Goal: Task Accomplishment & Management: Complete application form

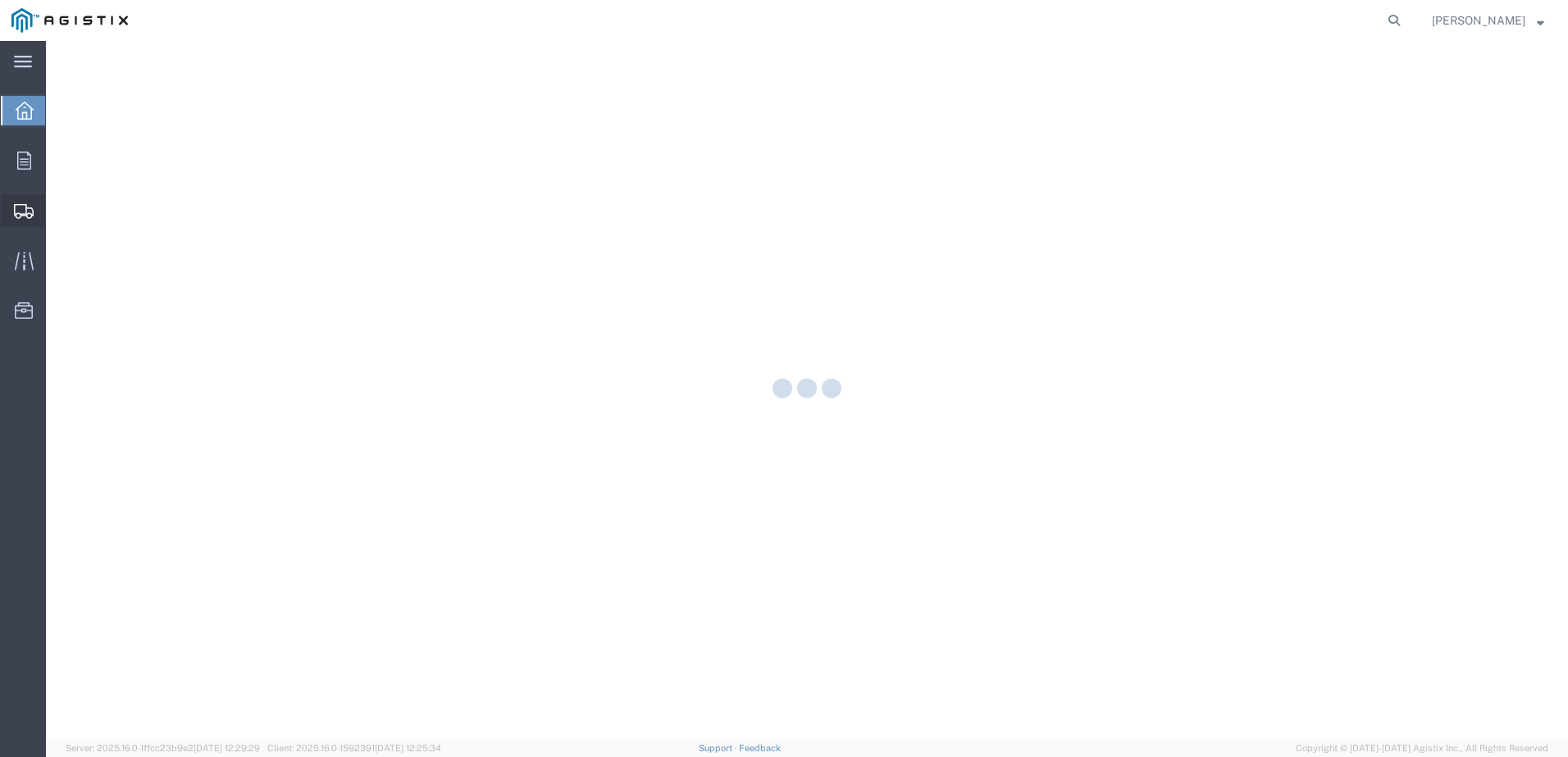
click at [24, 215] on icon at bounding box center [24, 212] width 20 height 15
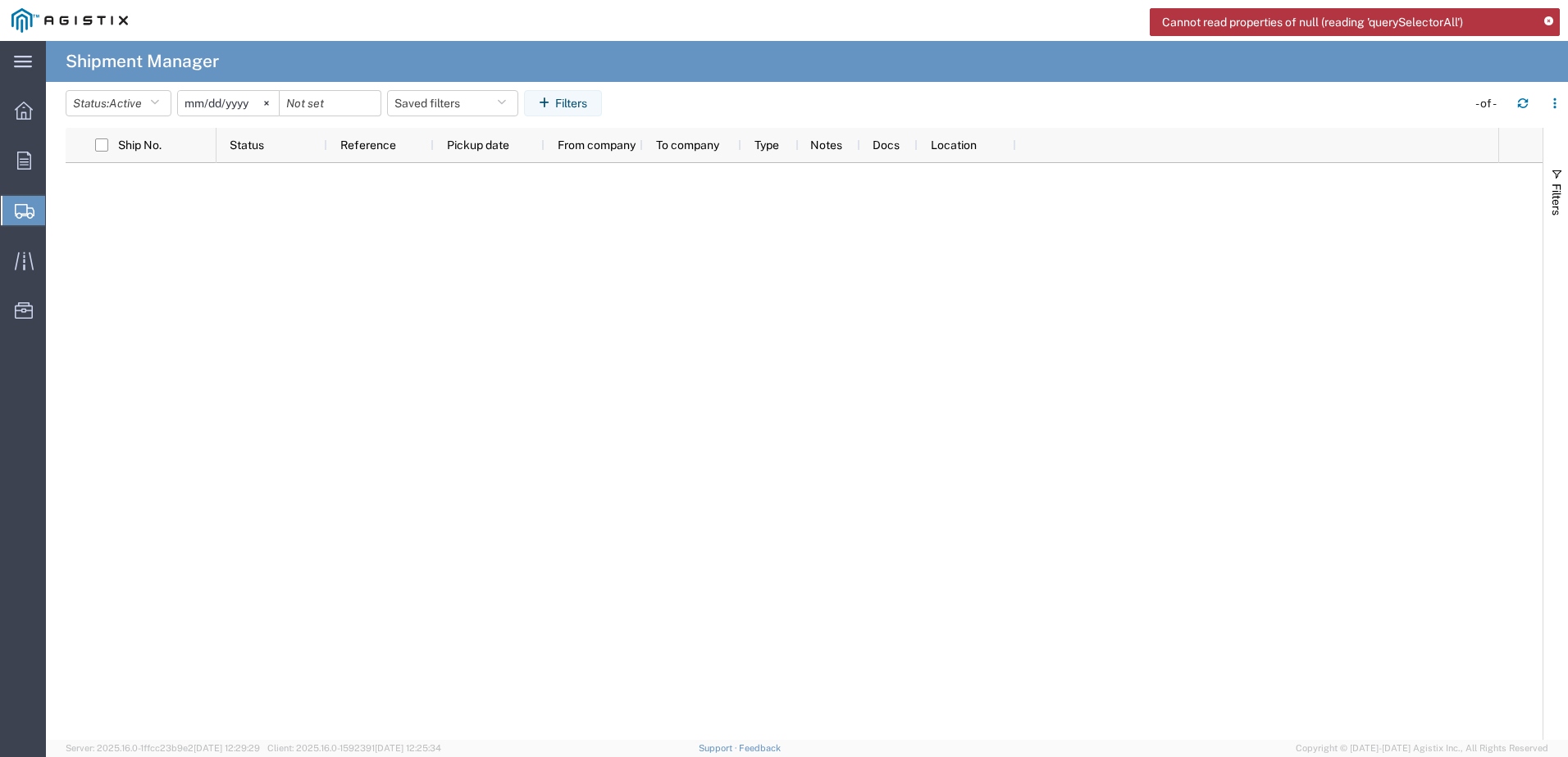
click at [0, 0] on span "Create Shipment" at bounding box center [0, 0] width 0 height 0
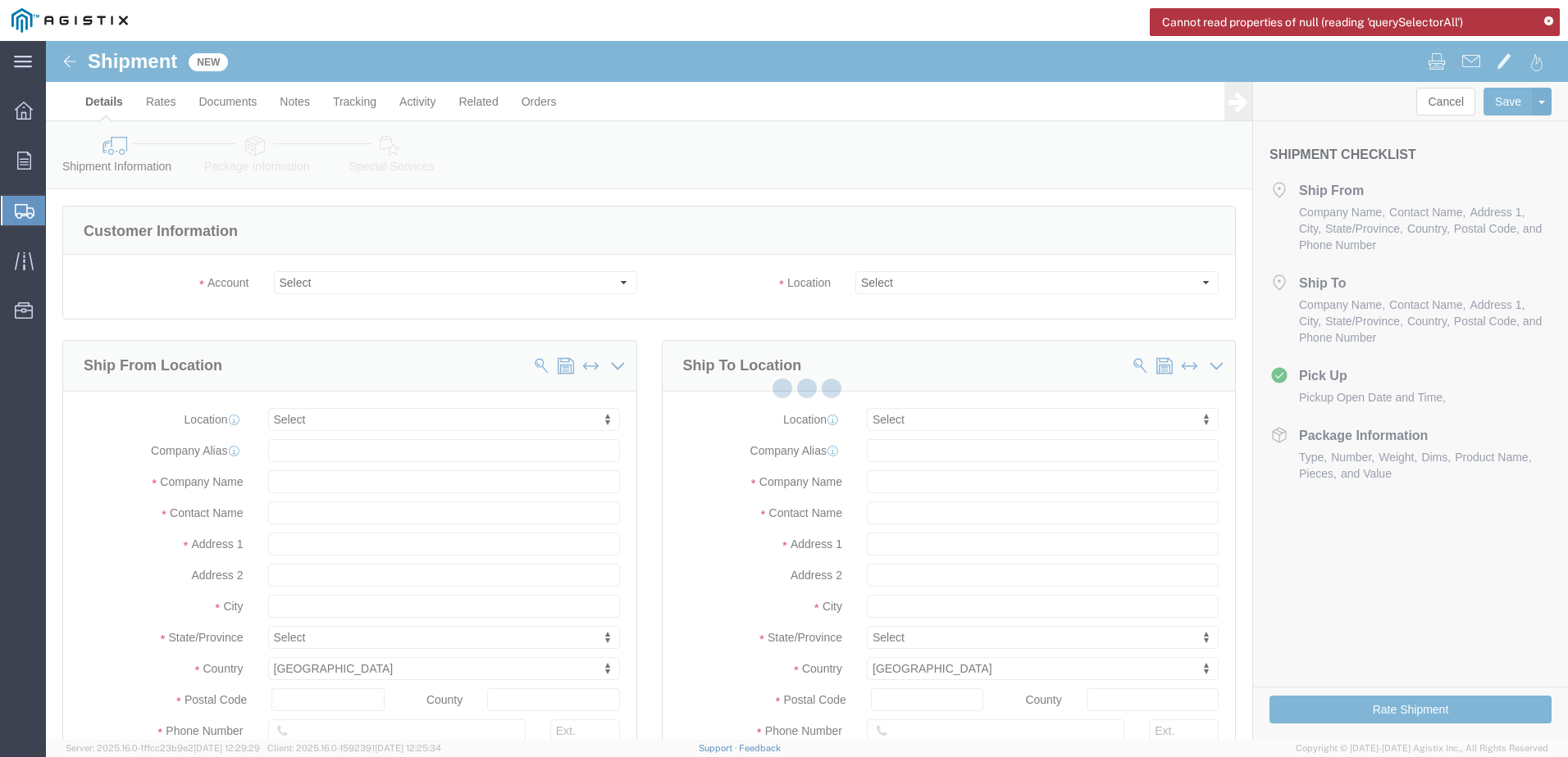
select select
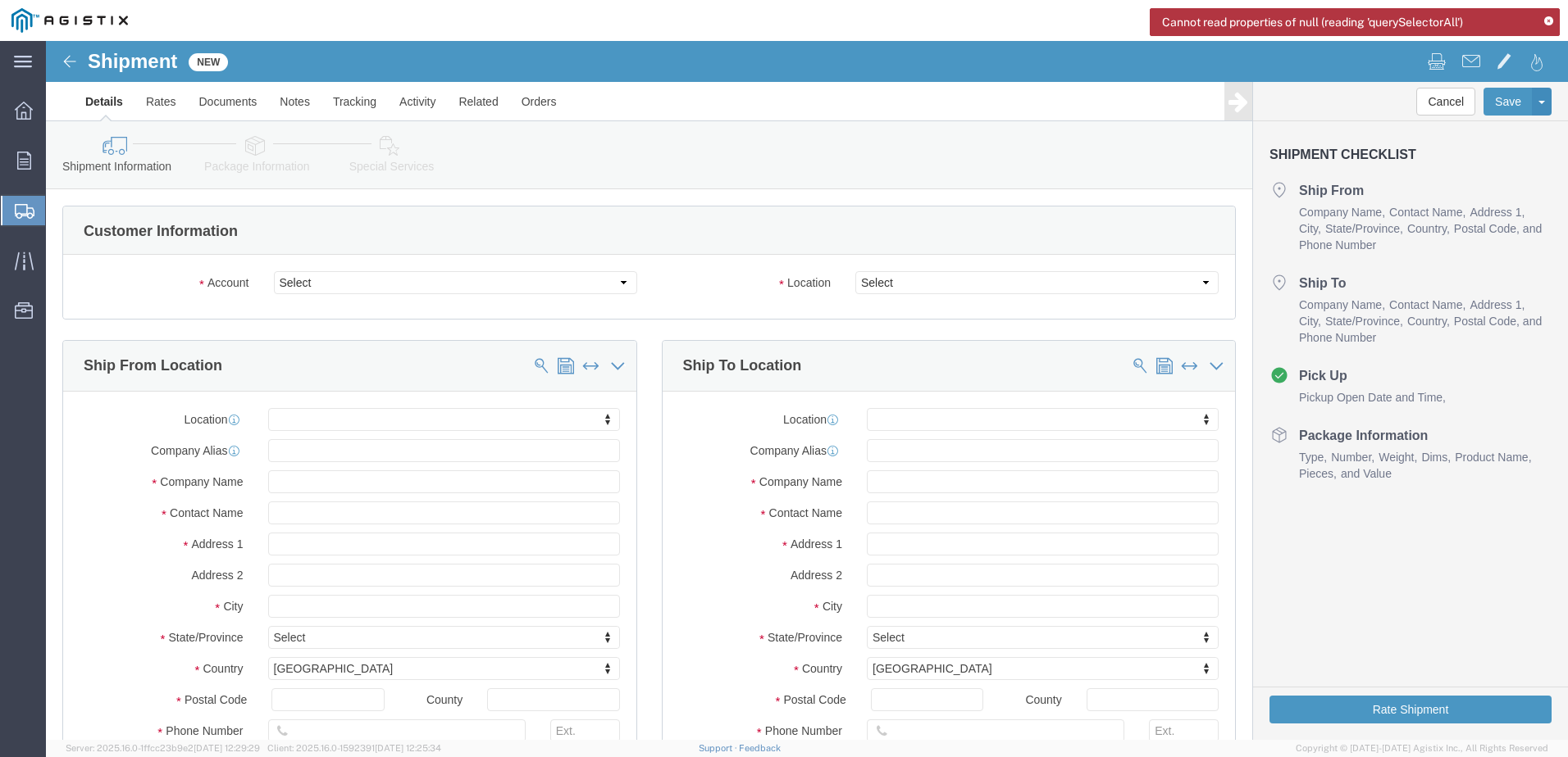
click at [1549, 20] on icon at bounding box center [1548, 21] width 9 height 9
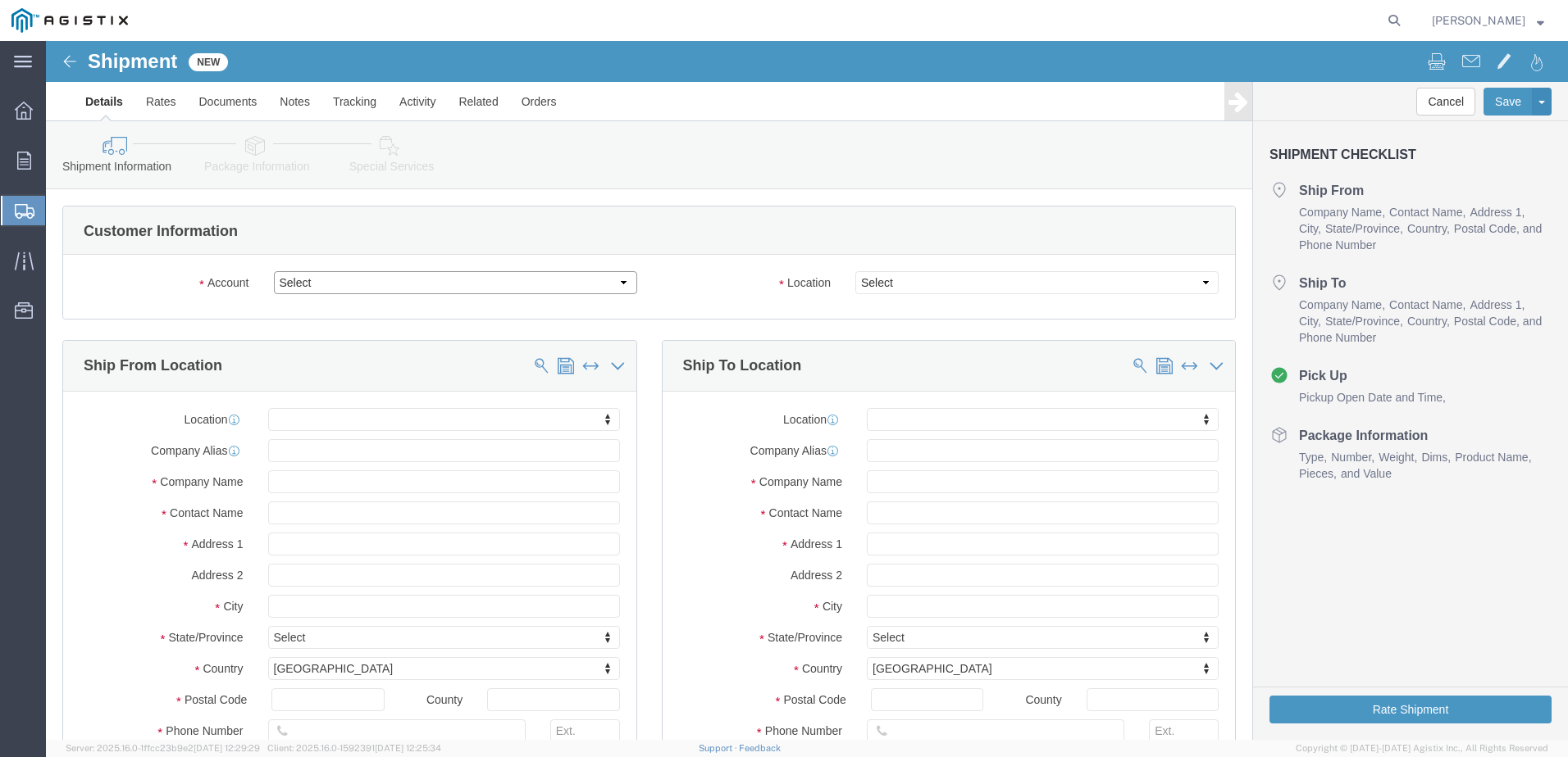
click select "Select Apple PG&E Zones Corporate Solutions"
select select "9596"
click select "Select Apple PG&E Zones Corporate Solutions"
select select
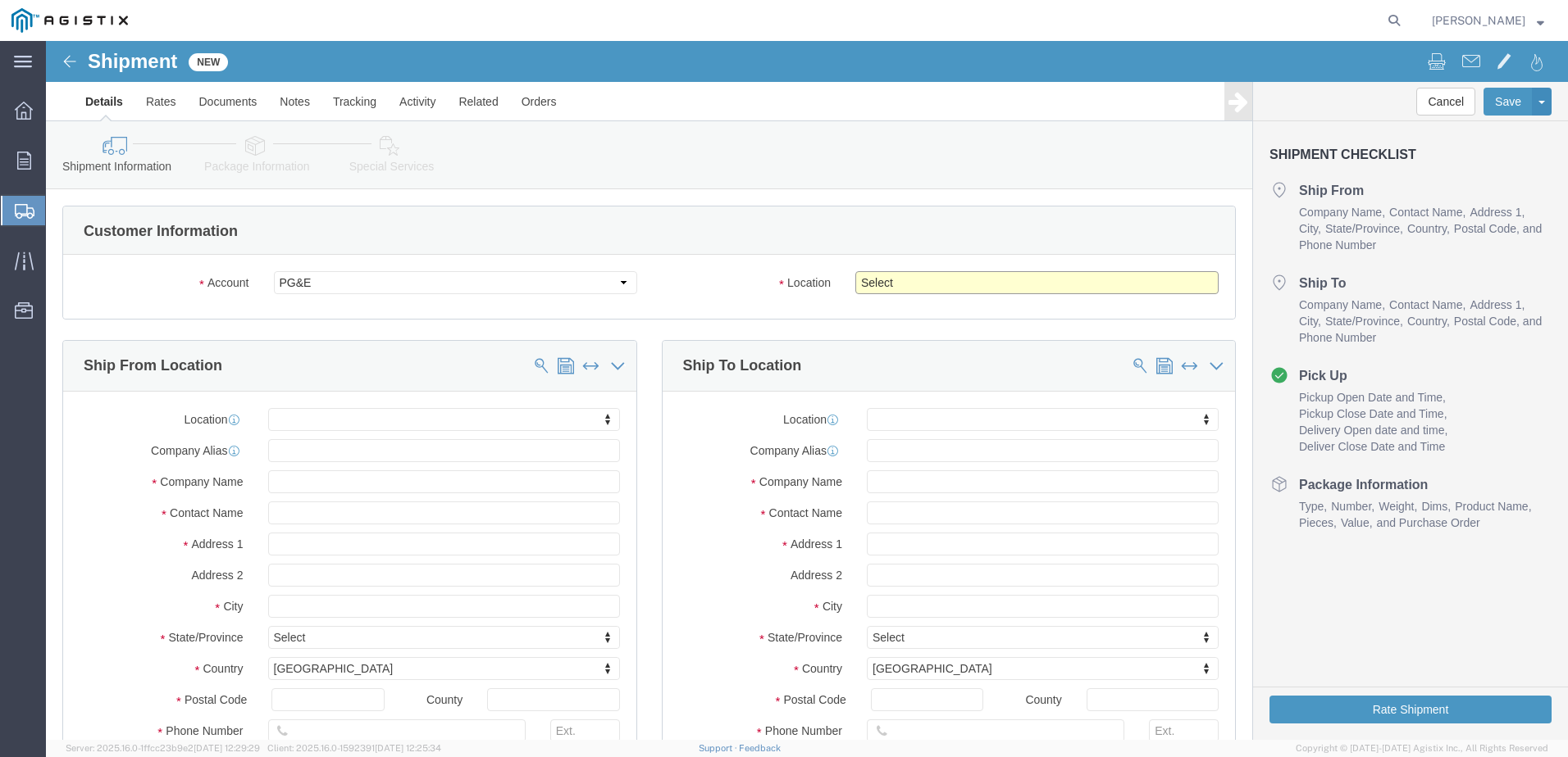
click select "Select All Others [GEOGRAPHIC_DATA] [GEOGRAPHIC_DATA] [GEOGRAPHIC_DATA] [GEOGRA…"
select select "19740"
click select "Select All Others [GEOGRAPHIC_DATA] [GEOGRAPHIC_DATA] [GEOGRAPHIC_DATA] [GEOGRA…"
click input "text"
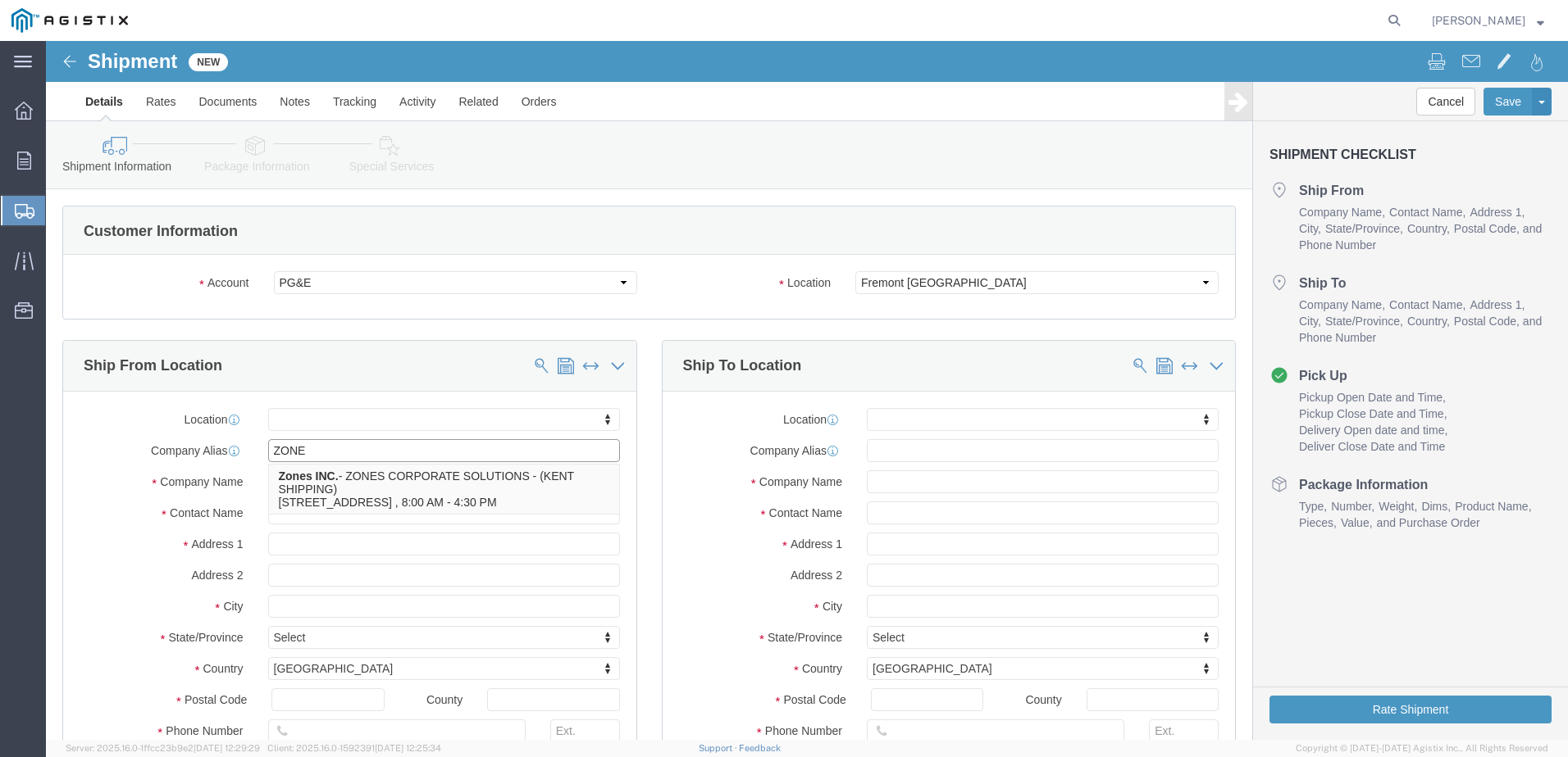
type input "ZONES"
click p "Zones INC. - ZONES CORPORATE SOLUTIONS - (KENT SHIPPING) [STREET_ADDRESS] , 8:0…"
select select "WA"
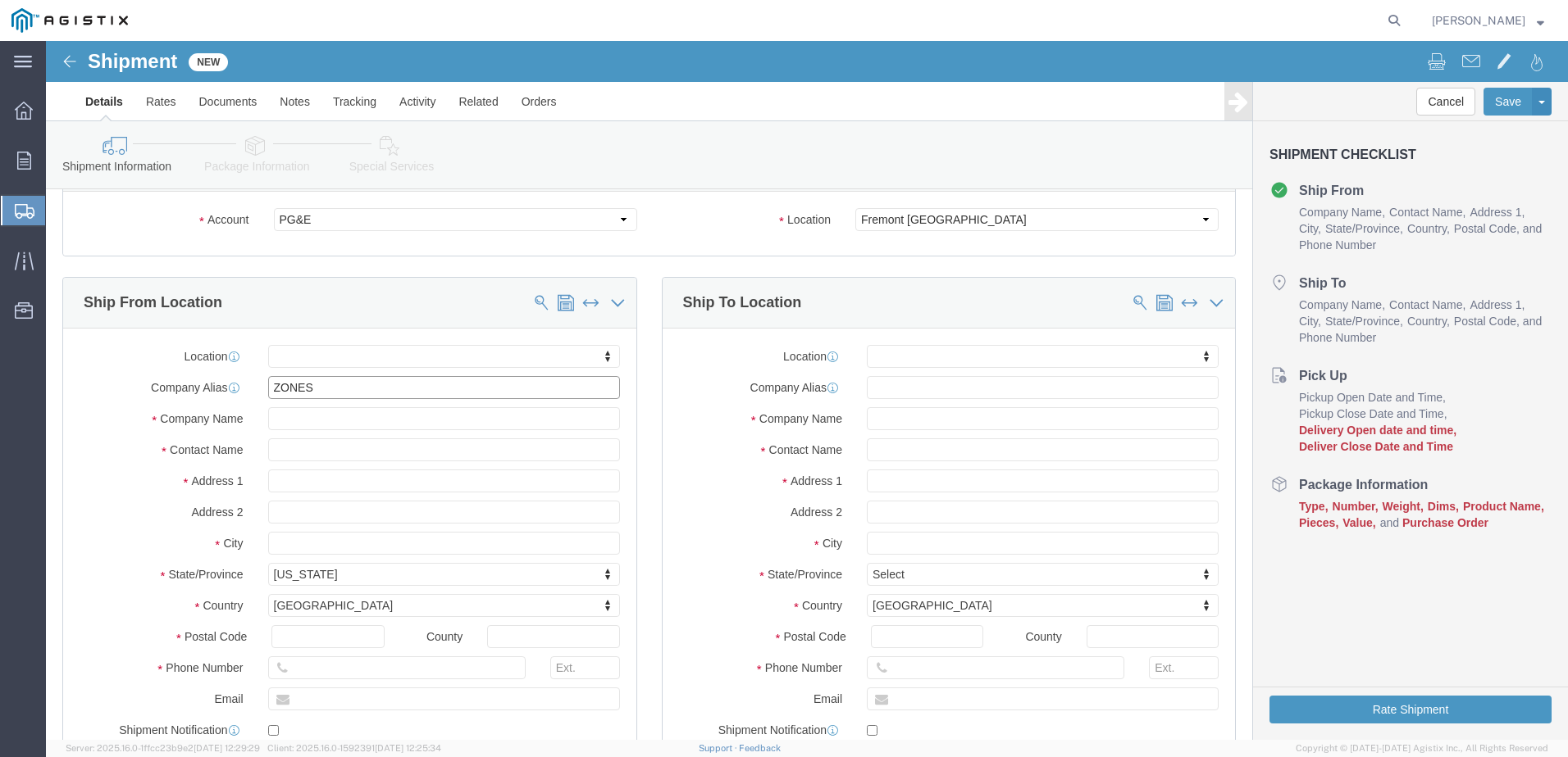
scroll to position [246, 0]
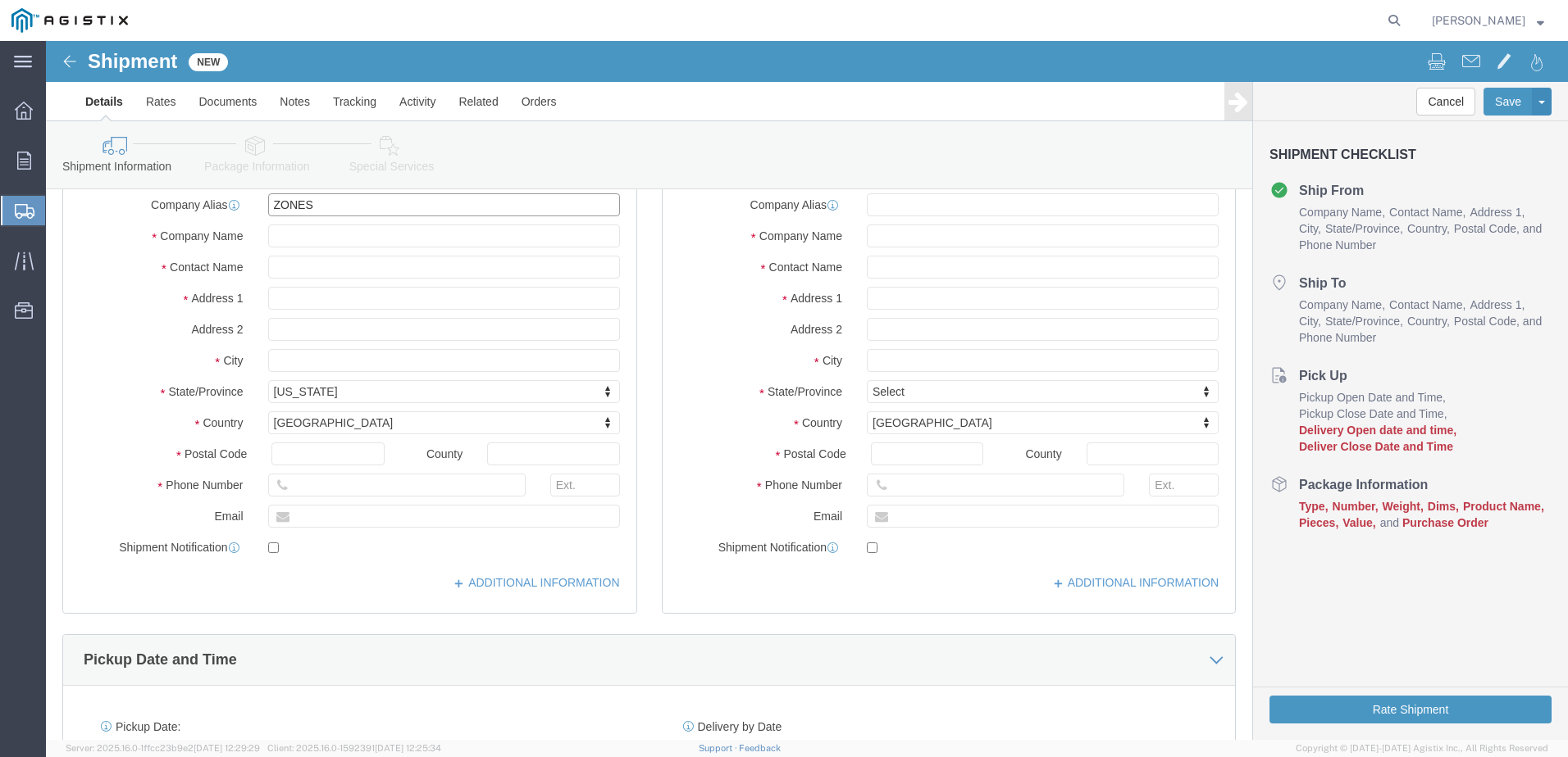
type input "Zones INC."
drag, startPoint x: 328, startPoint y: 447, endPoint x: 280, endPoint y: 444, distance: 48.1
click input "text"
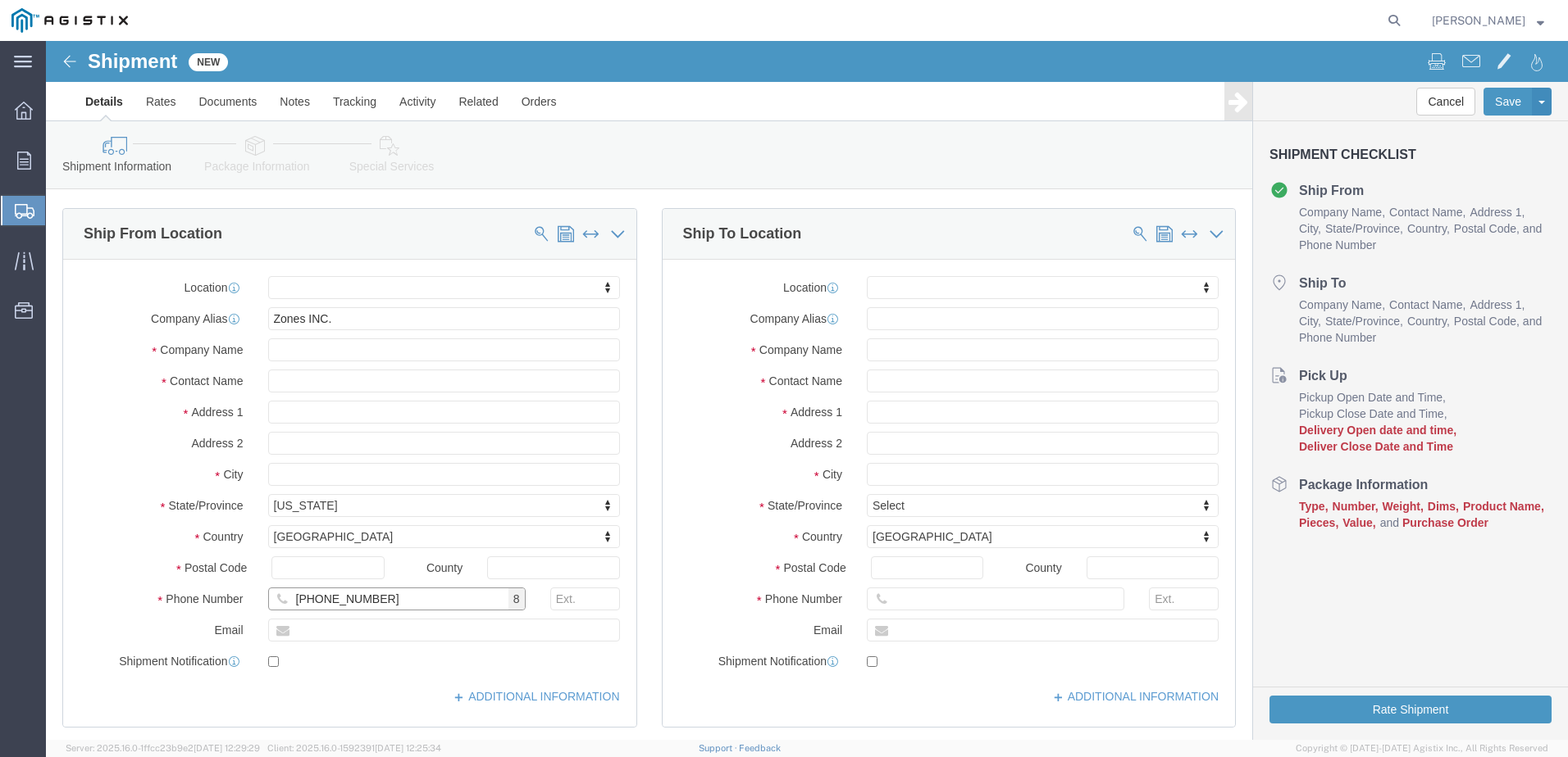
scroll to position [164, 0]
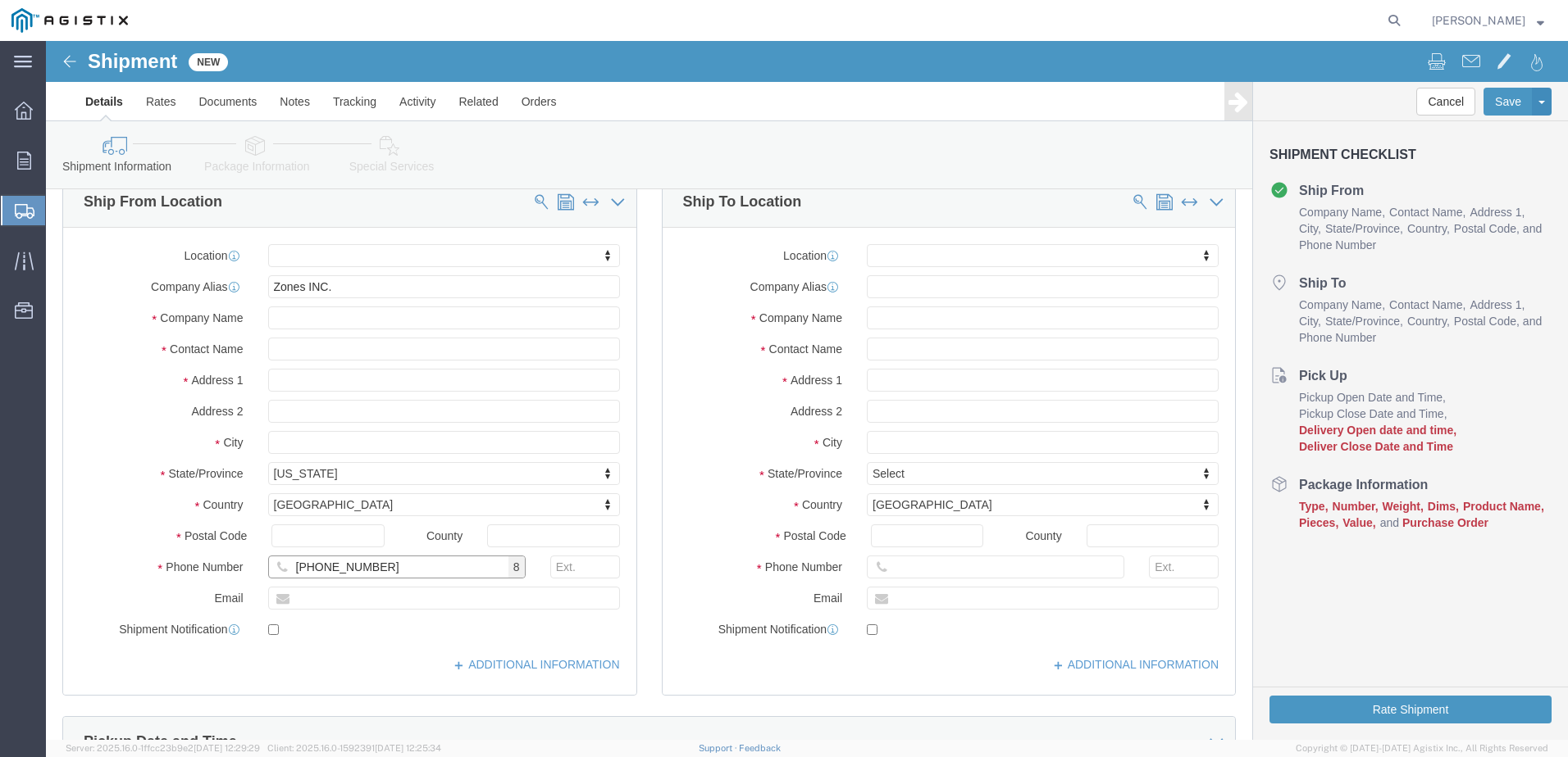
type input "[PHONE_NUMBER]"
click input "text"
type input "PG&E CORPORATION"
click input "text"
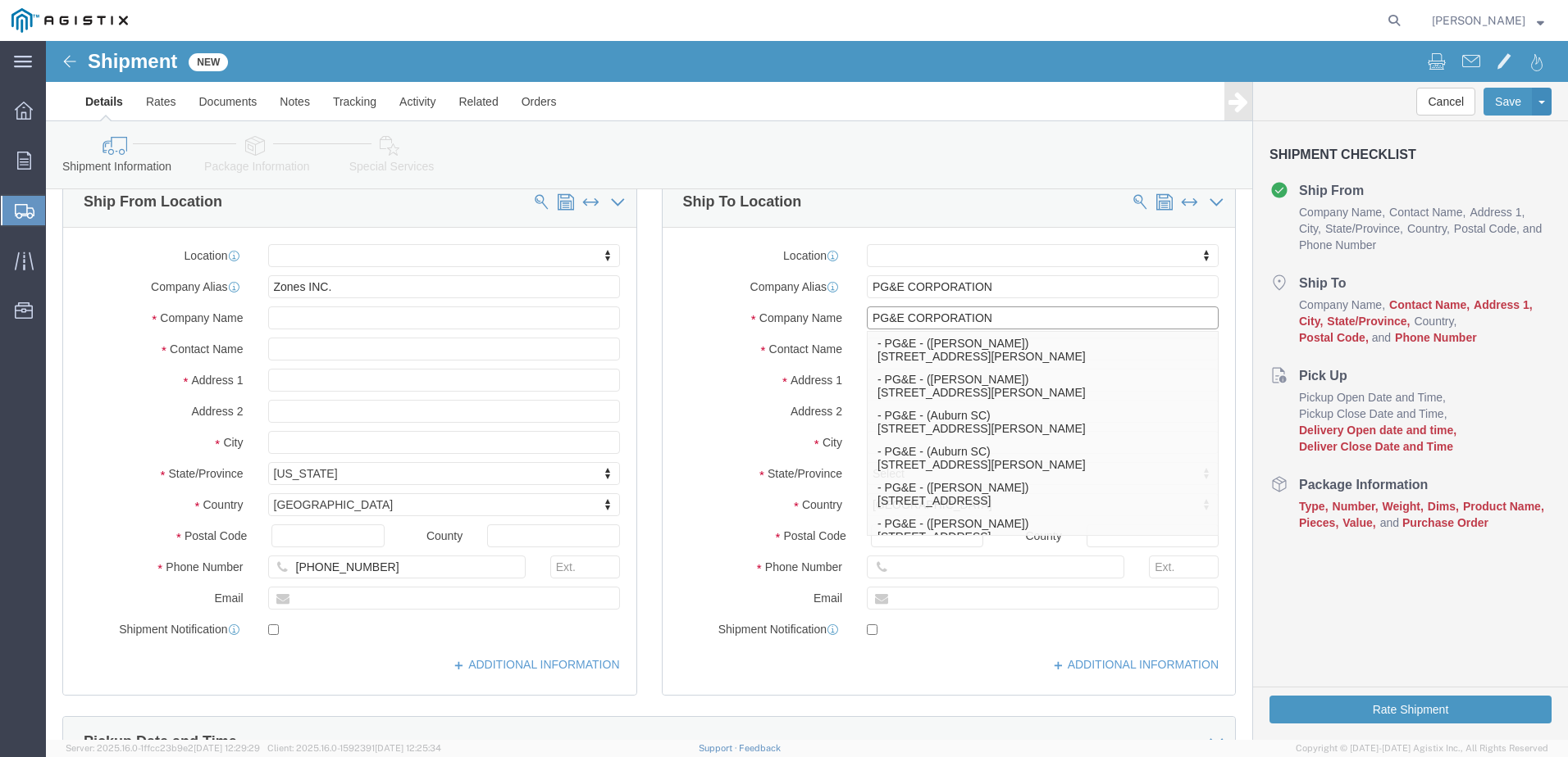
type input "PG&E CORPORATION"
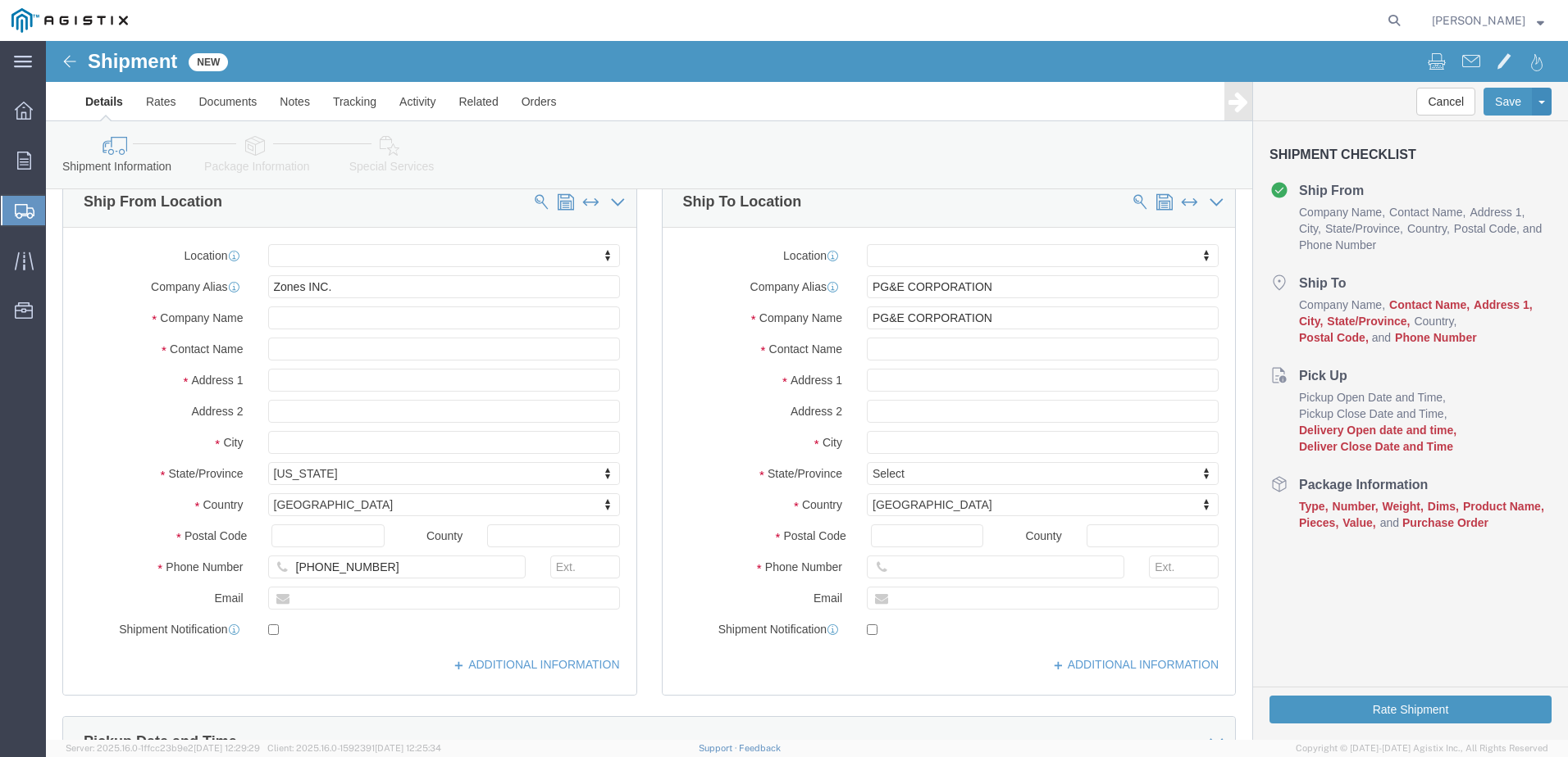
click label "Contact Name"
click input "text"
type input "PAU"
click p "- PG&E Corporation - ([PERSON_NAME]) [STREET_ADDRESS][PERSON_NAME]"
select select "CA"
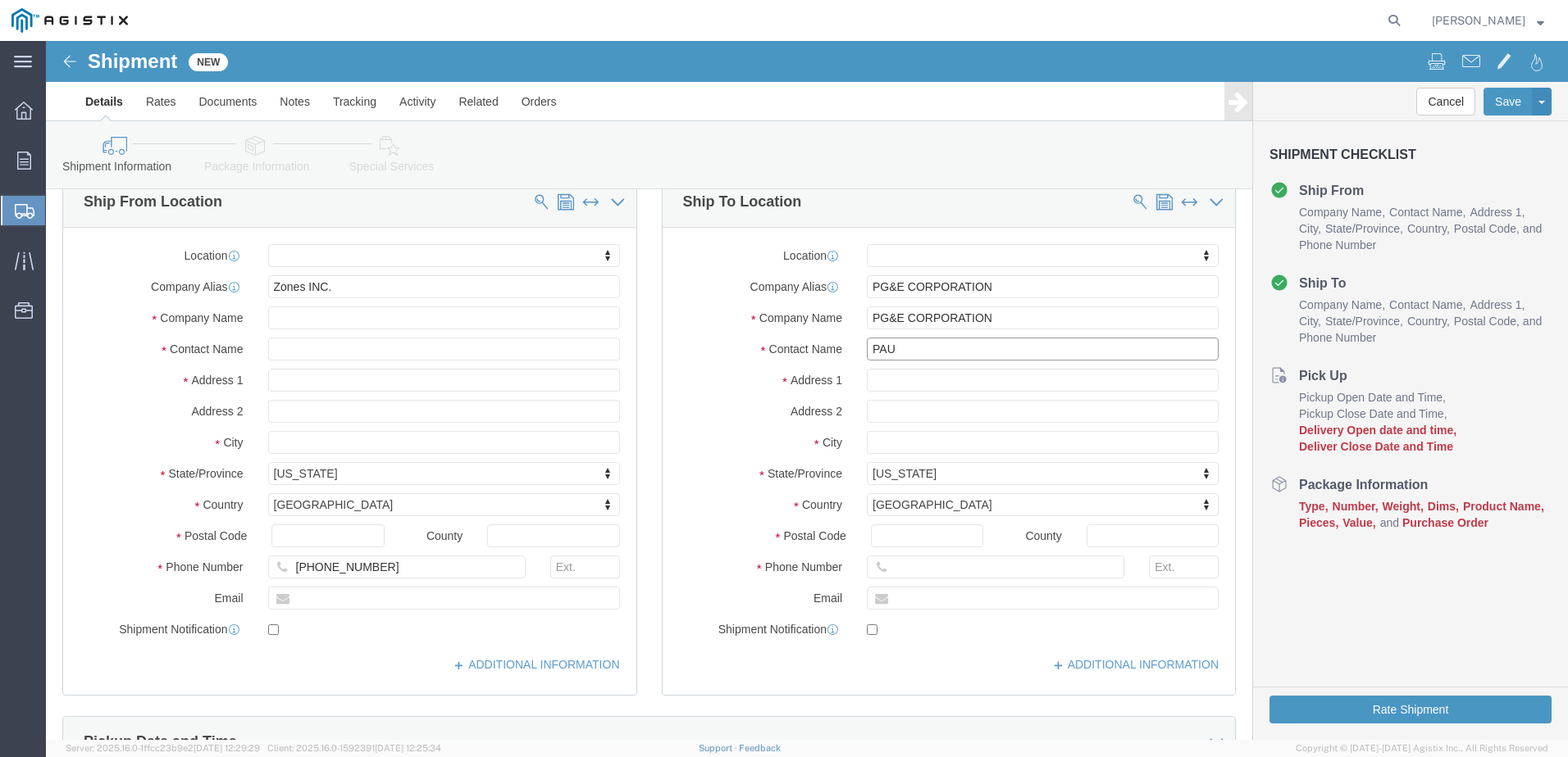
type input "[PERSON_NAME]"
drag, startPoint x: 921, startPoint y: 528, endPoint x: 841, endPoint y: 531, distance: 80.1
click input "text"
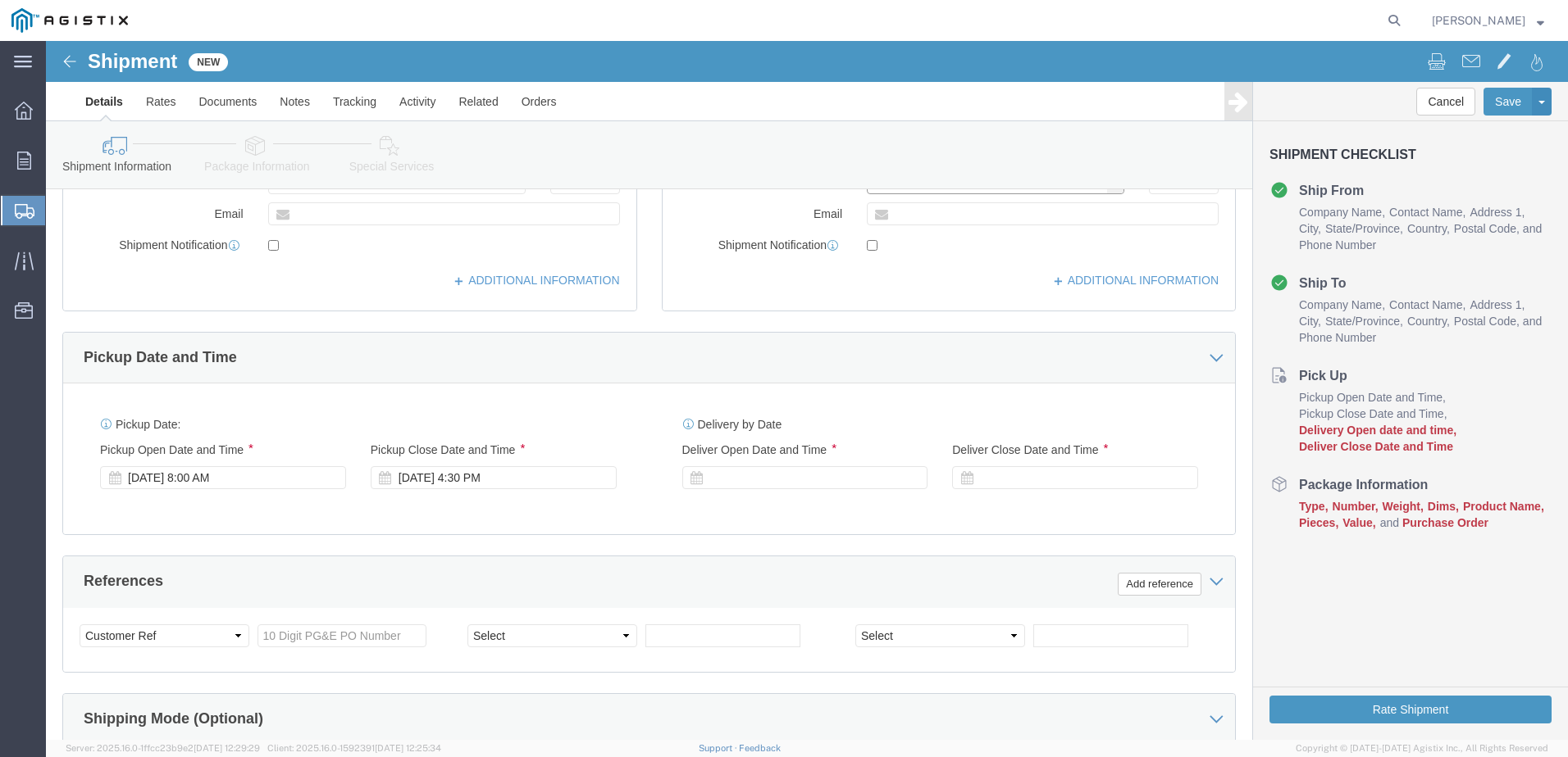
scroll to position [492, 0]
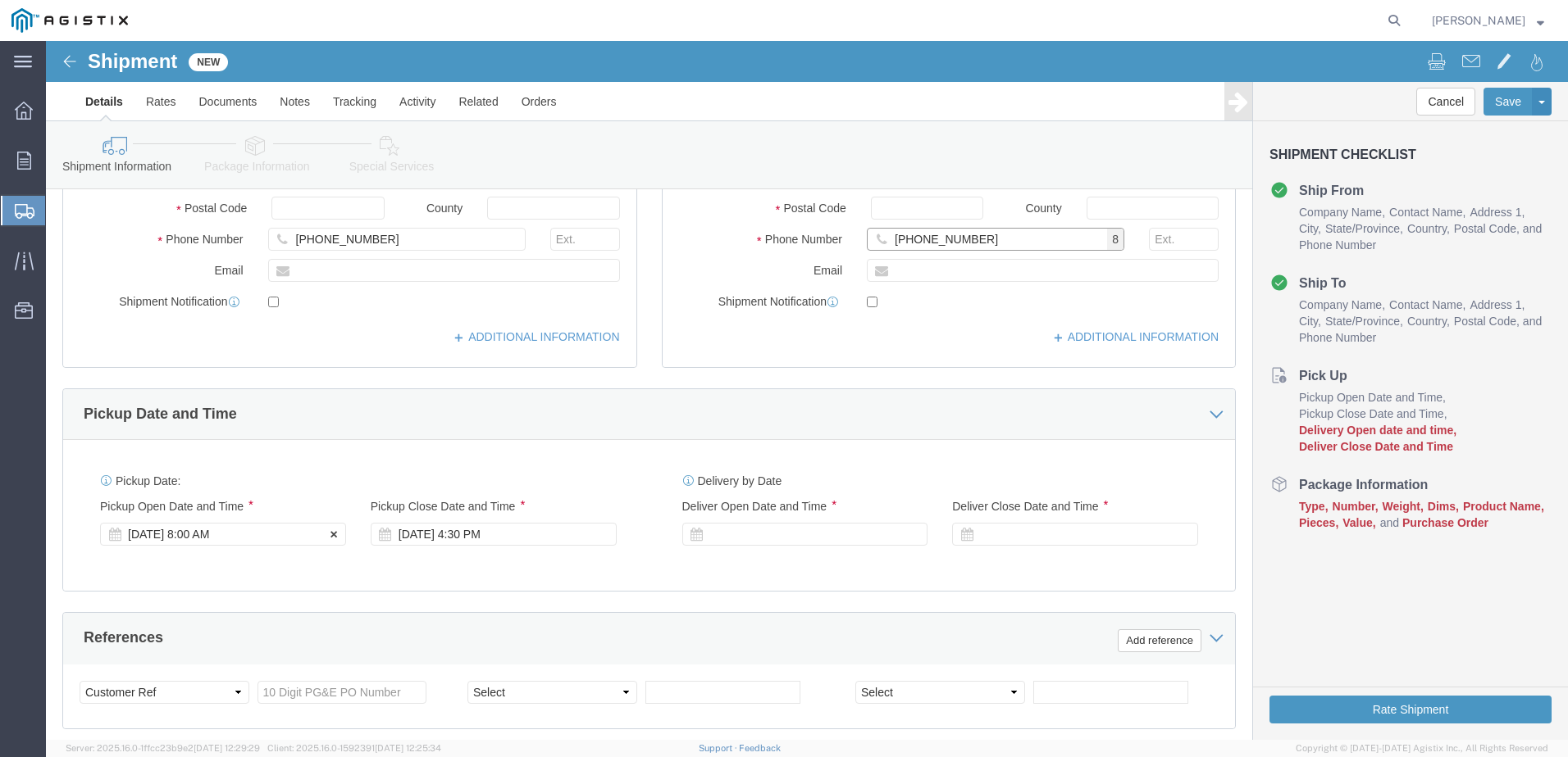
type input "[PHONE_NUMBER]"
click div "[DATE] 8:00 AM"
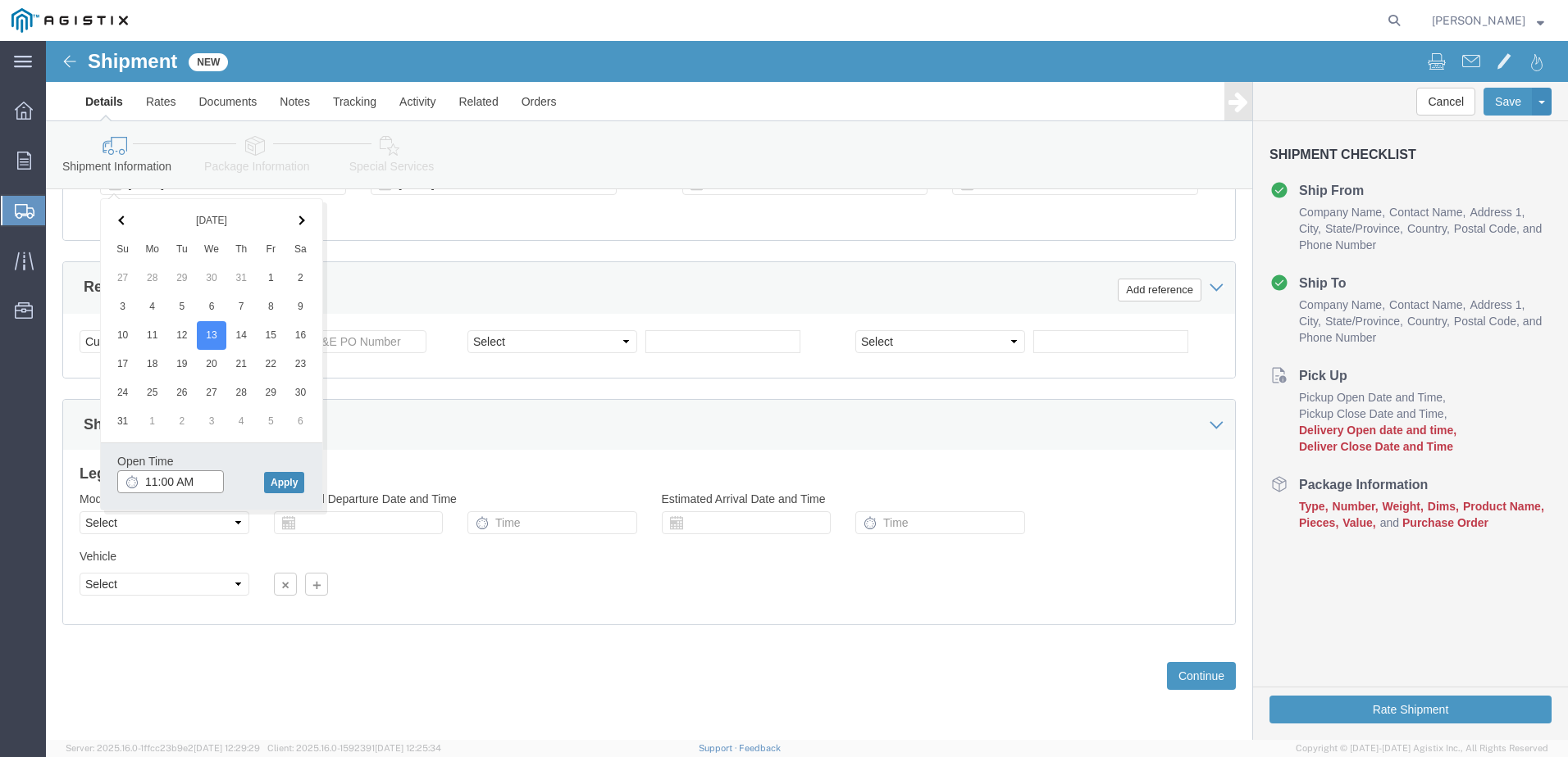
type input "11:00 AM"
click button "Apply"
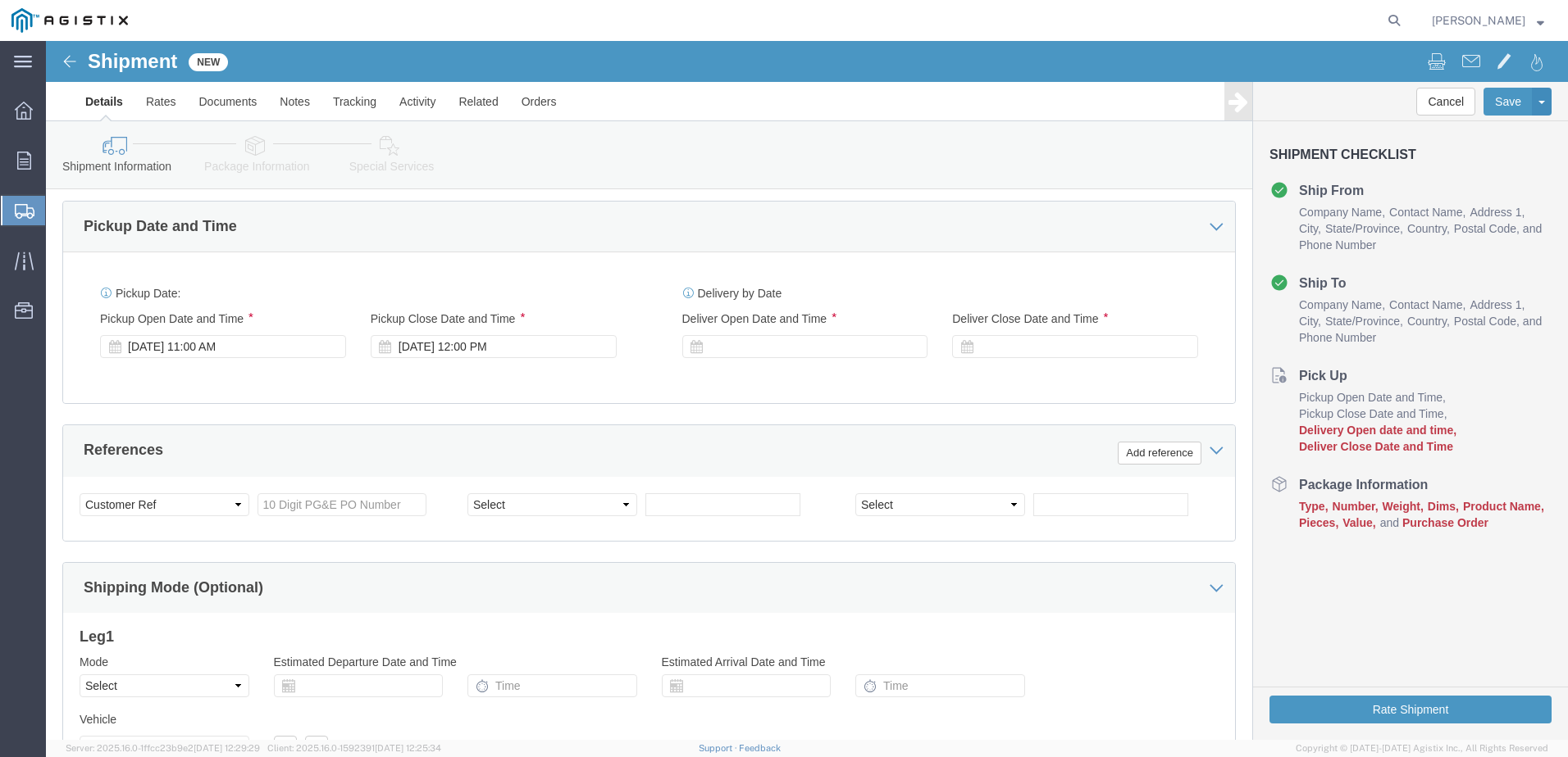
scroll to position [678, 0]
click div "[DATE] 12:00 PM"
type input "4:00 PM"
click button "Apply"
click div
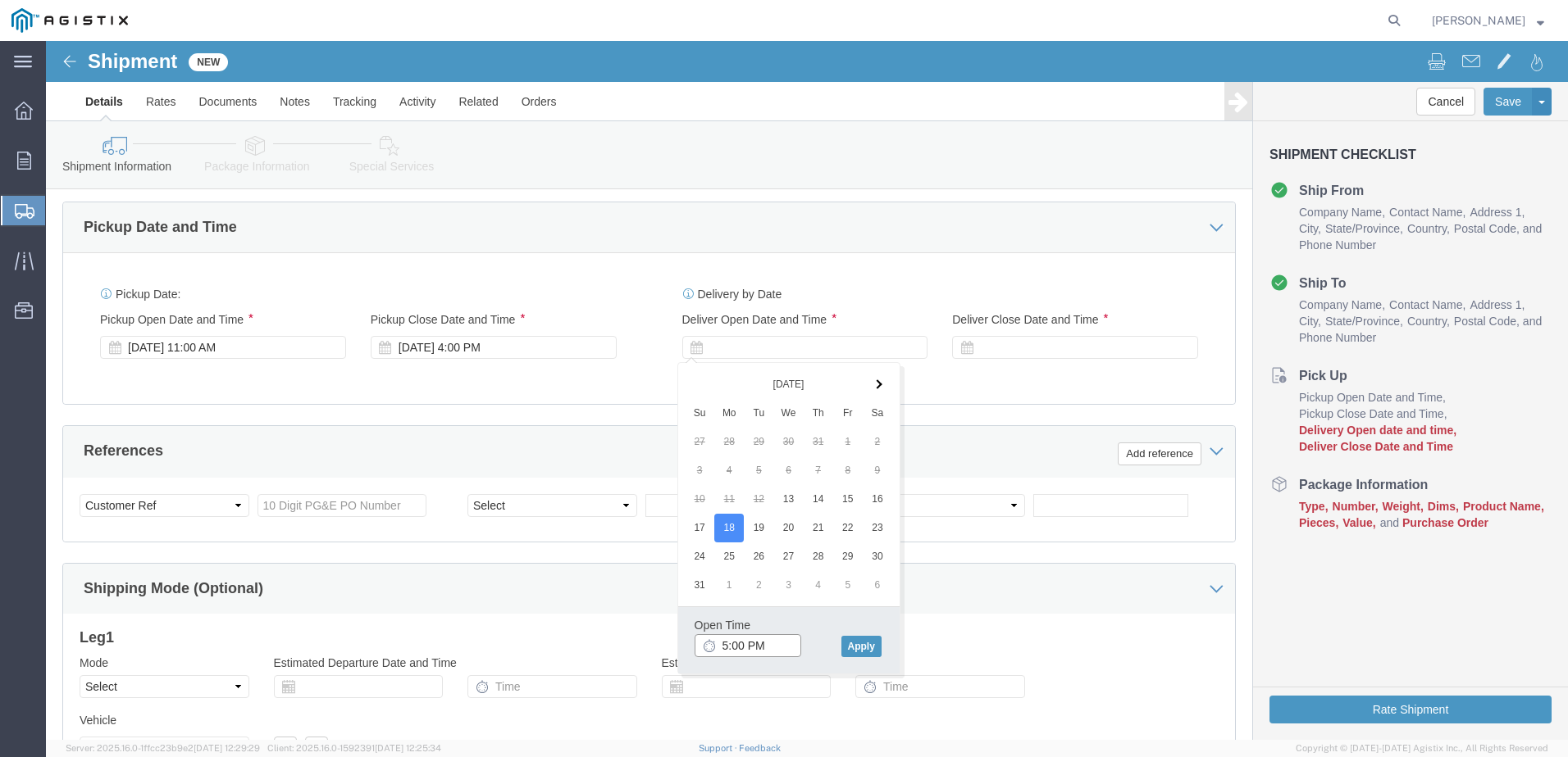
click input "5:00 PM"
click input "9:00 PM"
type input "9:00 AM"
click button "Apply"
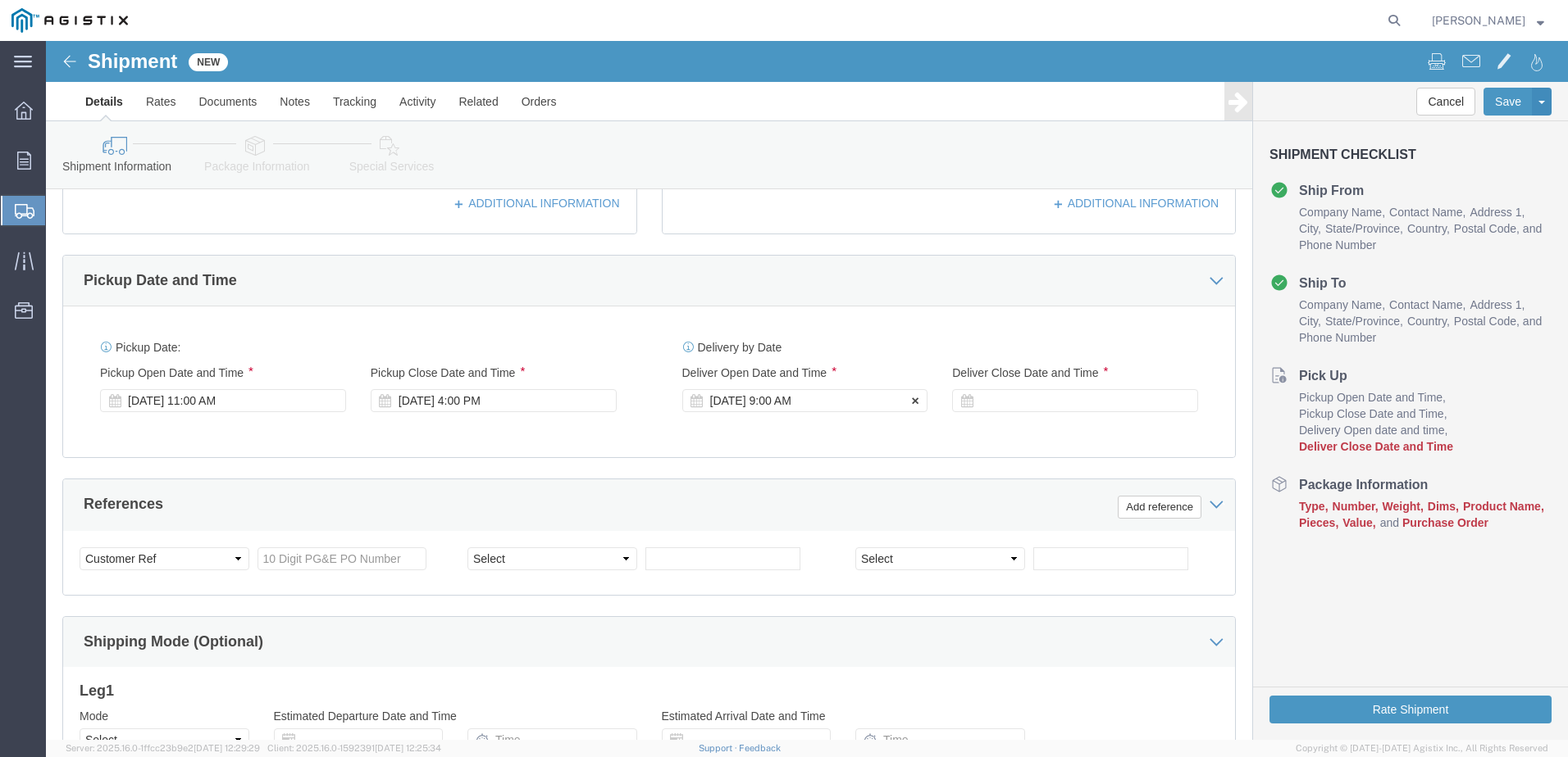
scroll to position [596, 0]
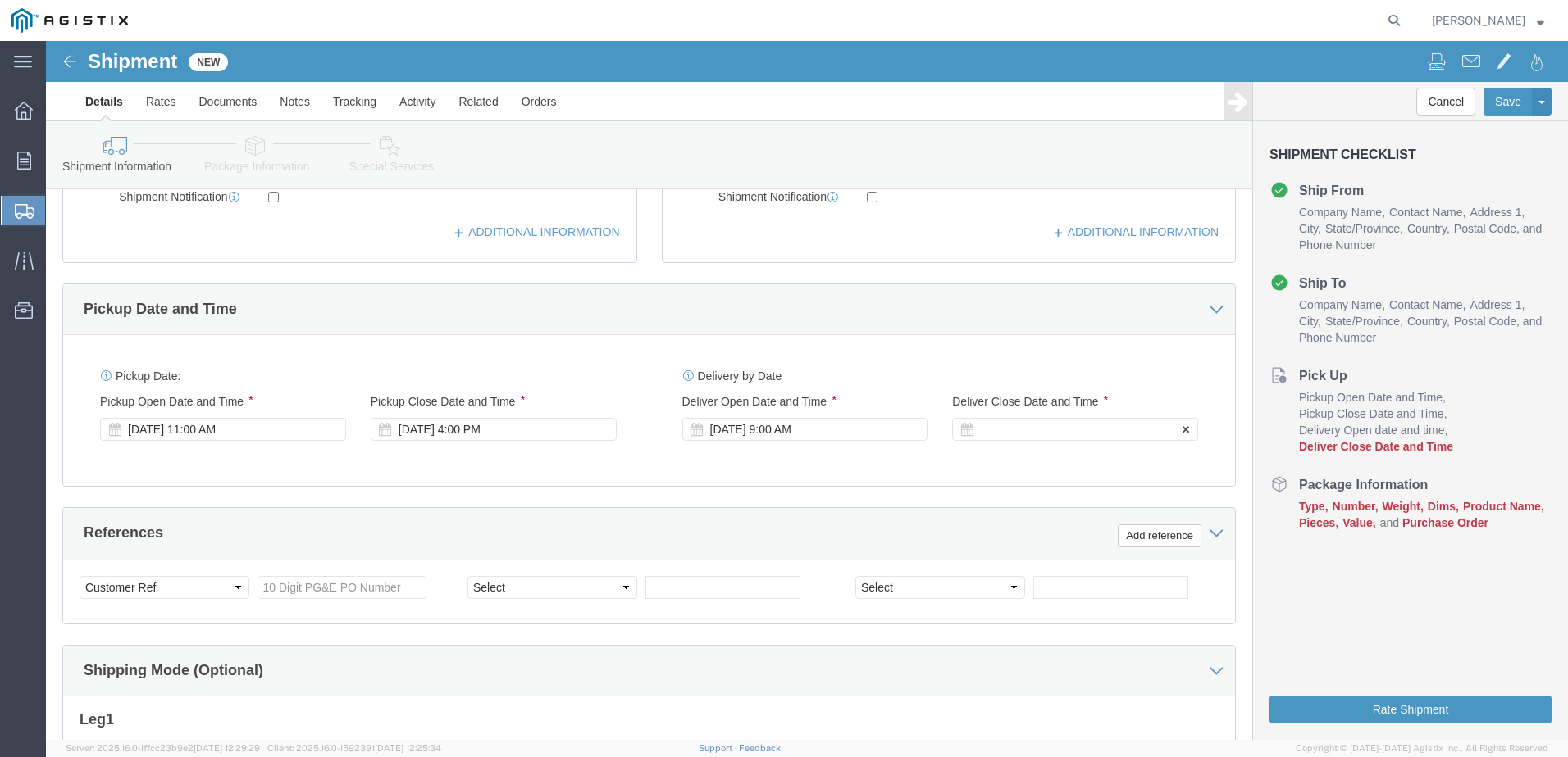
click div
click input "3:00 AM"
type input "3:00 PM"
click button "Apply"
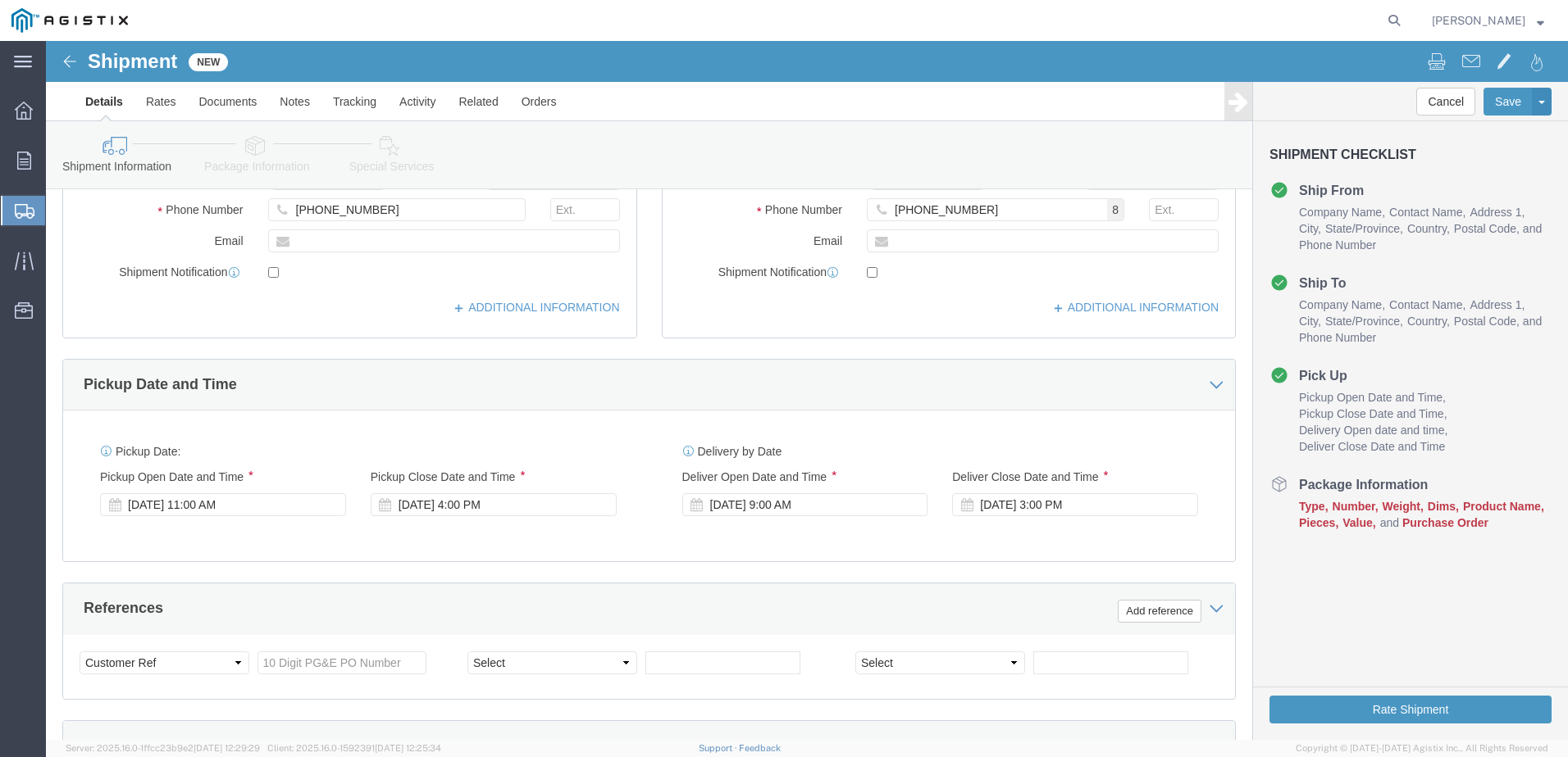
scroll to position [678, 0]
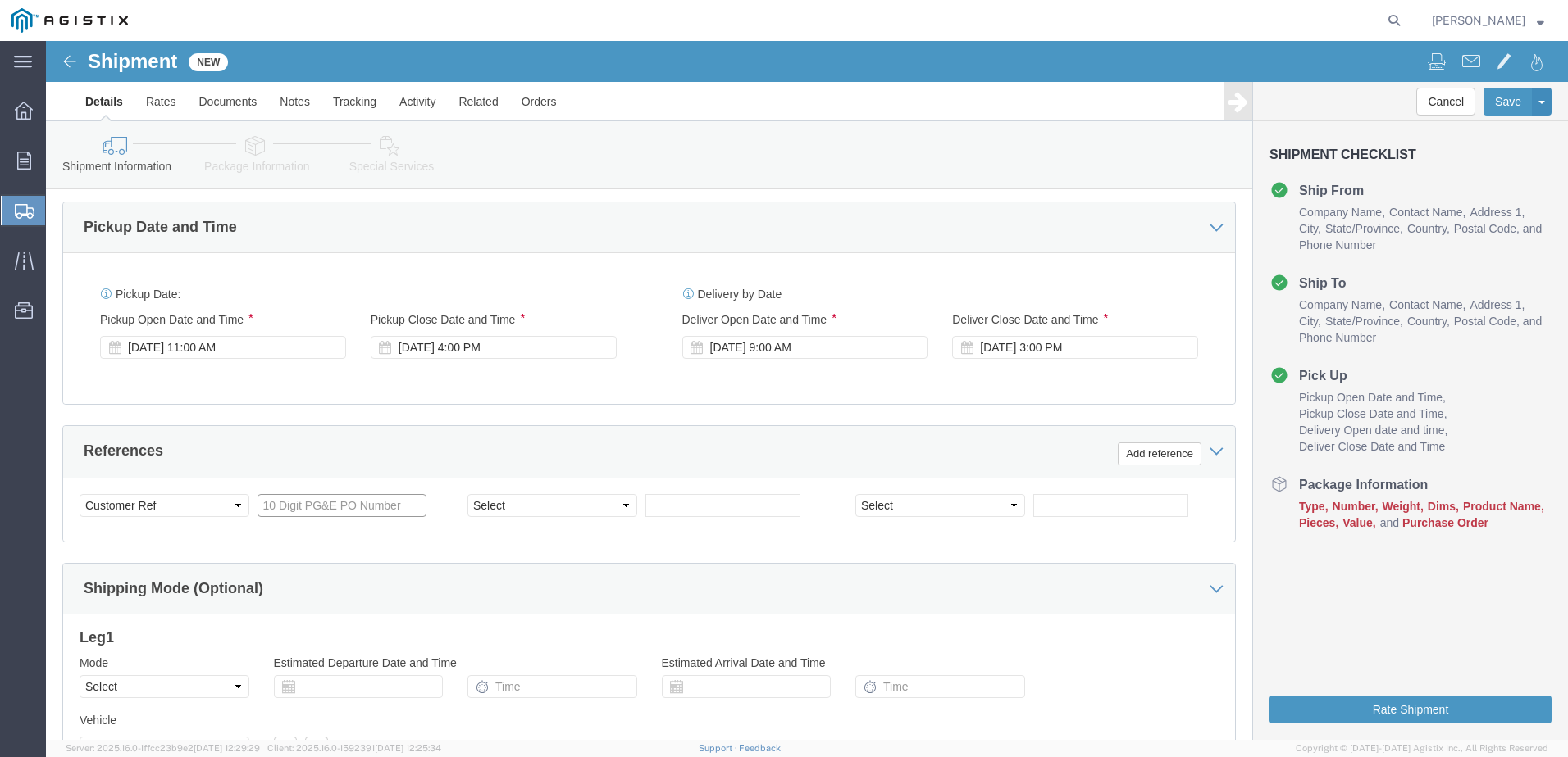
click input "text"
type input "2701213553"
click select "Select Account Type Activity ID Airline Appointment Number ASN Batch Request # …"
select select "ORDERNUM"
click select "Select Account Type Activity ID Airline Appointment Number ASN Batch Request # …"
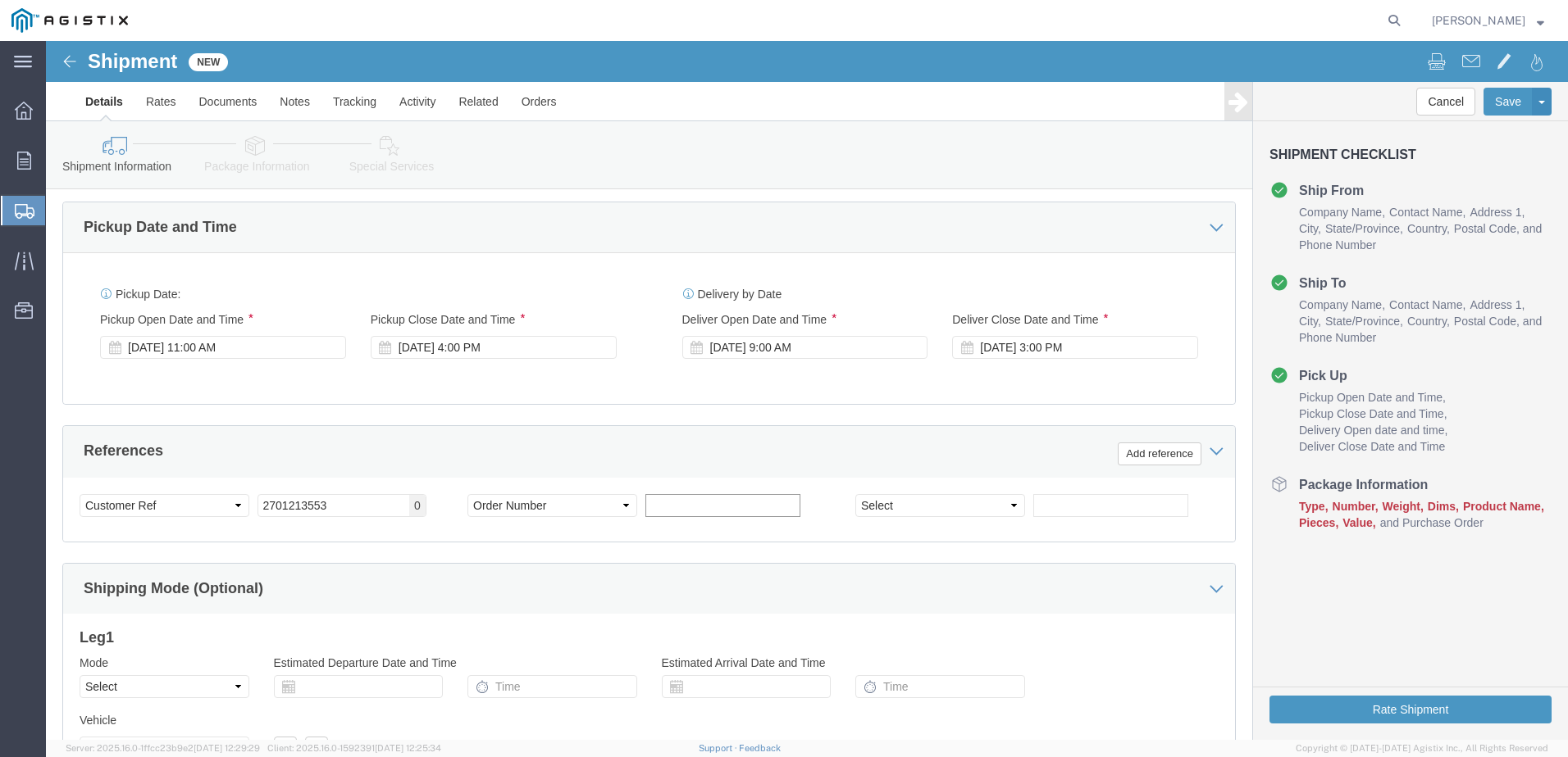
click input "text"
type input "B9185833"
click select "Select Account Type Activity ID Airline Appointment Number ASN Batch Request # …"
select select "SALEORDR"
click select "Select Account Type Activity ID Airline Appointment Number ASN Batch Request # …"
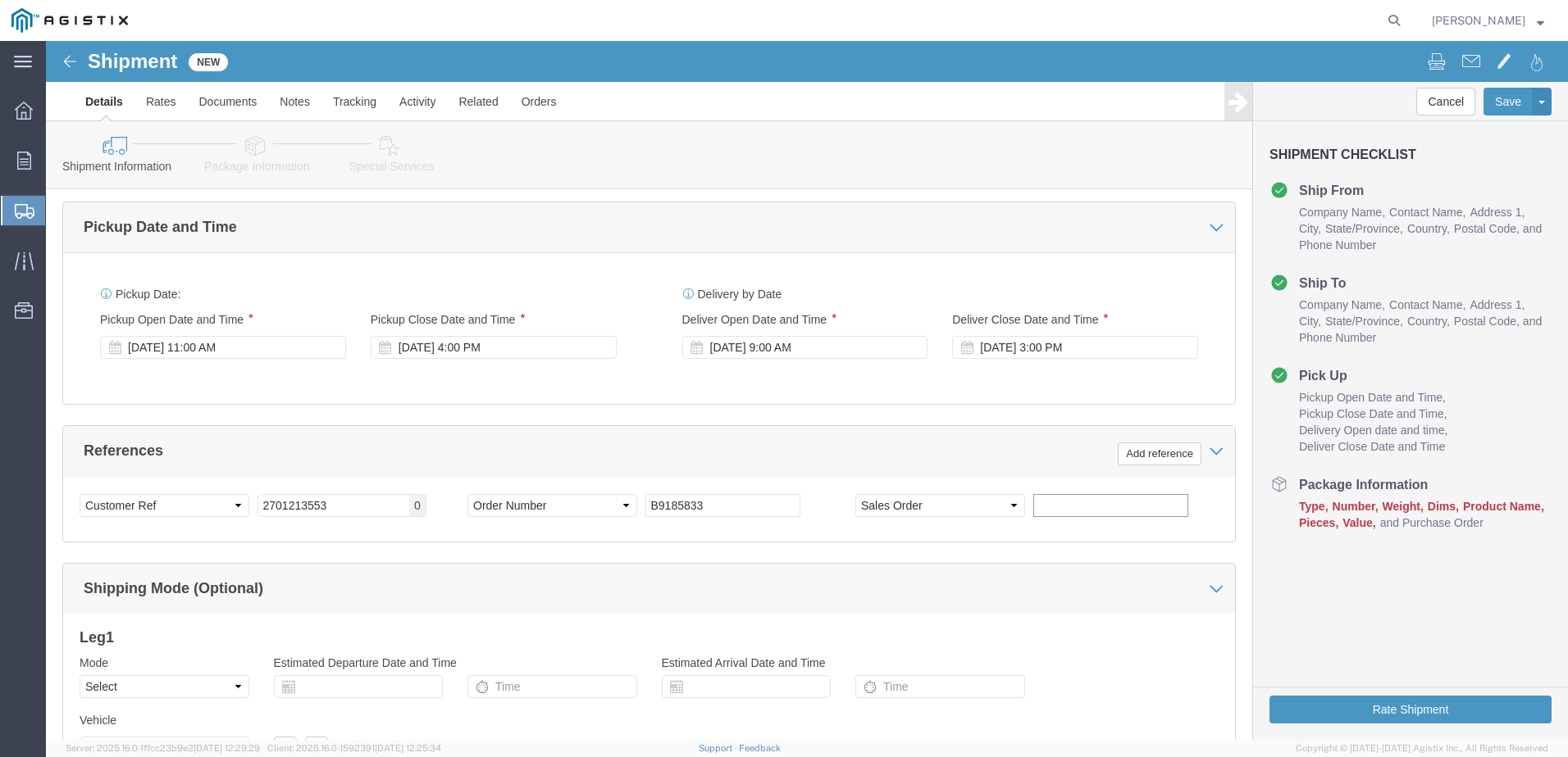
click input "text"
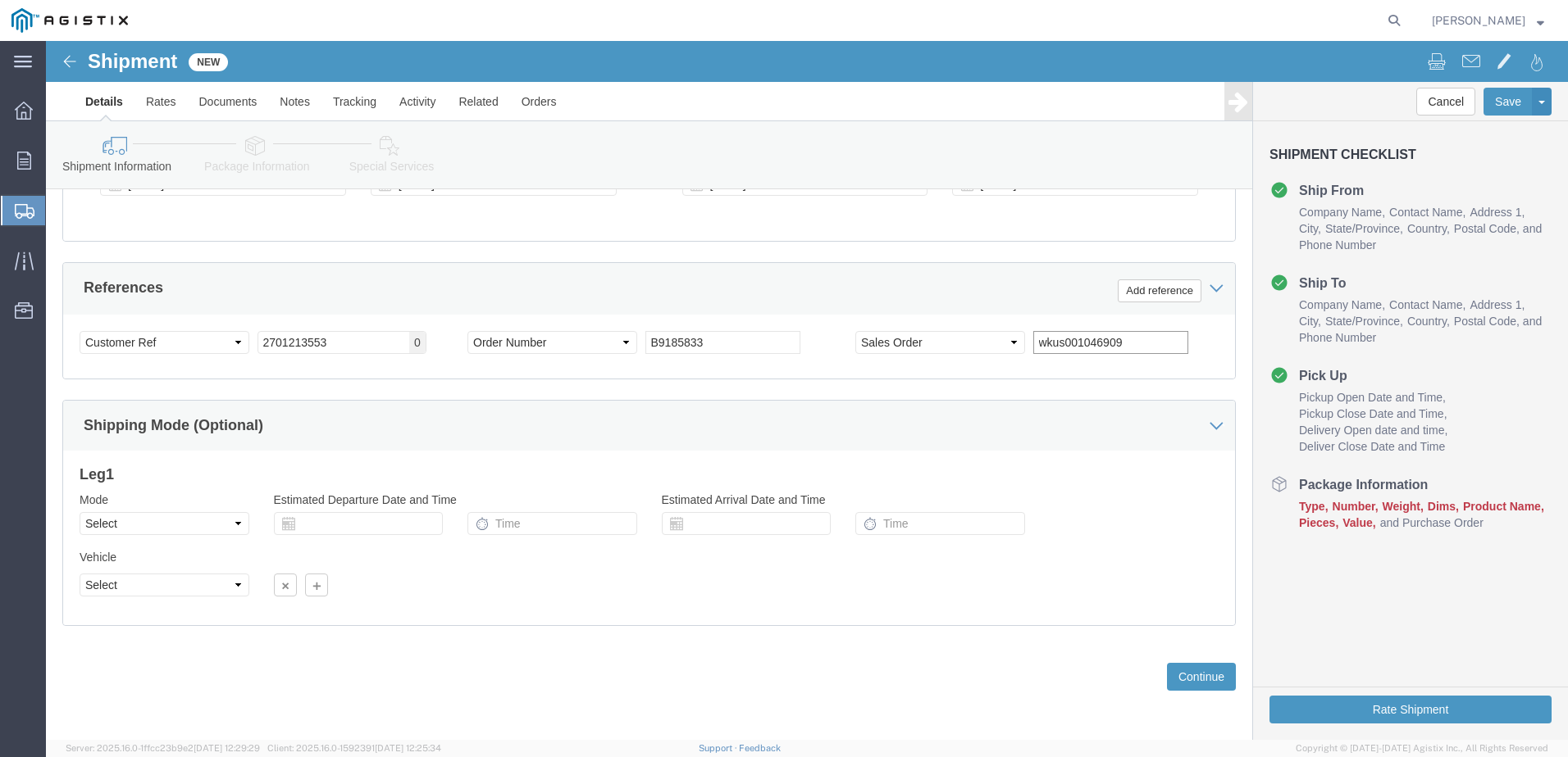
scroll to position [842, 0]
type input "wkus001046909"
click button "Continue"
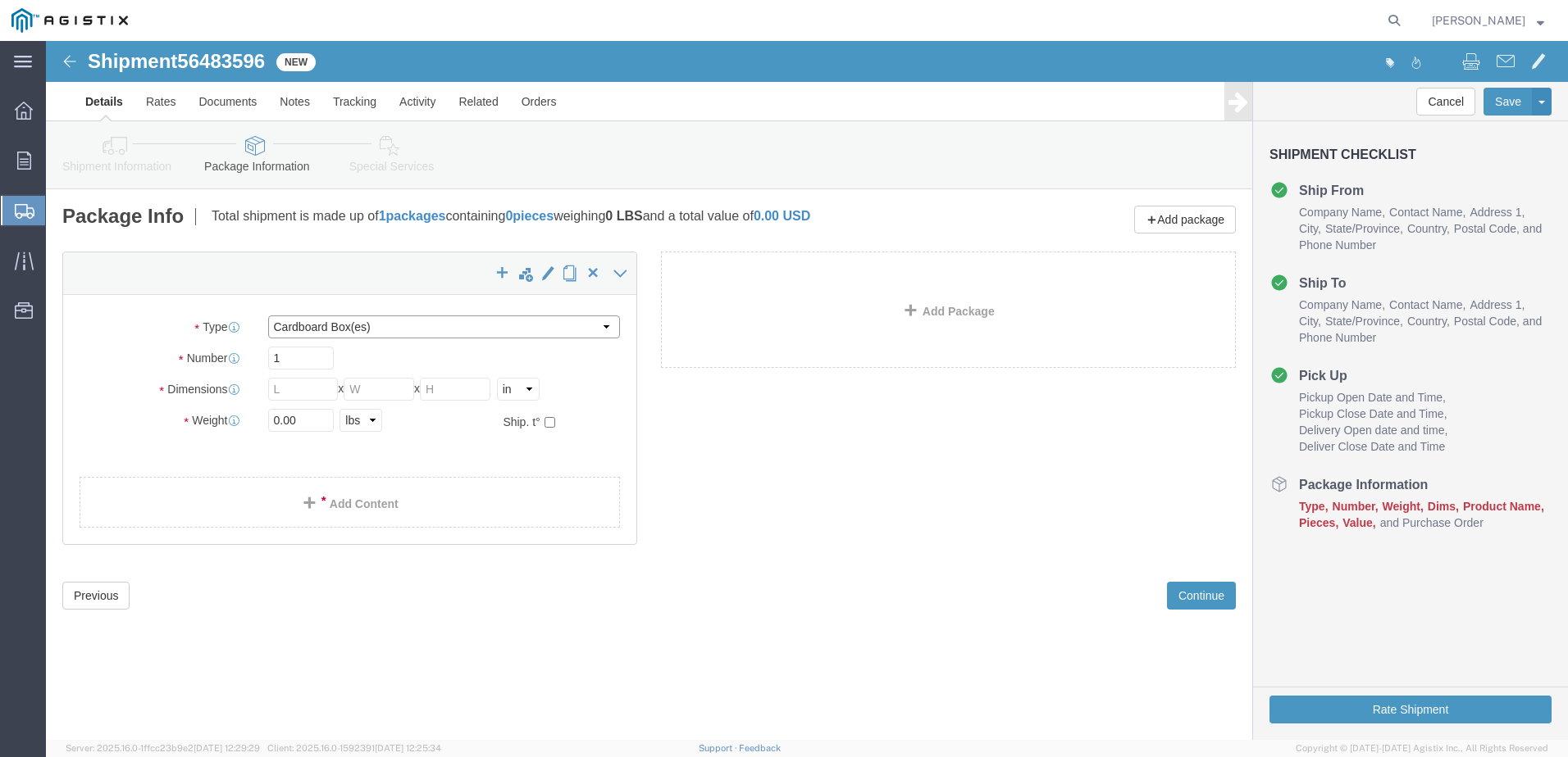
click select "Select Bulk Bundle(s) Cardboard Box(es) Carton(s) Crate(s) Drum(s) (Fiberboard)…"
select select "PSNS"
click select "Select Bulk Bundle(s) Cardboard Box(es) Carton(s) Crate(s) Drum(s) (Fiberboard)…"
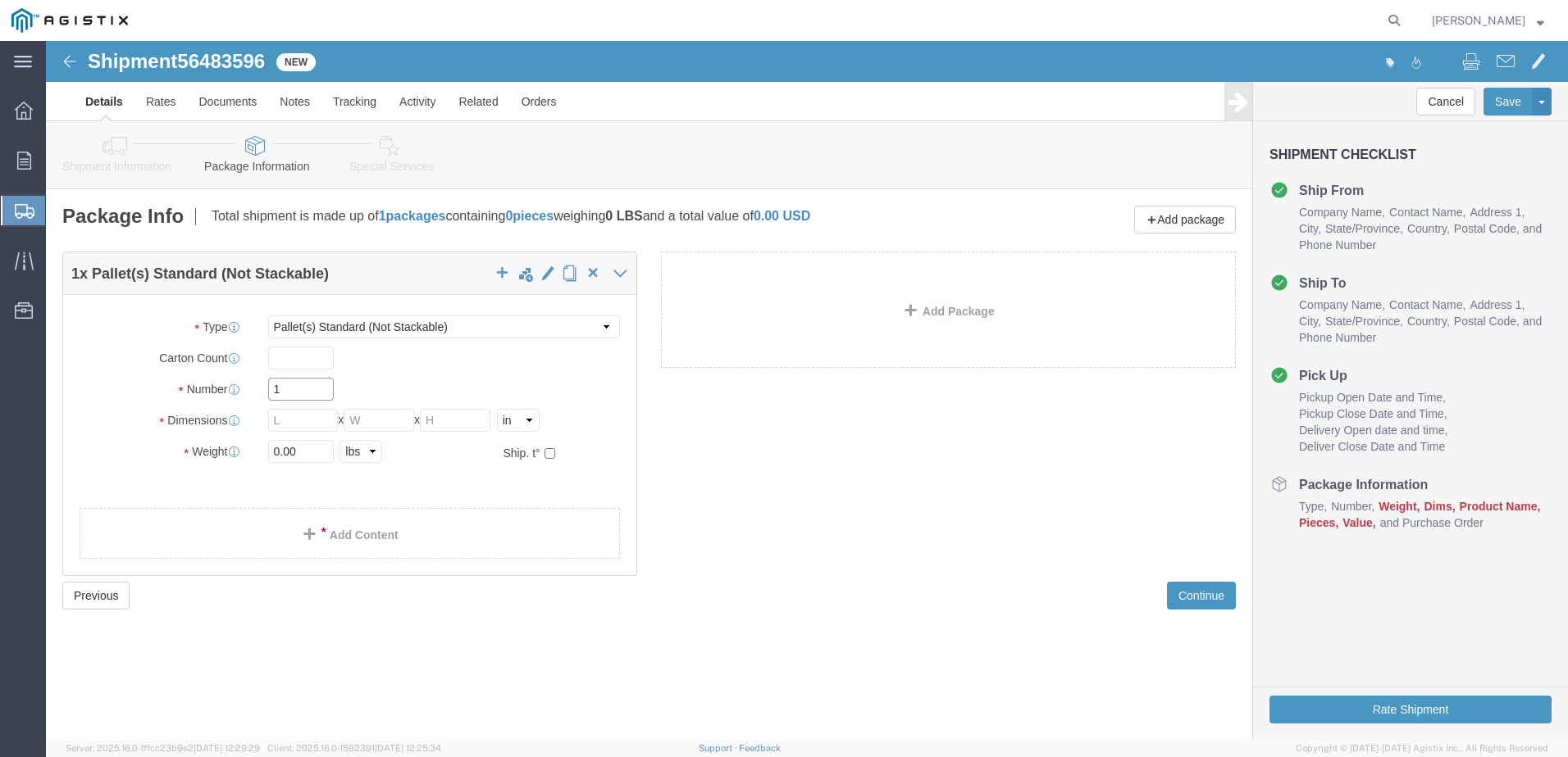
click input "1"
type input "2"
click input "text"
type input "48"
type input "40"
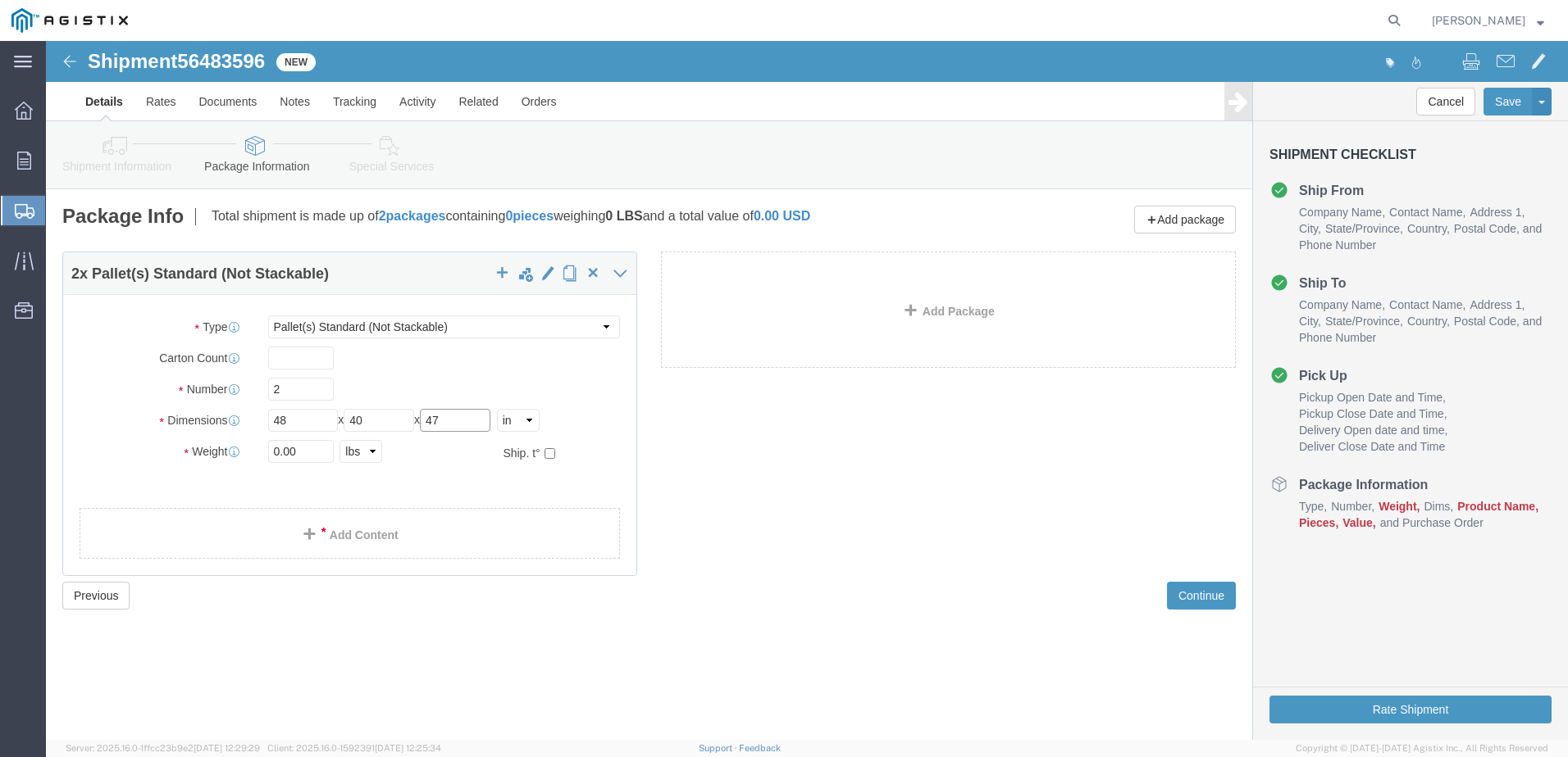
type input "47"
click input "0.00"
type input "0"
type input "1592"
click link "Add Content"
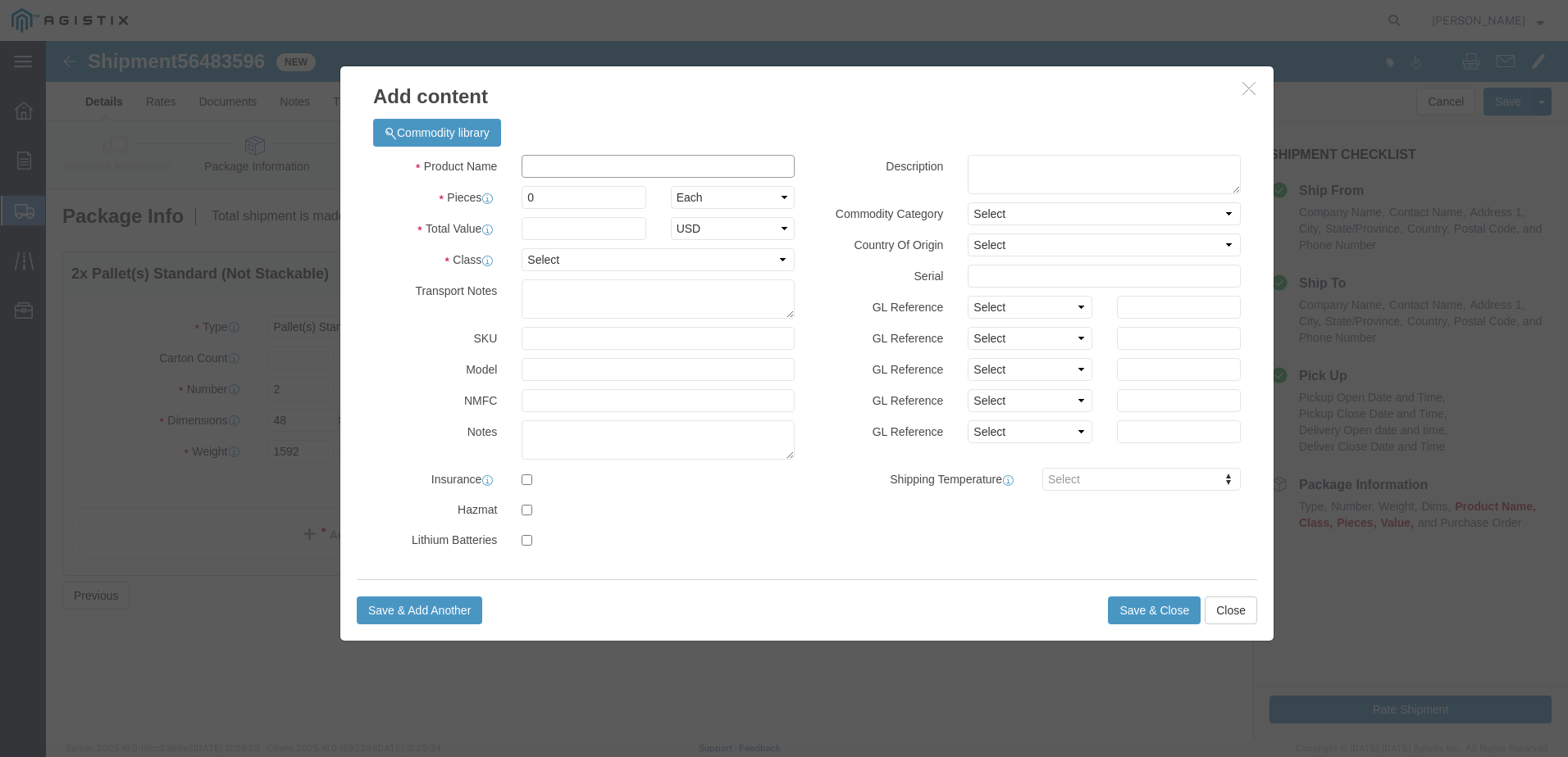
click input "text"
type input "computer electronics"
type input "146422.62"
click input "0"
type input "272"
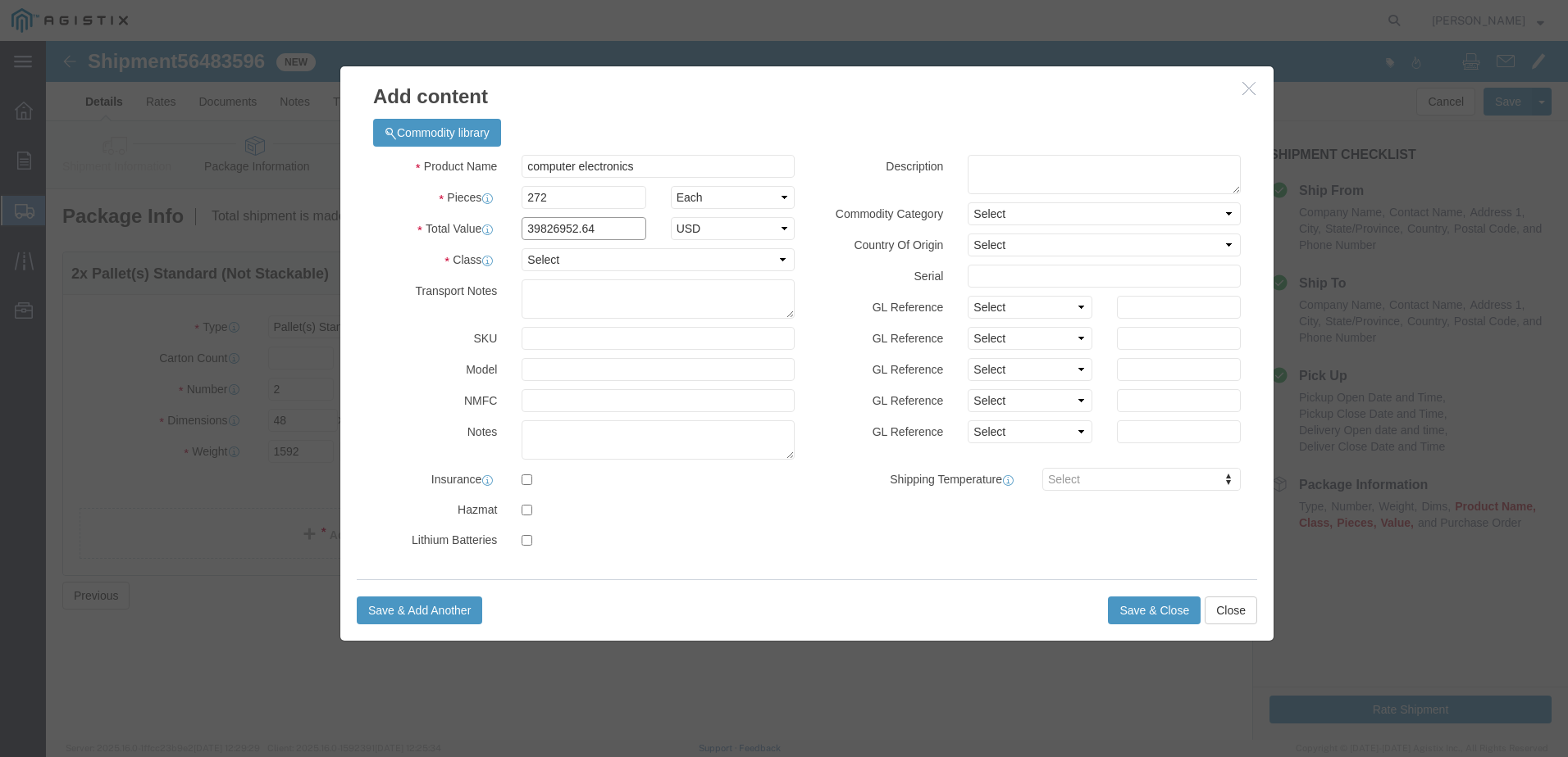
drag, startPoint x: 547, startPoint y: 192, endPoint x: 465, endPoint y: 198, distance: 82.2
click div "39826952.64"
type input "339227.52"
click select "Select 50 55 60 65 70 85 92.5 100 125 175 250 300 400"
select select "92.5"
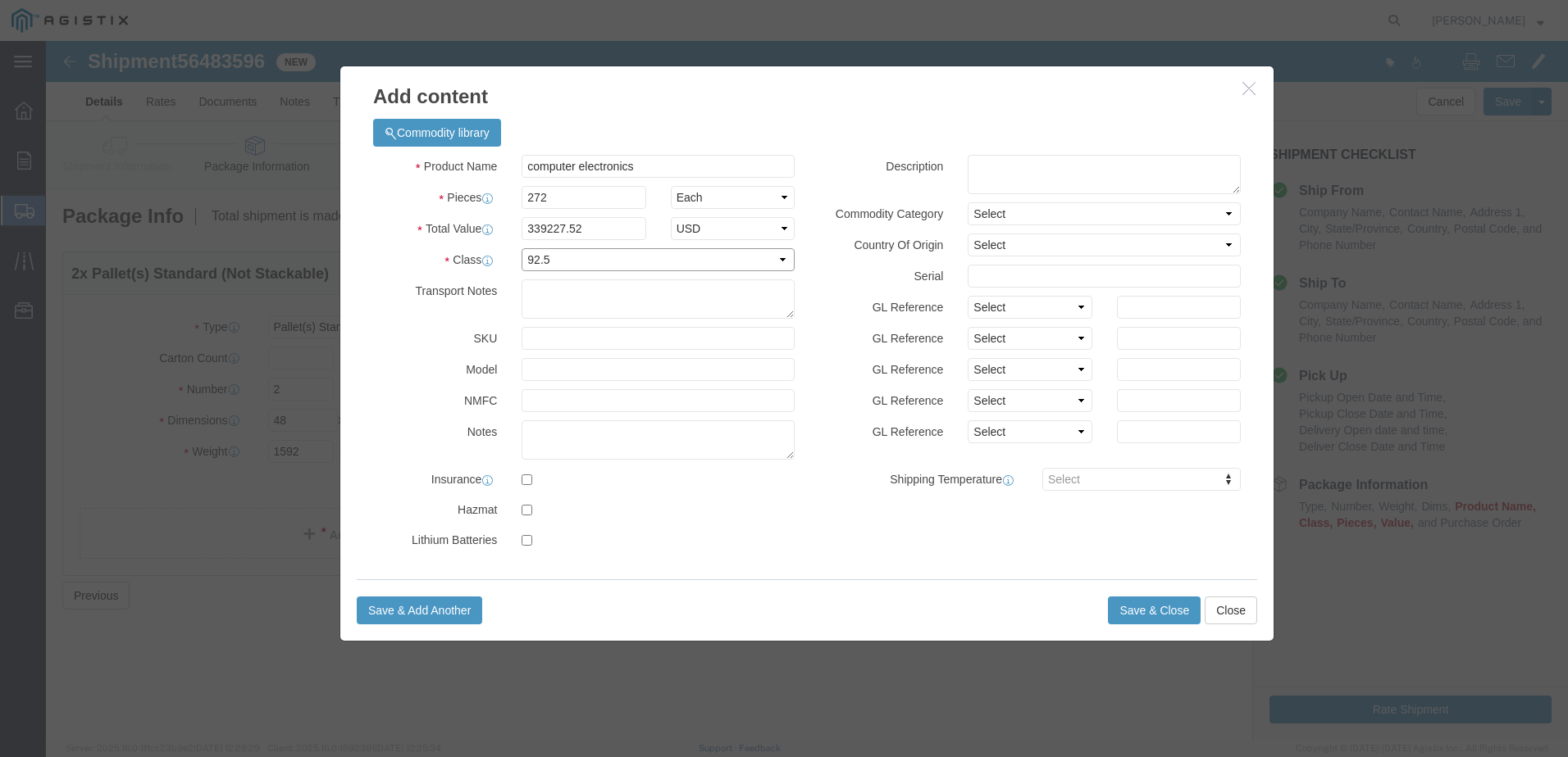
click select "Select 50 55 60 65 70 85 92.5 100 125 175 250 300 400"
click button "Save & Close"
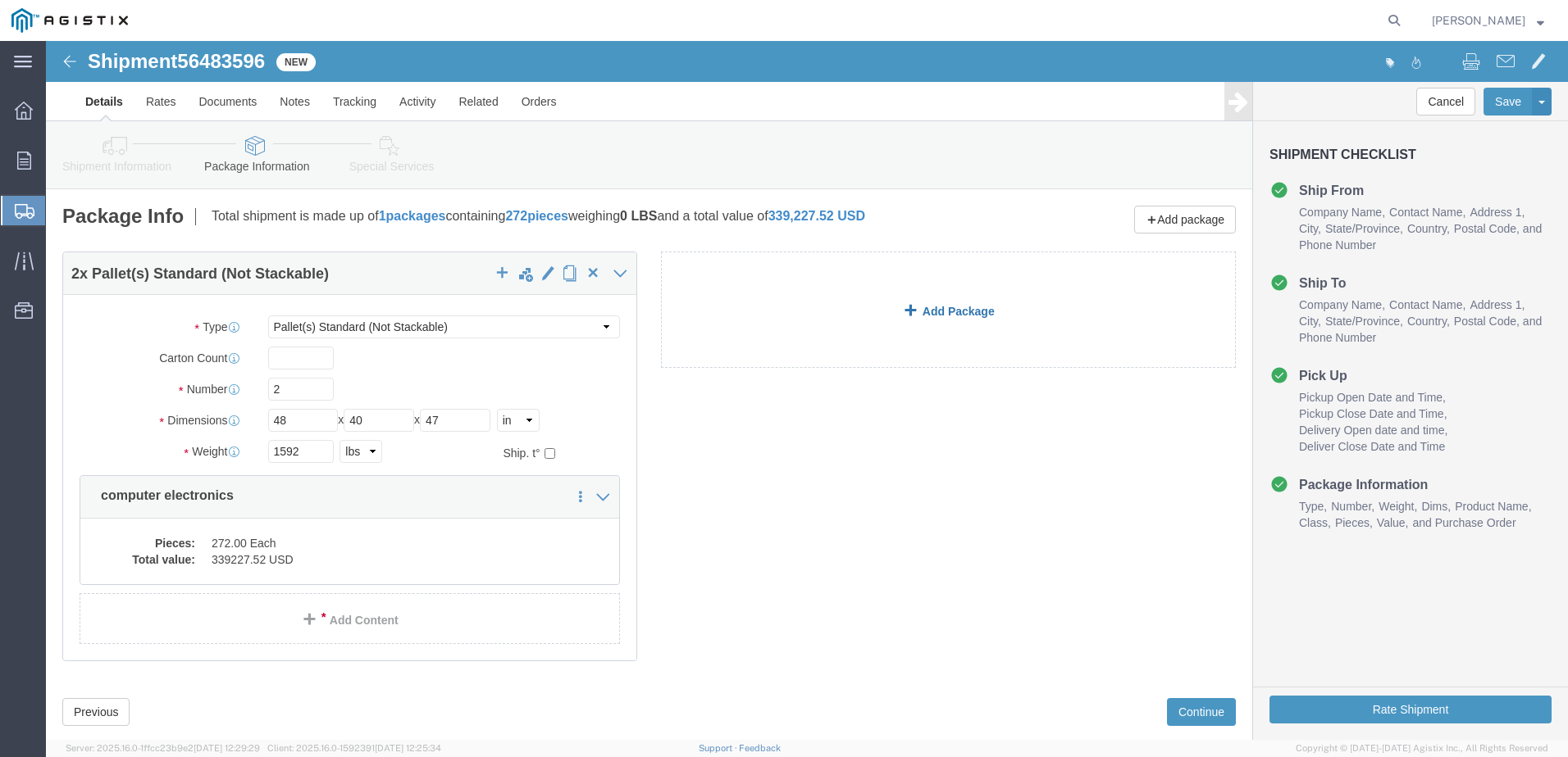
click link "Add Package"
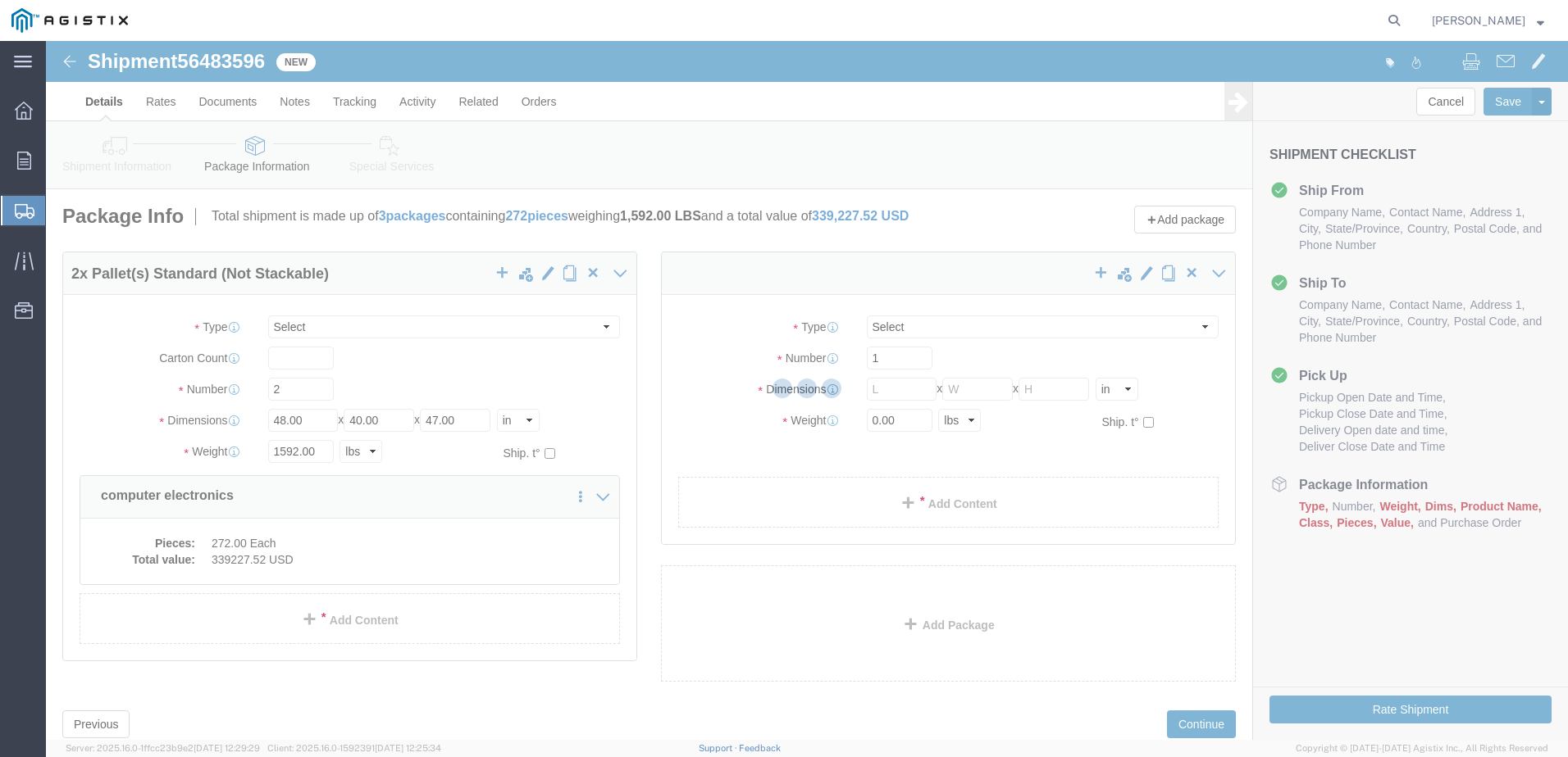
select select "PSNS"
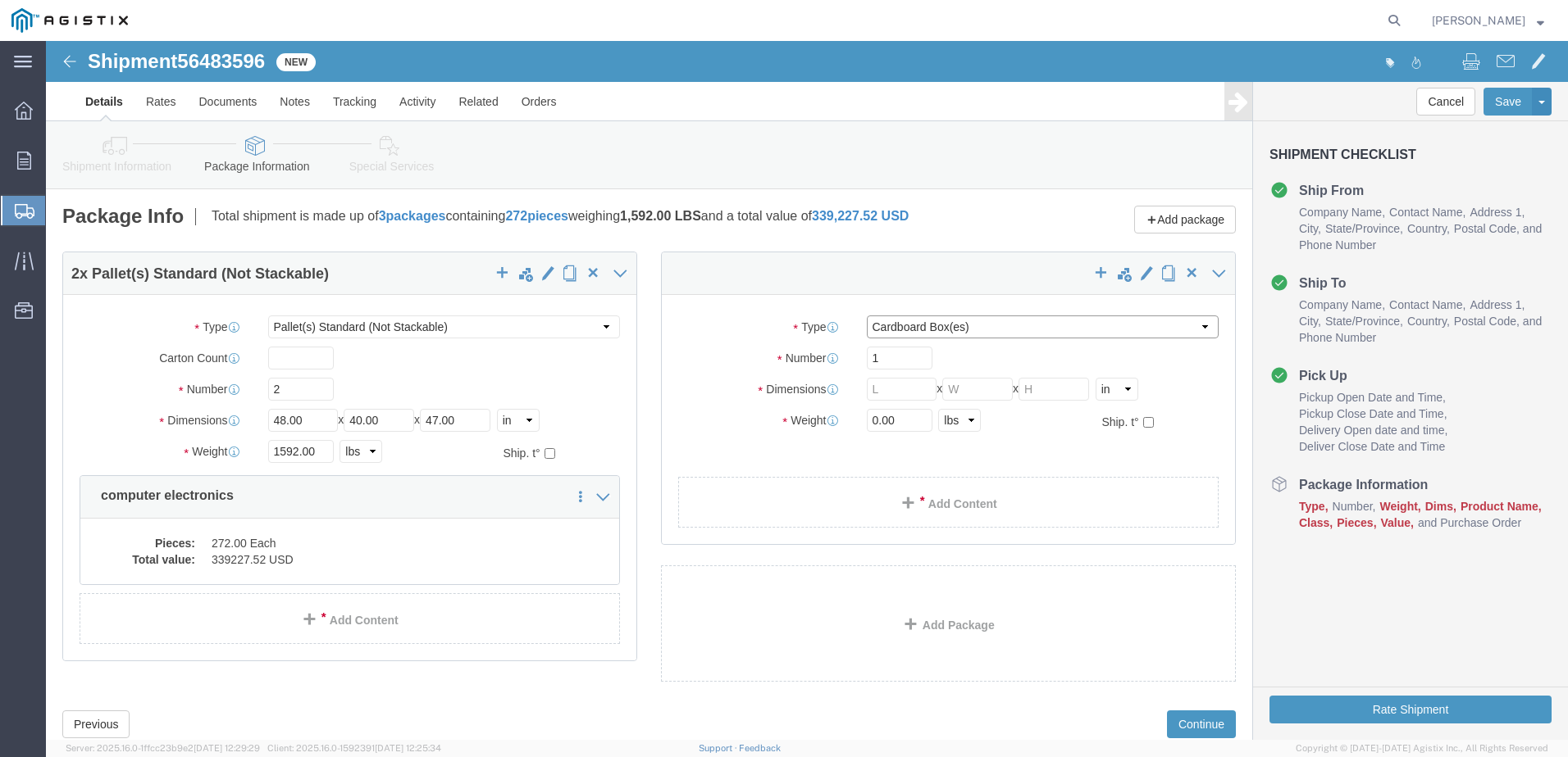
click select "Select Bulk Bundle(s) Cardboard Box(es) Carton(s) Crate(s) Drum(s) (Fiberboard)…"
select select "PSNS"
click select "Select Bulk Bundle(s) Cardboard Box(es) Carton(s) Crate(s) Drum(s) (Fiberboard)…"
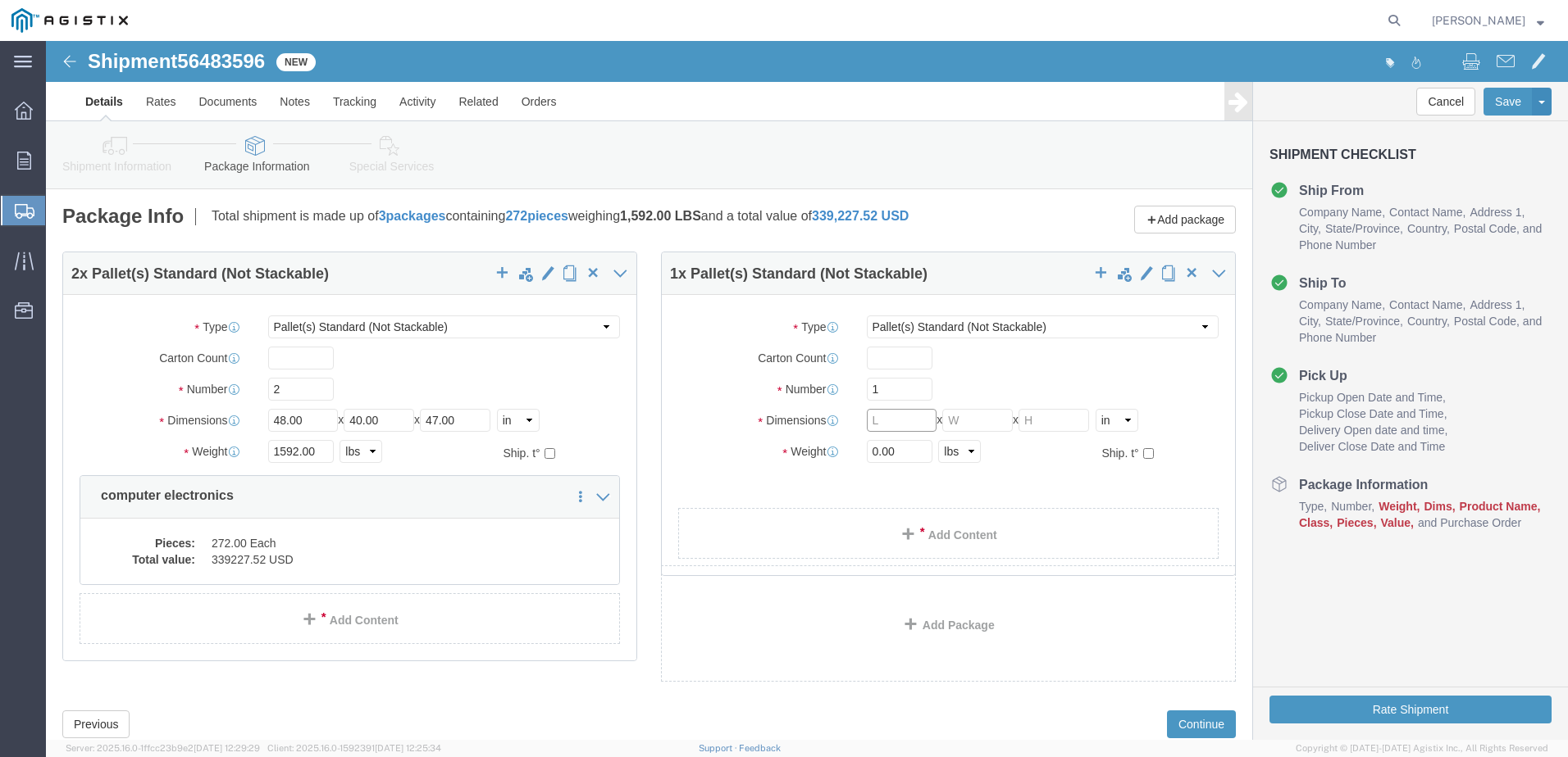
click input "text"
type input "48"
type input "40"
type input "37"
drag, startPoint x: 845, startPoint y: 421, endPoint x: 796, endPoint y: 426, distance: 49.3
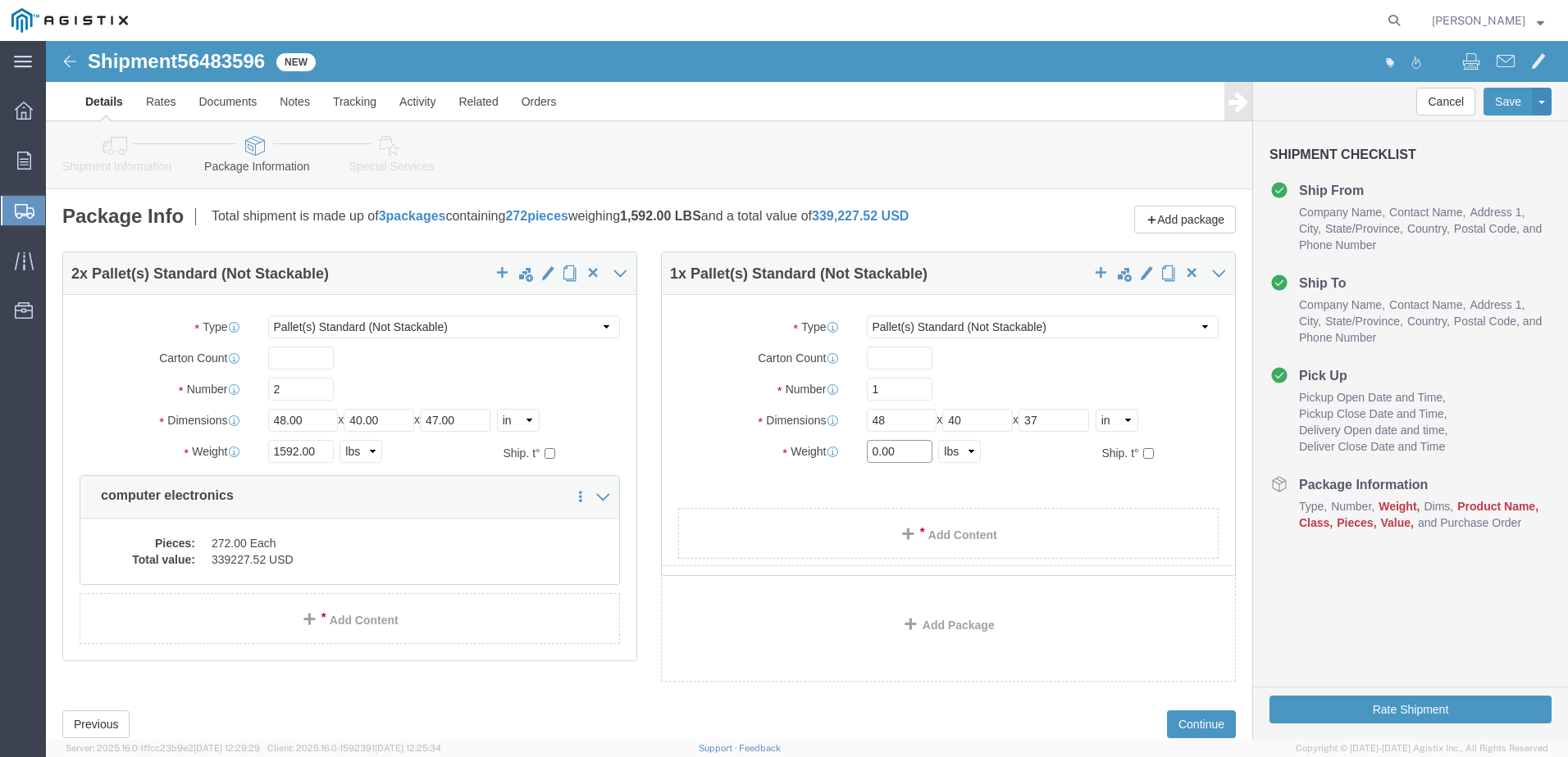
click div "Weight 0.00 Select kgs lbs Ship. t°"
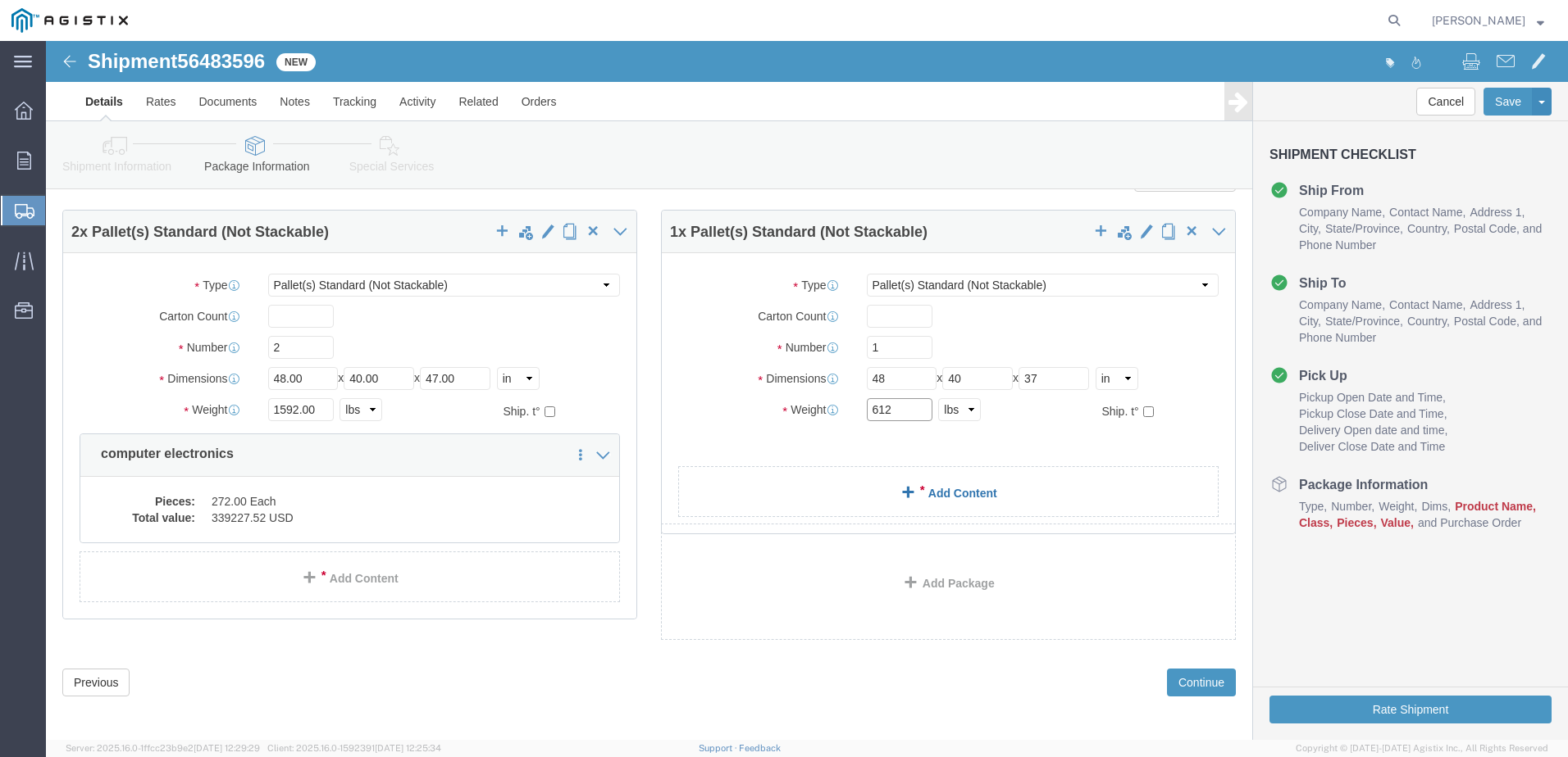
scroll to position [60, 0]
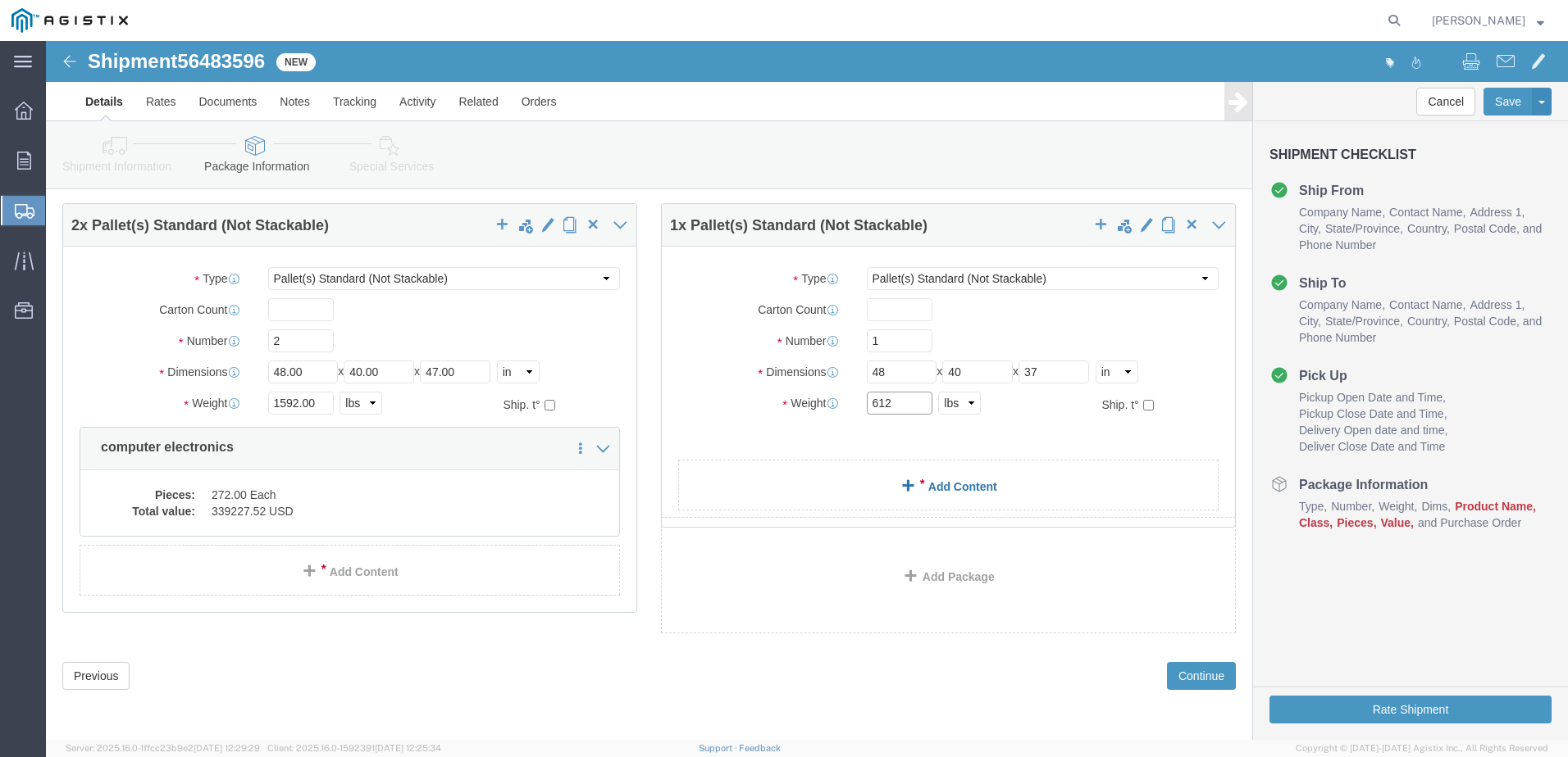
type input "612"
click div "2 x Pallet(s) Standard (Not Stackable) Package Type Select Bulk Bundle(s) Cardb…"
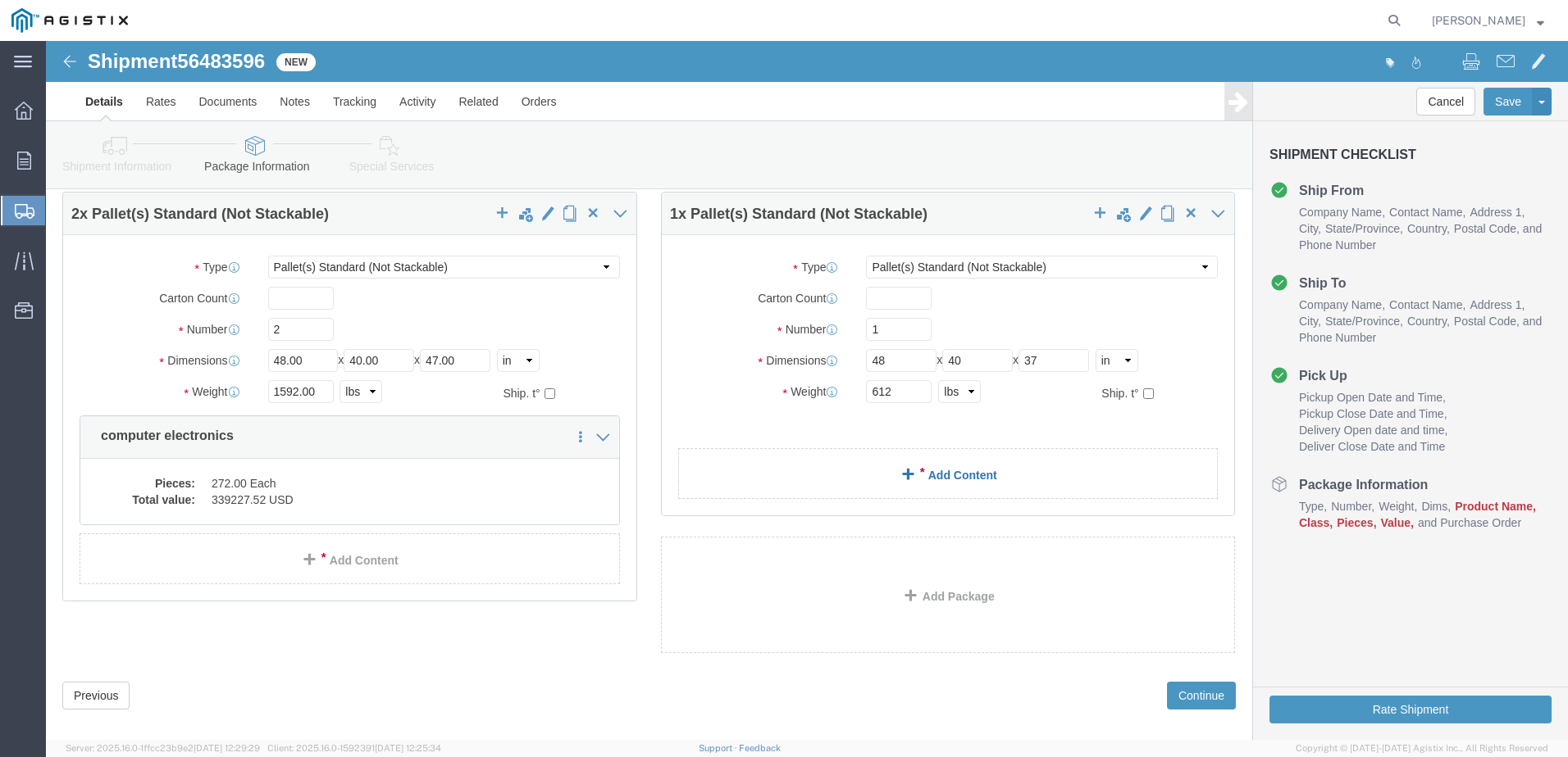
click link "Add Content"
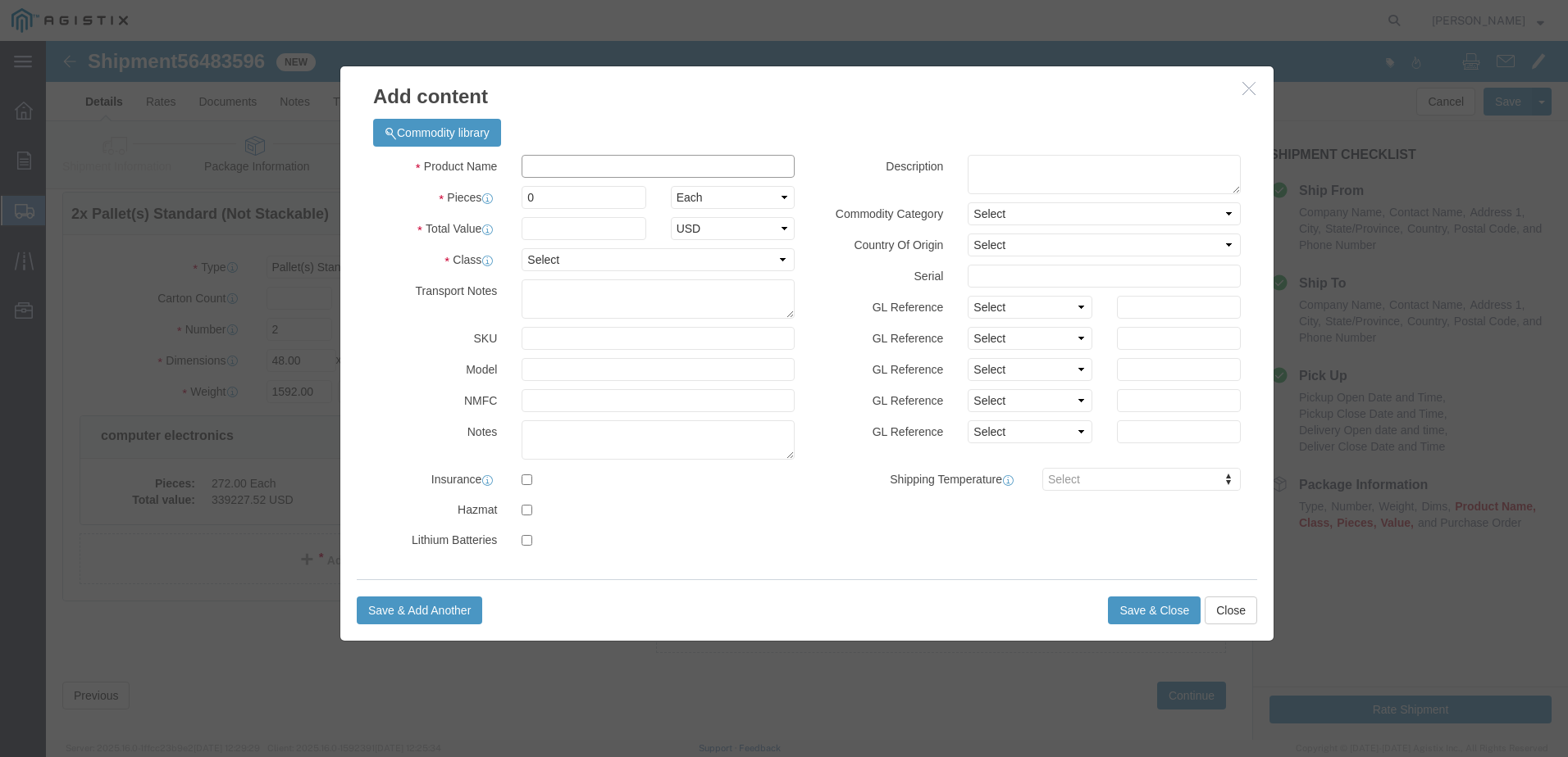
click input "text"
type input "computer electronics"
type input "146422.62"
click input "0"
type input "102"
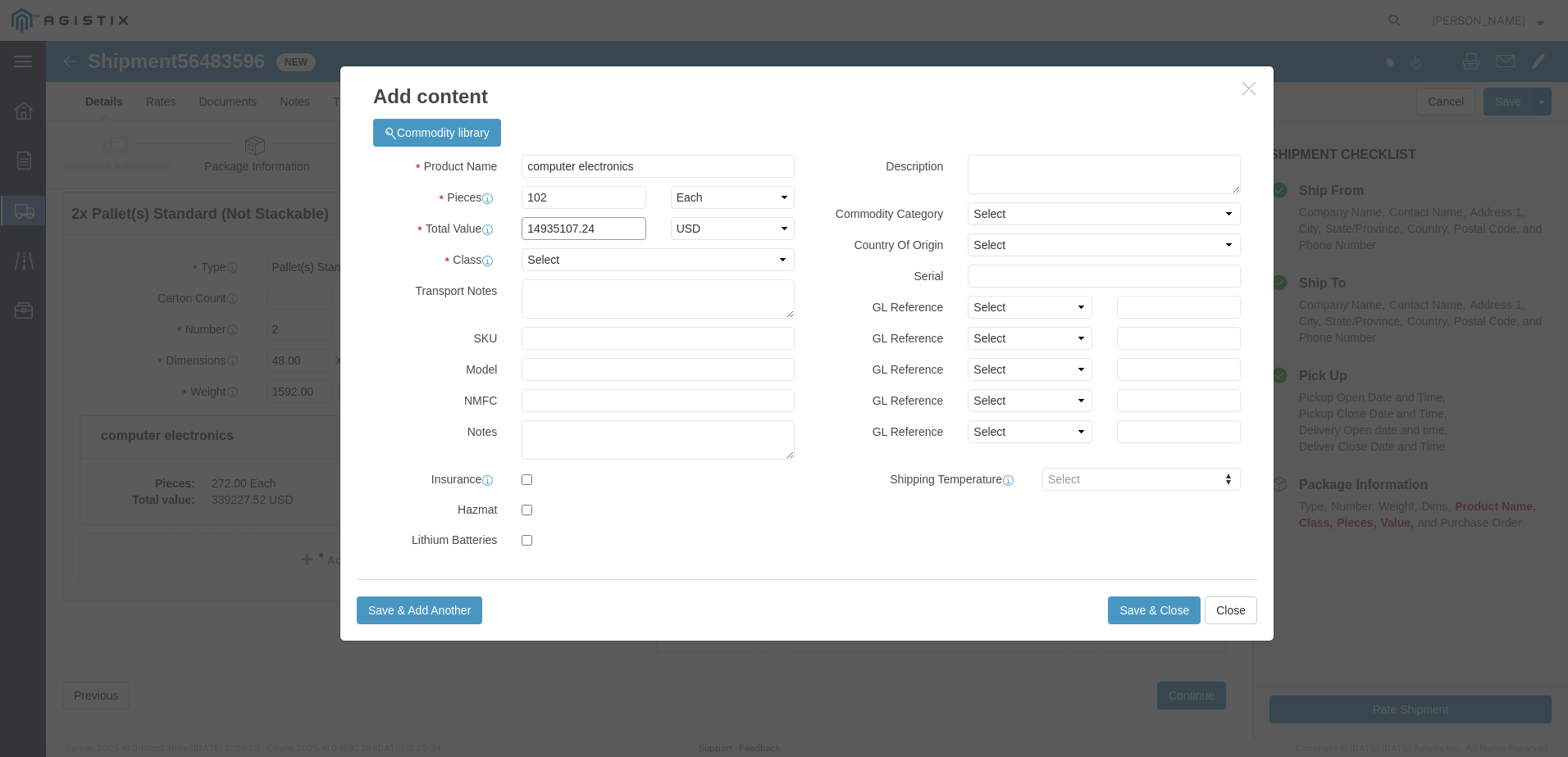
drag, startPoint x: 535, startPoint y: 192, endPoint x: 456, endPoint y: 188, distance: 79.1
click div "Total Value 14935107.24 Select ADP AED AFN ALL AMD AOA ARS ATS AUD AWG AZN BAM …"
click input "14935107.24"
drag, startPoint x: 554, startPoint y: 188, endPoint x: 461, endPoint y: 199, distance: 93.6
click div "14935107.24"
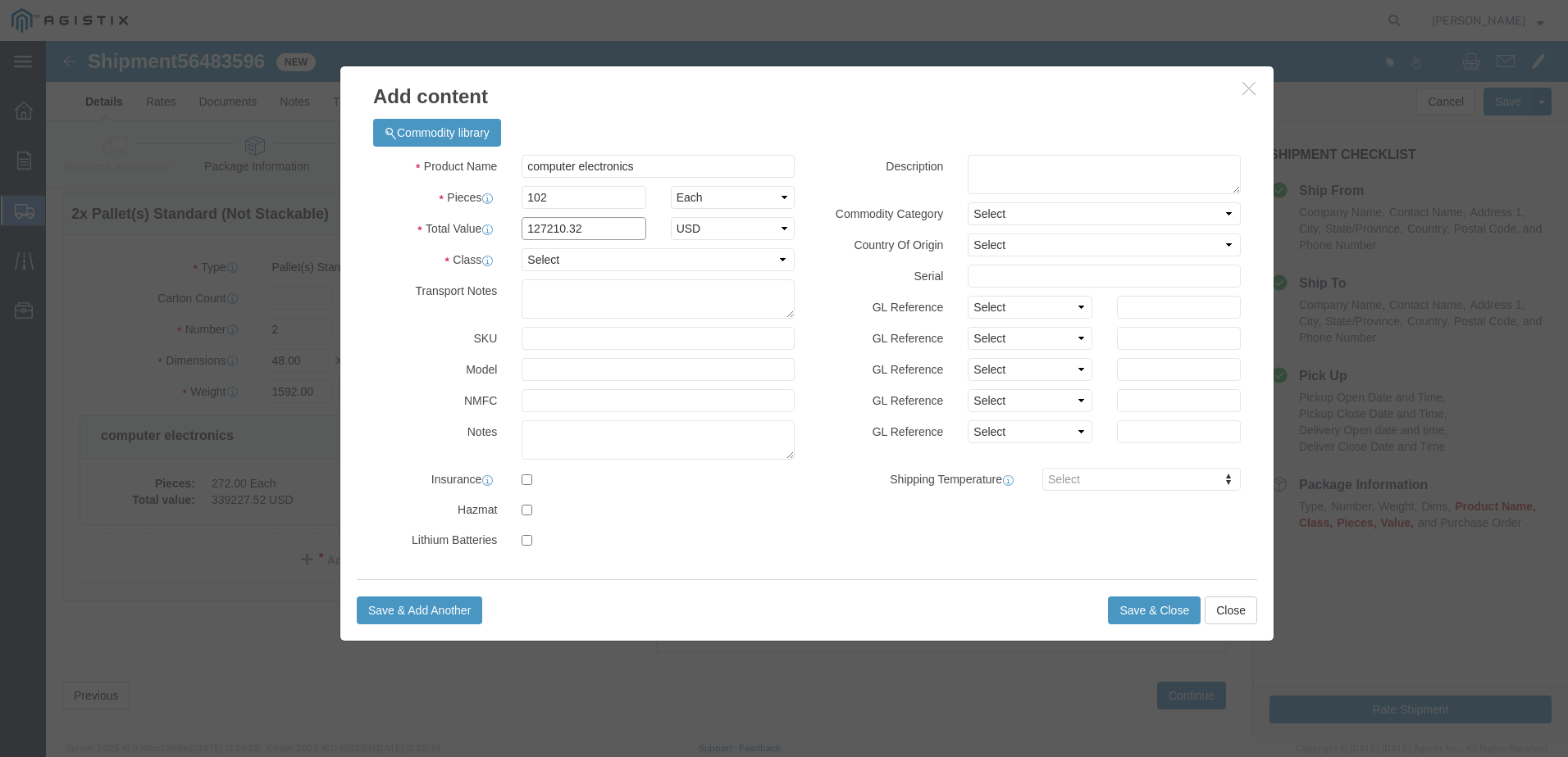
type input "127210.32"
click select "Select 50 55 60 65 70 85 92.5 100 125 175 250 300 400"
select select "92.5"
click select "Select 50 55 60 65 70 85 92.5 100 125 175 250 300 400"
click button "Save & Close"
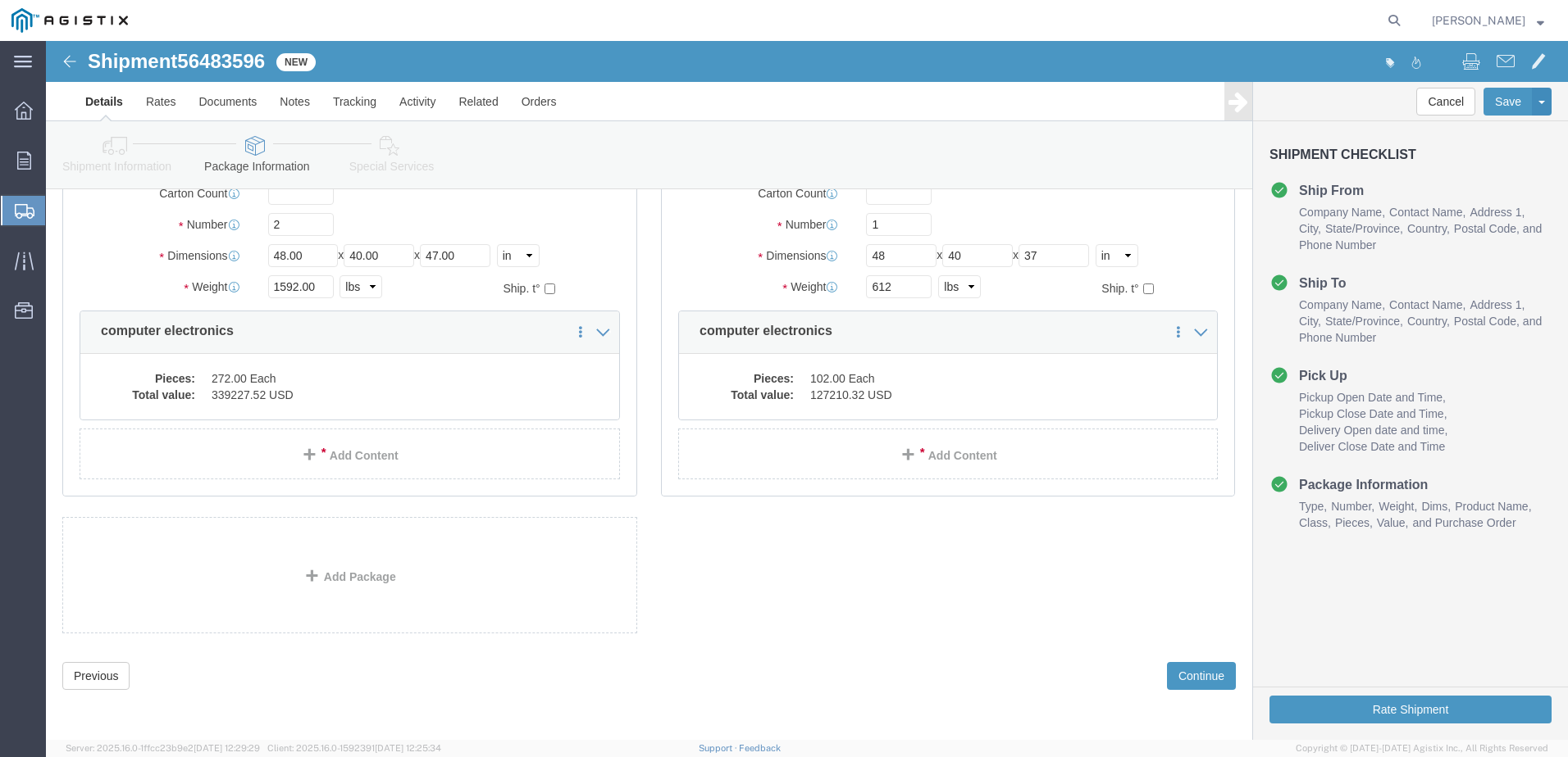
scroll to position [176, 0]
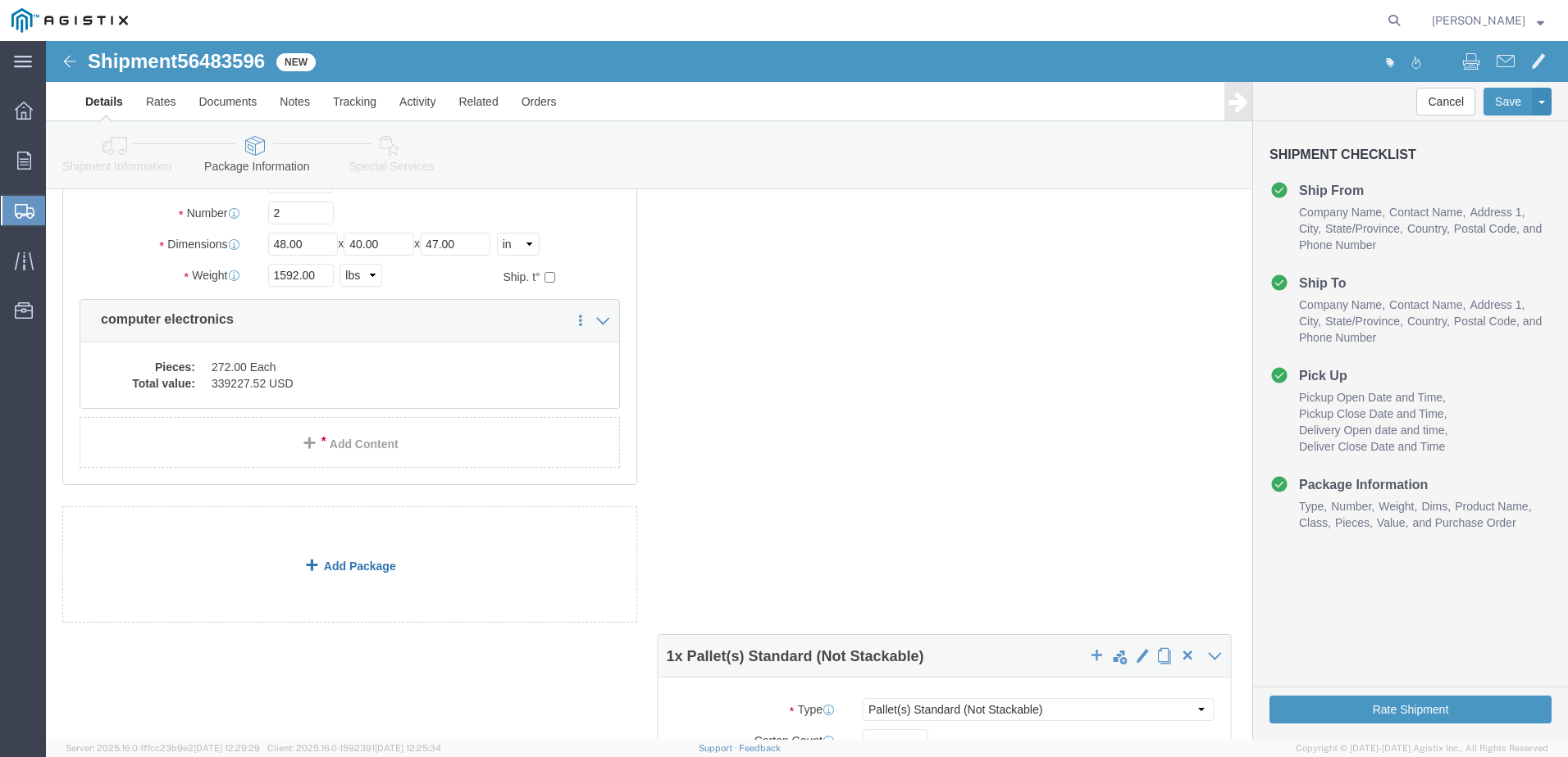
click div "2 x Pallet(s) Standard (Not Stackable) Package Type Select Bulk Bundle(s) Cardb…"
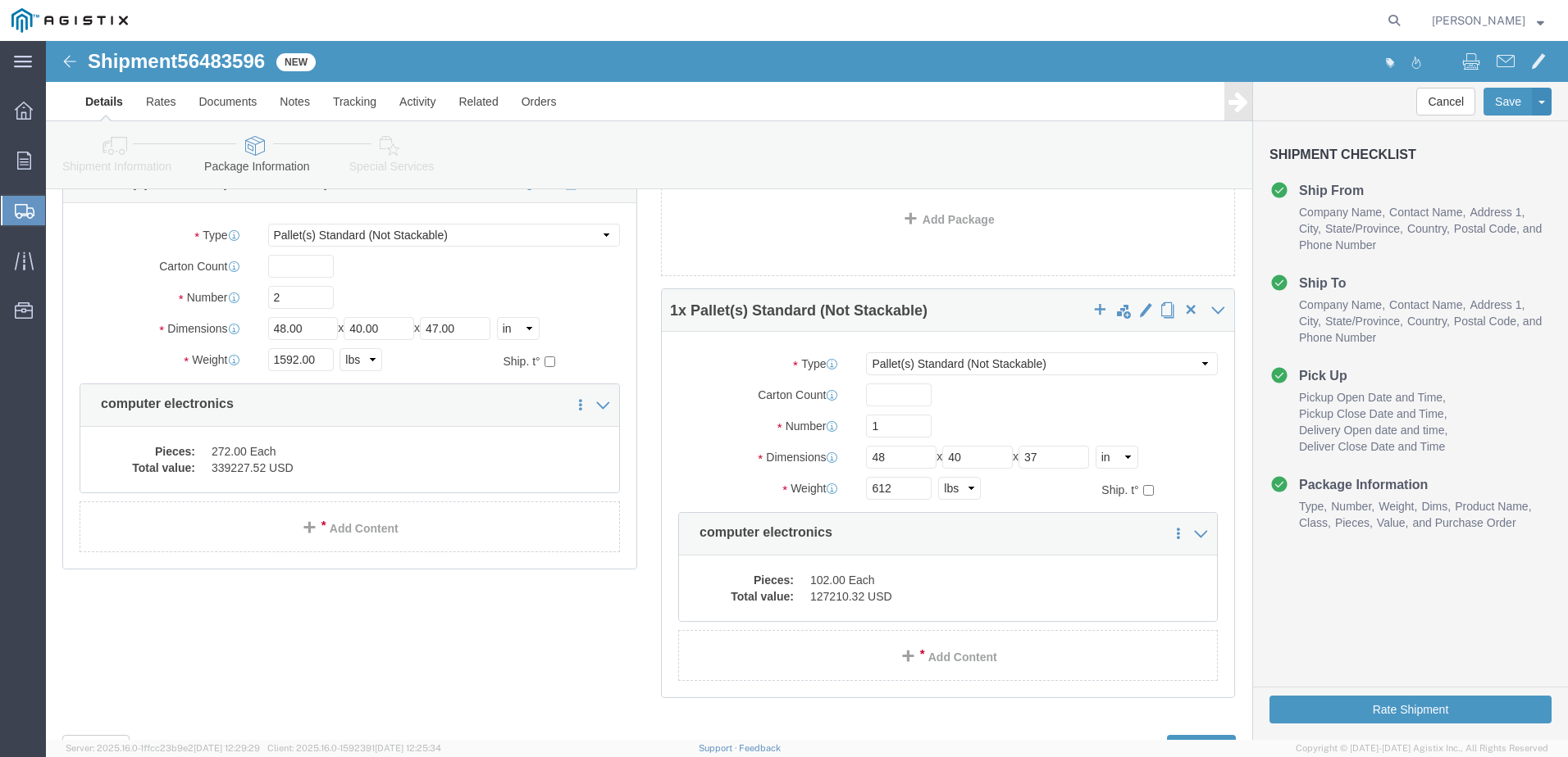
scroll to position [0, 0]
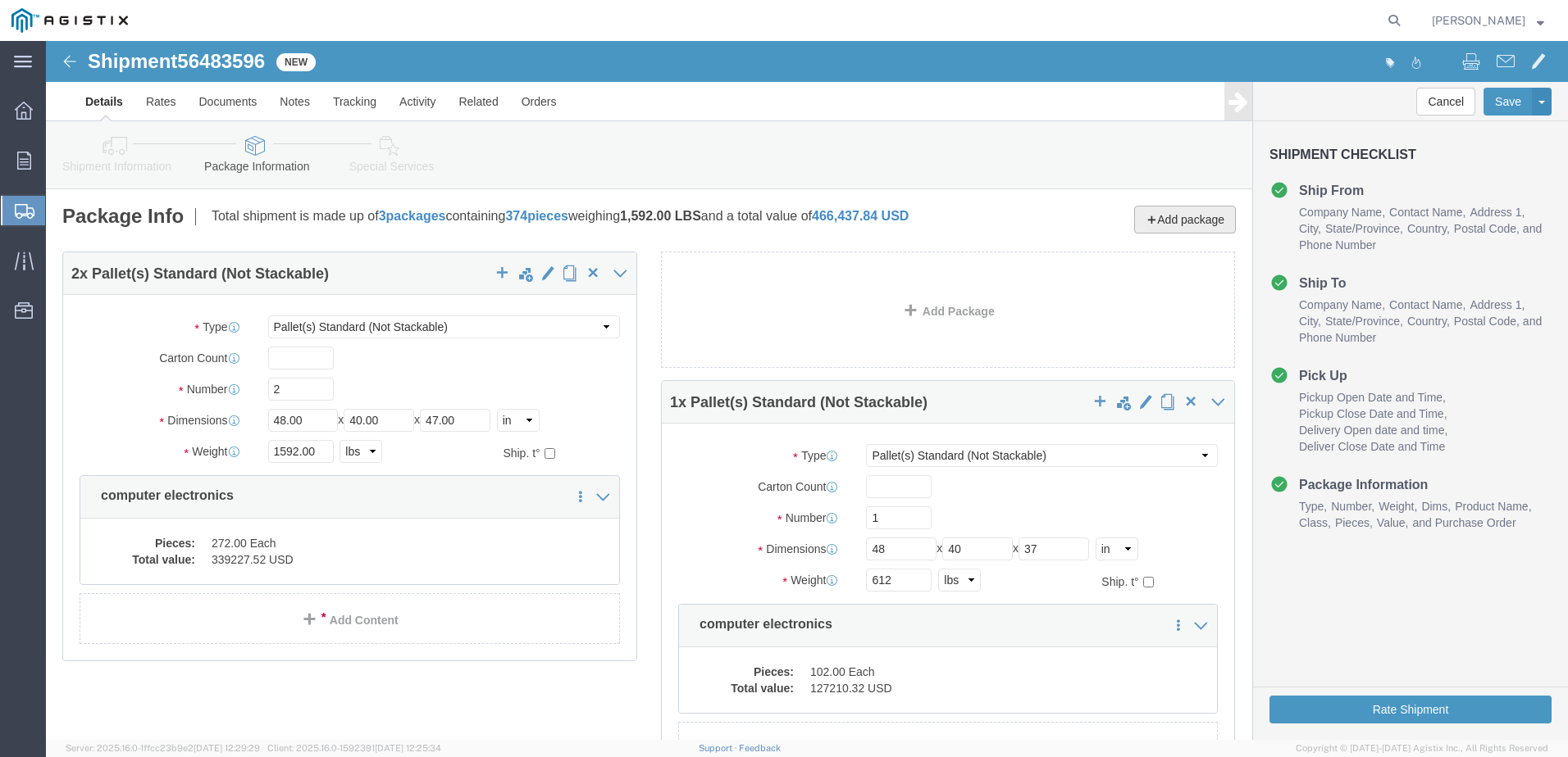
click span
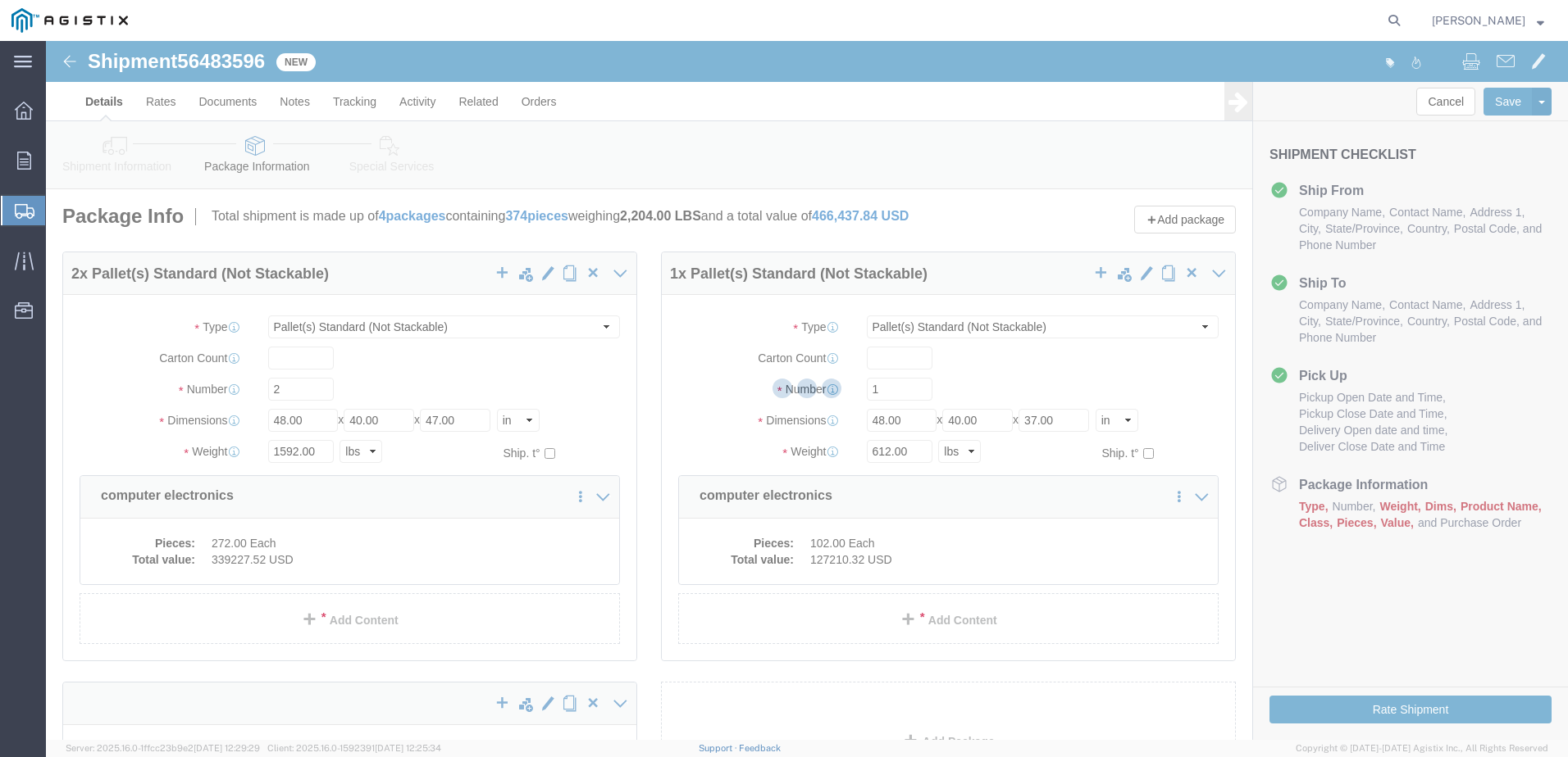
select select "PSNS"
select select "CBOX"
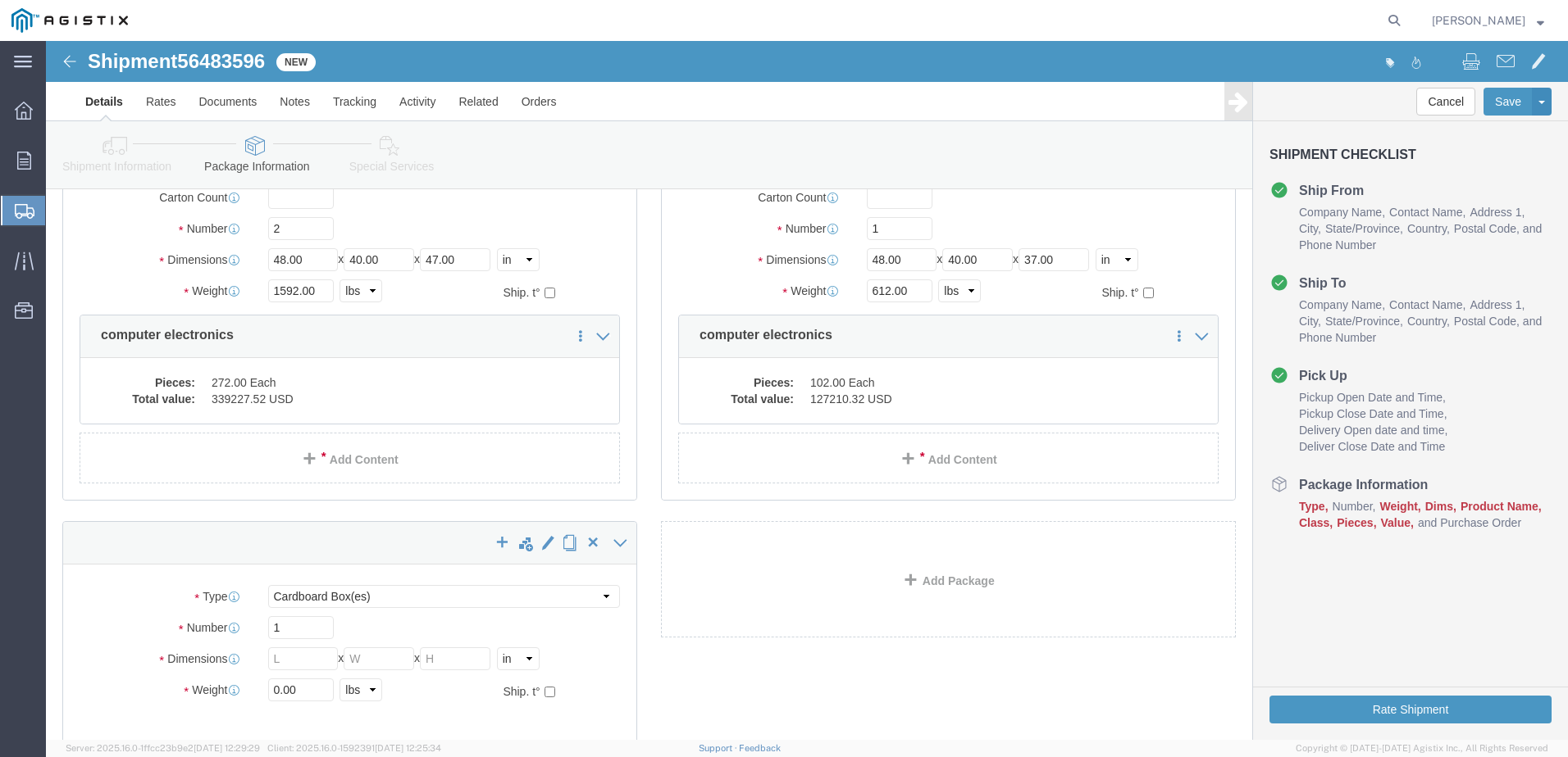
scroll to position [361, 0]
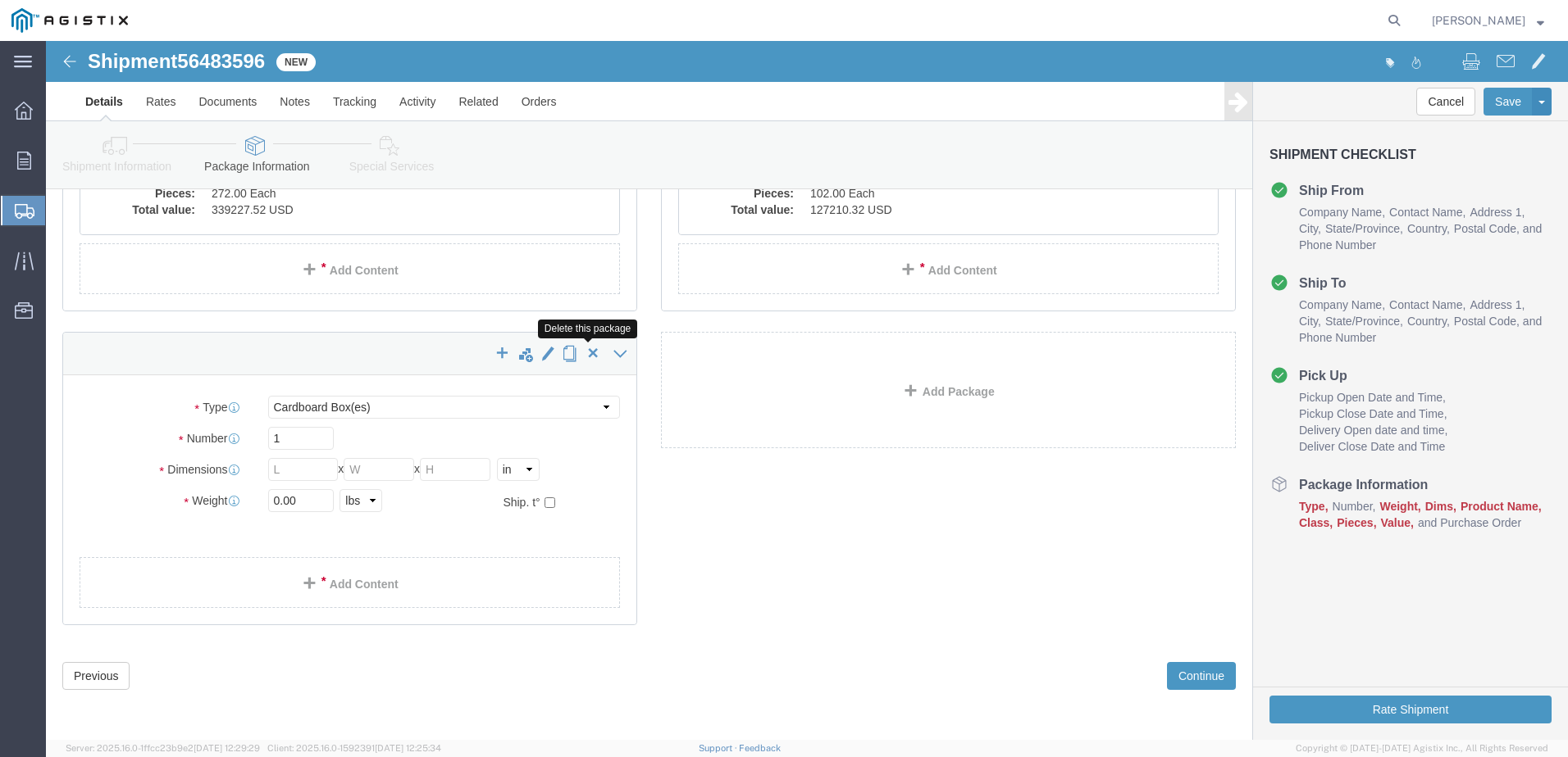
click span "button"
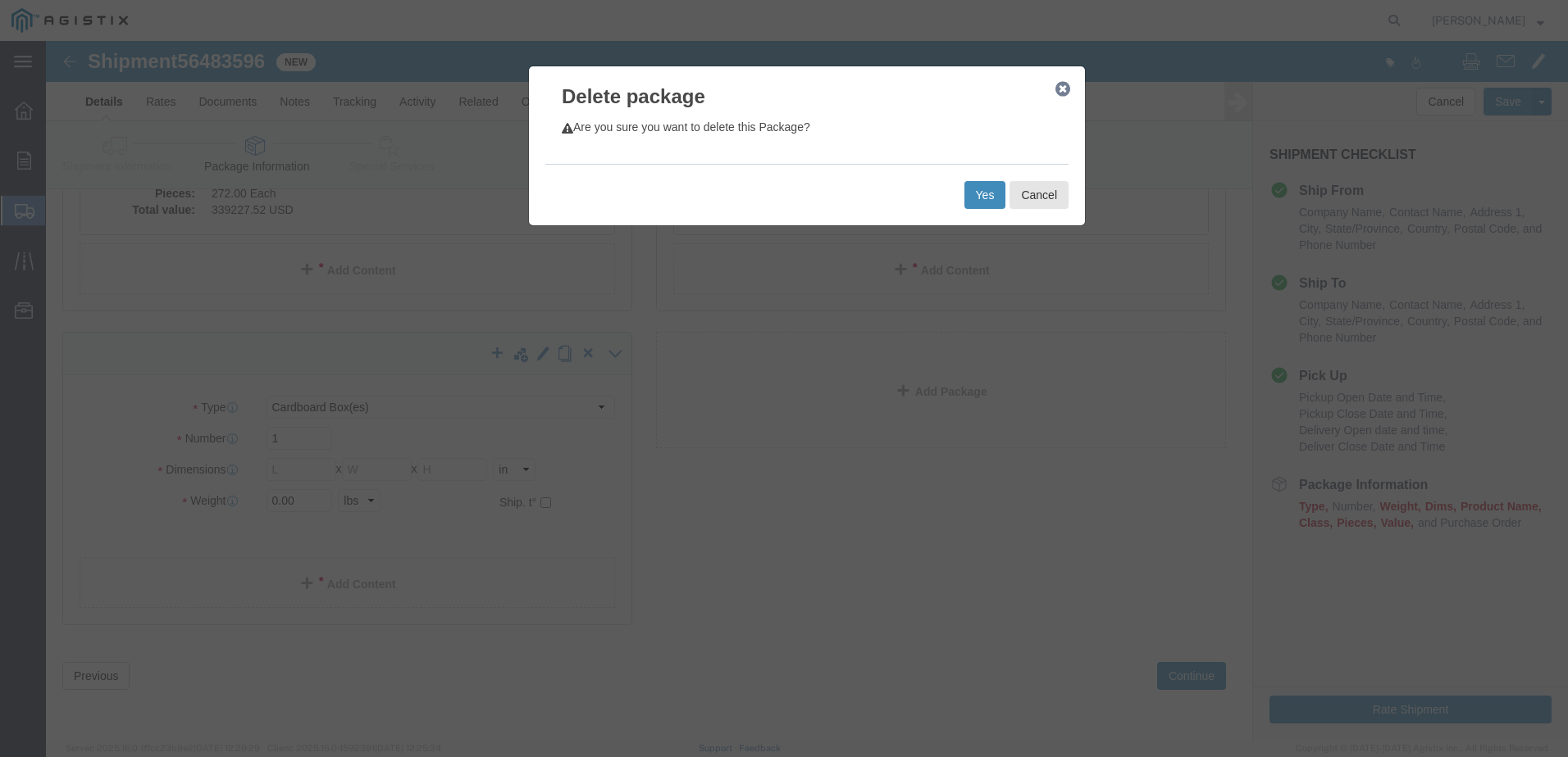
click button "Yes"
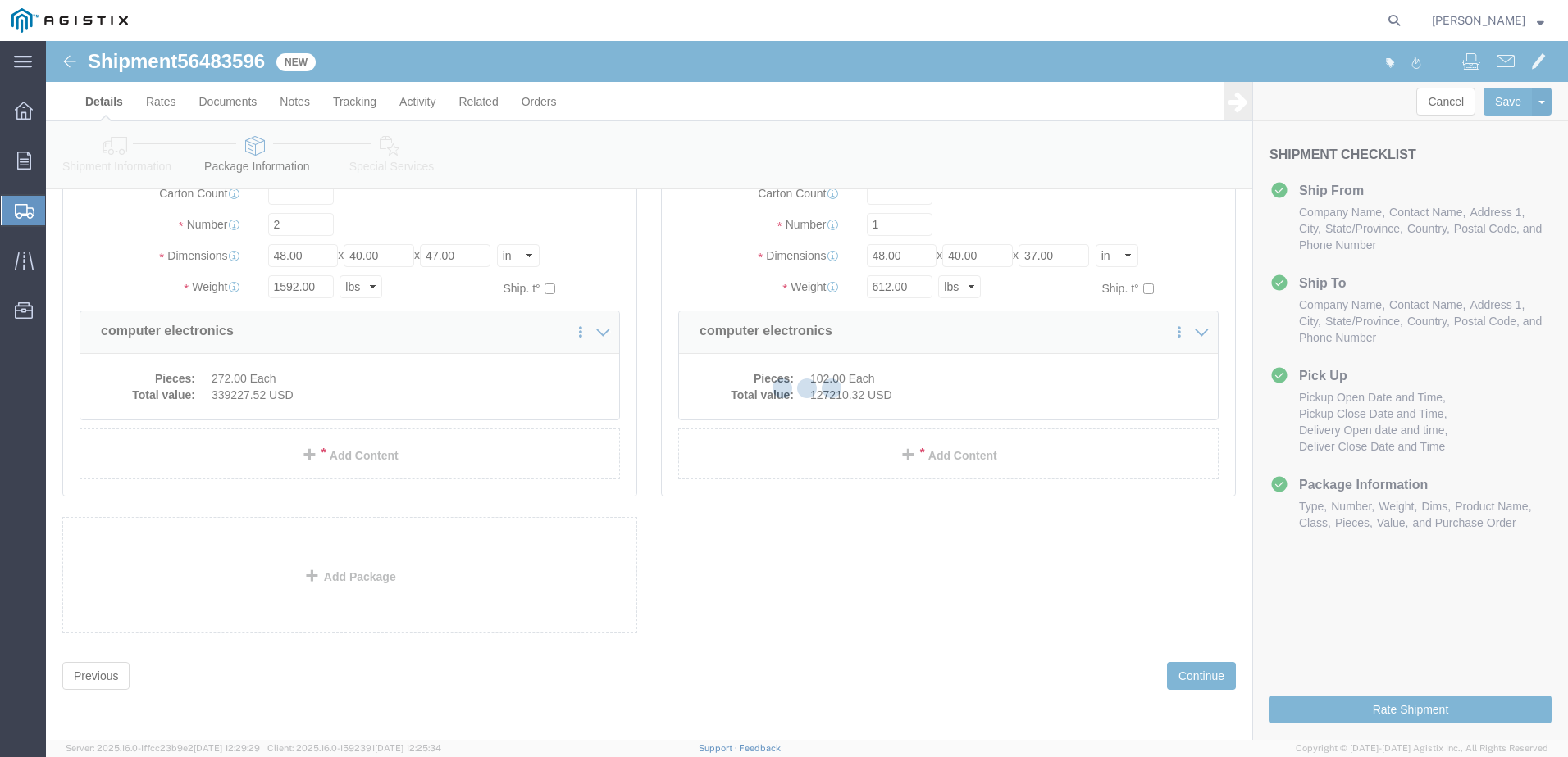
scroll to position [0, 0]
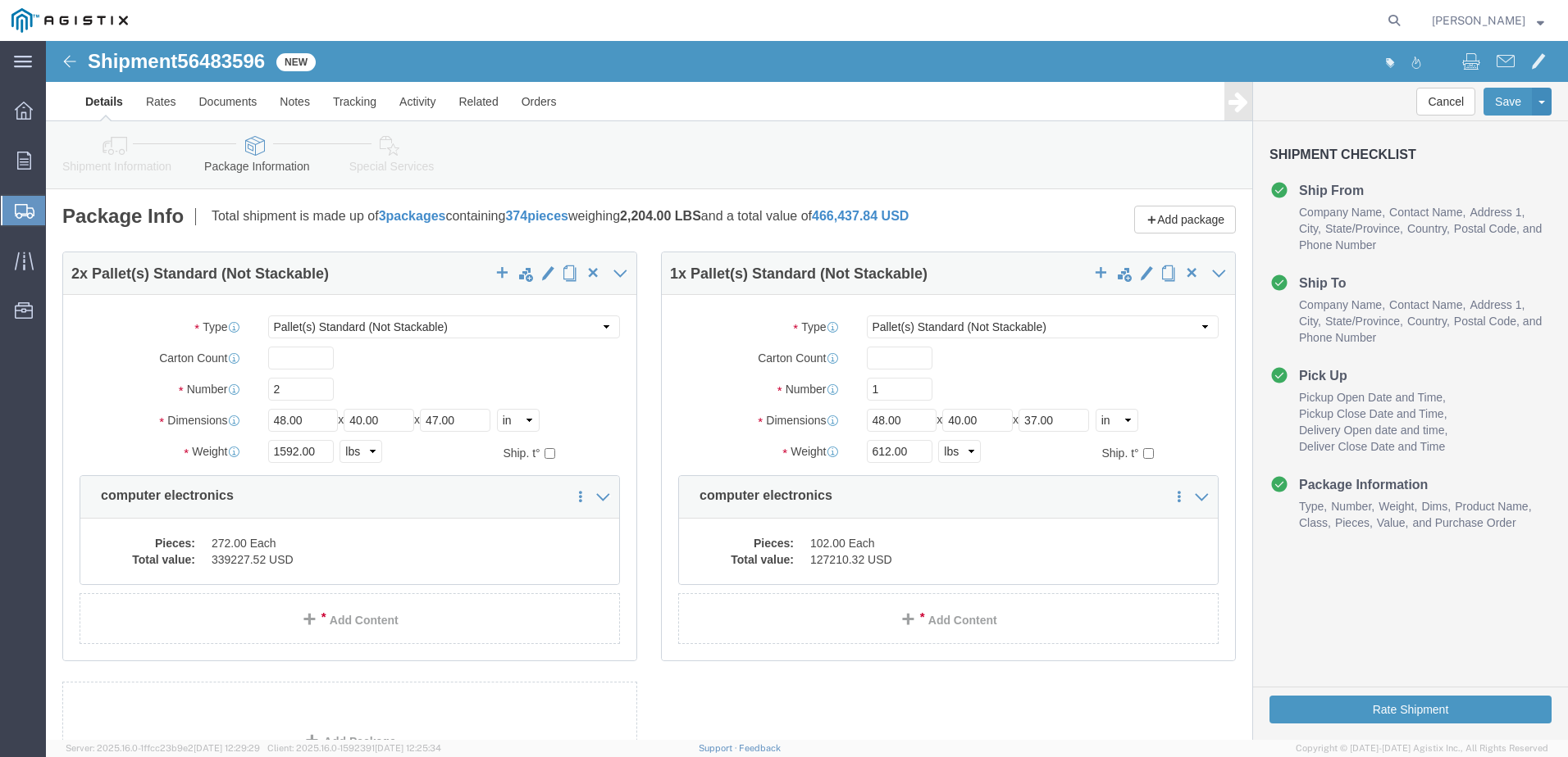
select select "PSNS"
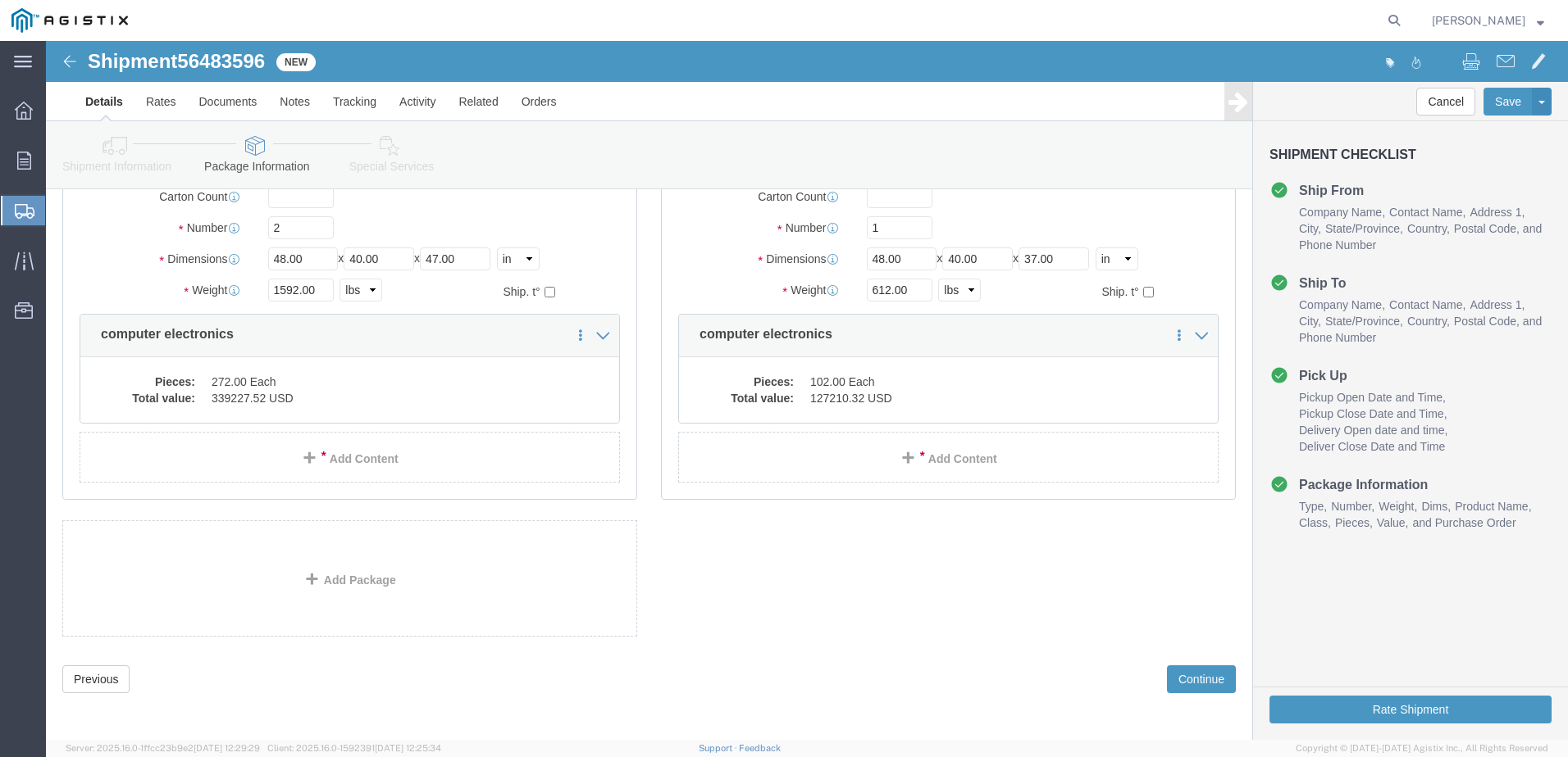
scroll to position [176, 0]
click button "Previous"
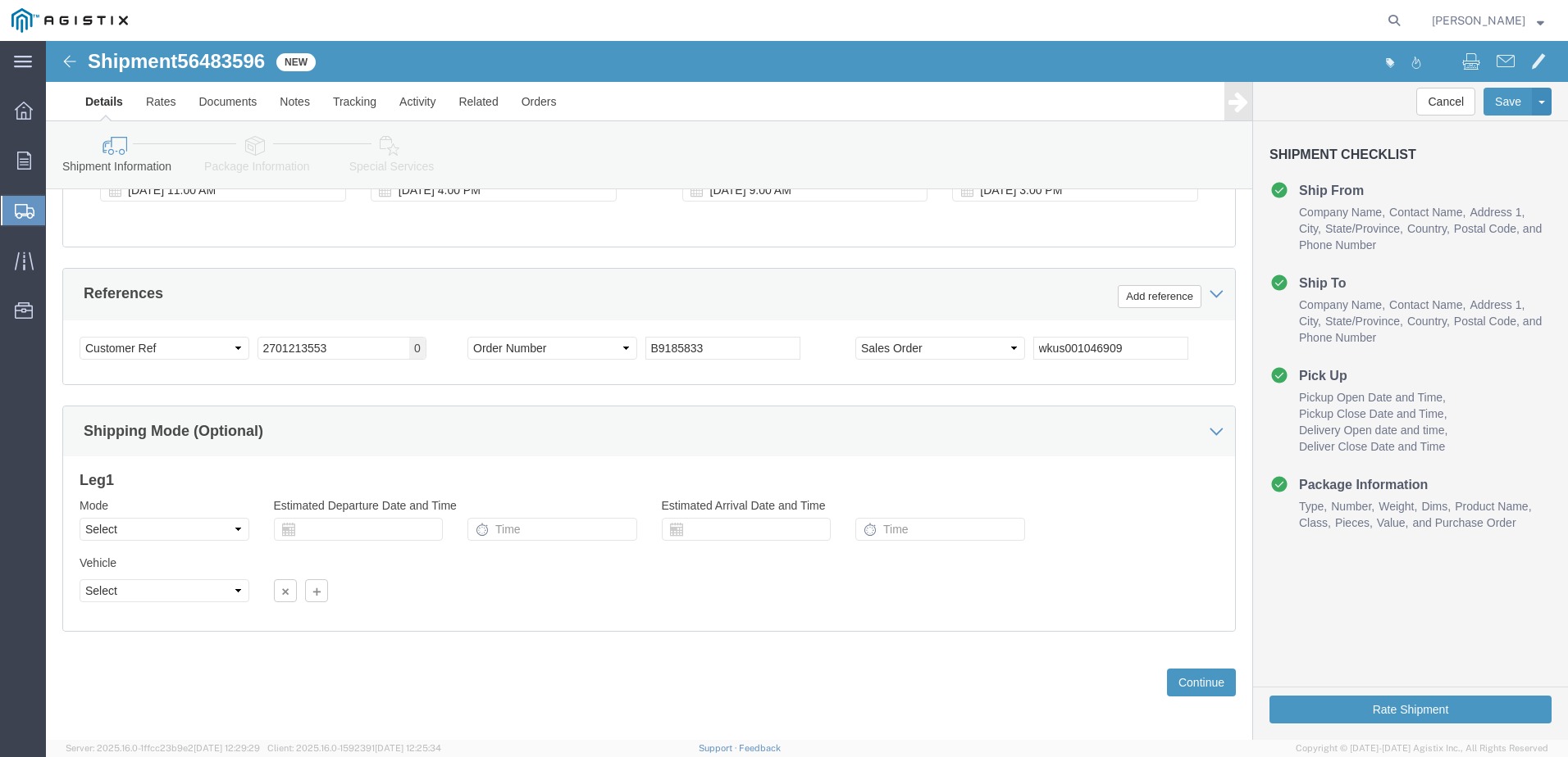
scroll to position [842, 0]
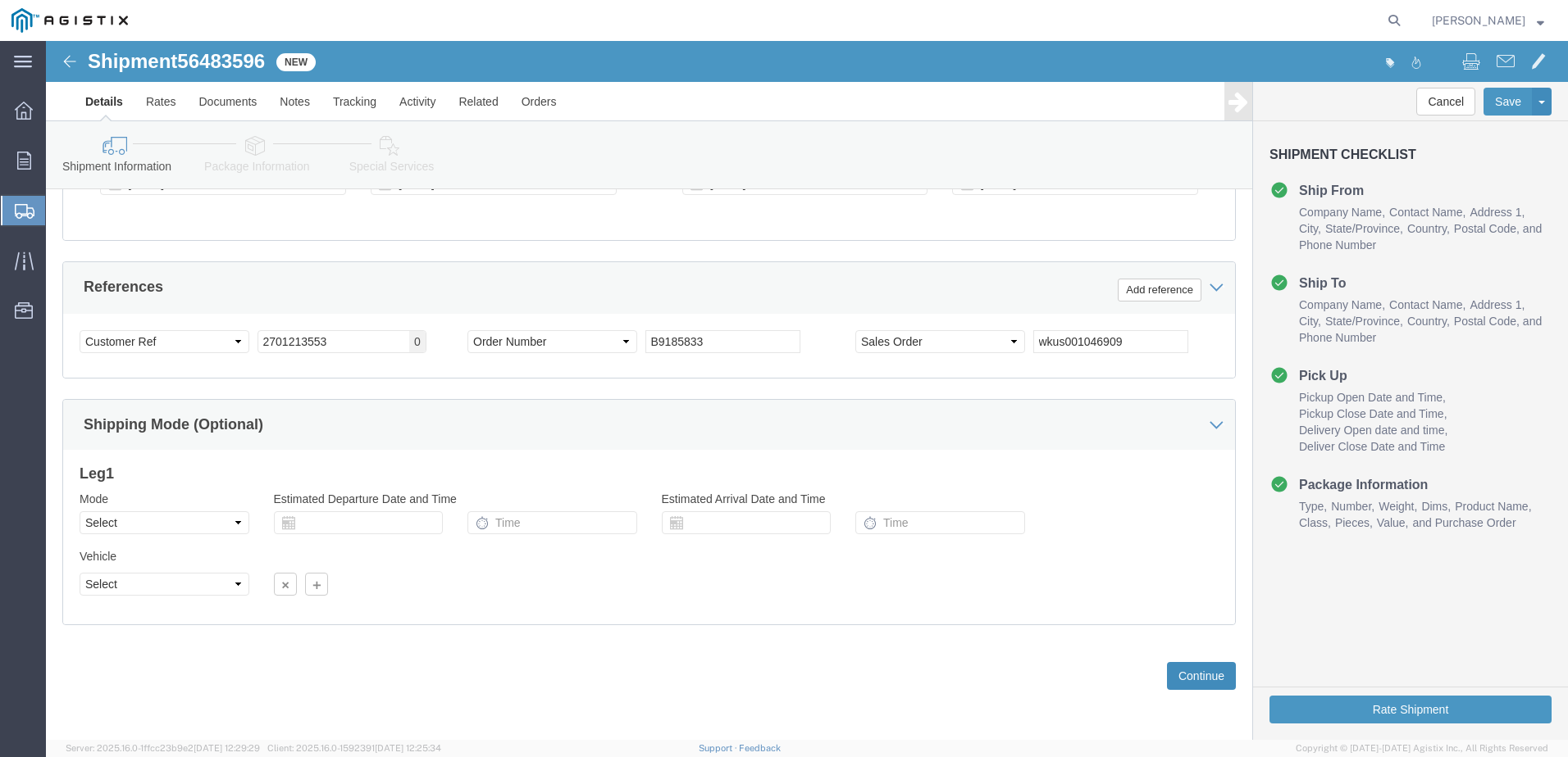
drag, startPoint x: 1130, startPoint y: 631, endPoint x: 1123, endPoint y: 623, distance: 10.6
click button "Continue"
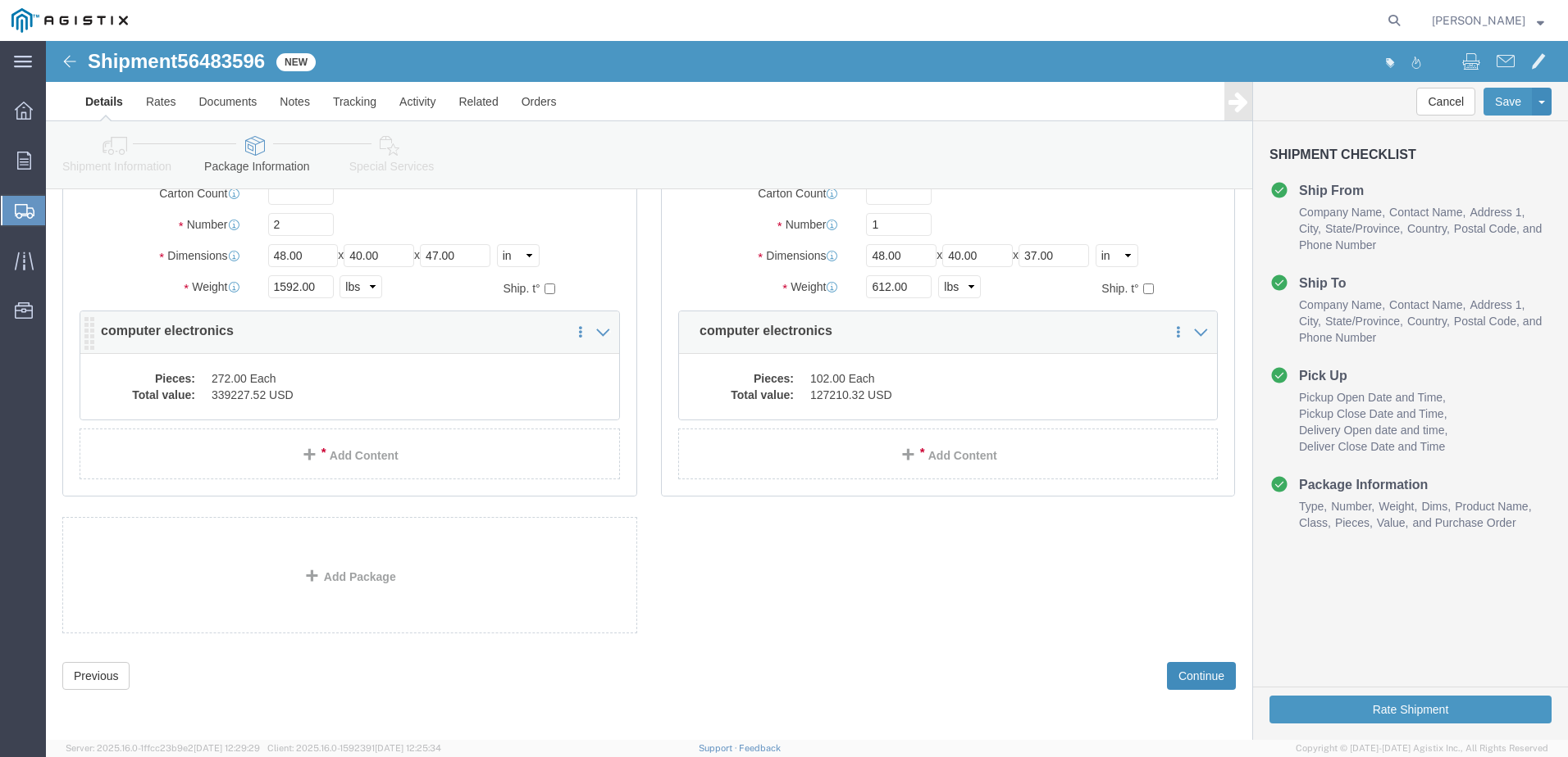
scroll to position [176, 0]
click button "Rate Shipment"
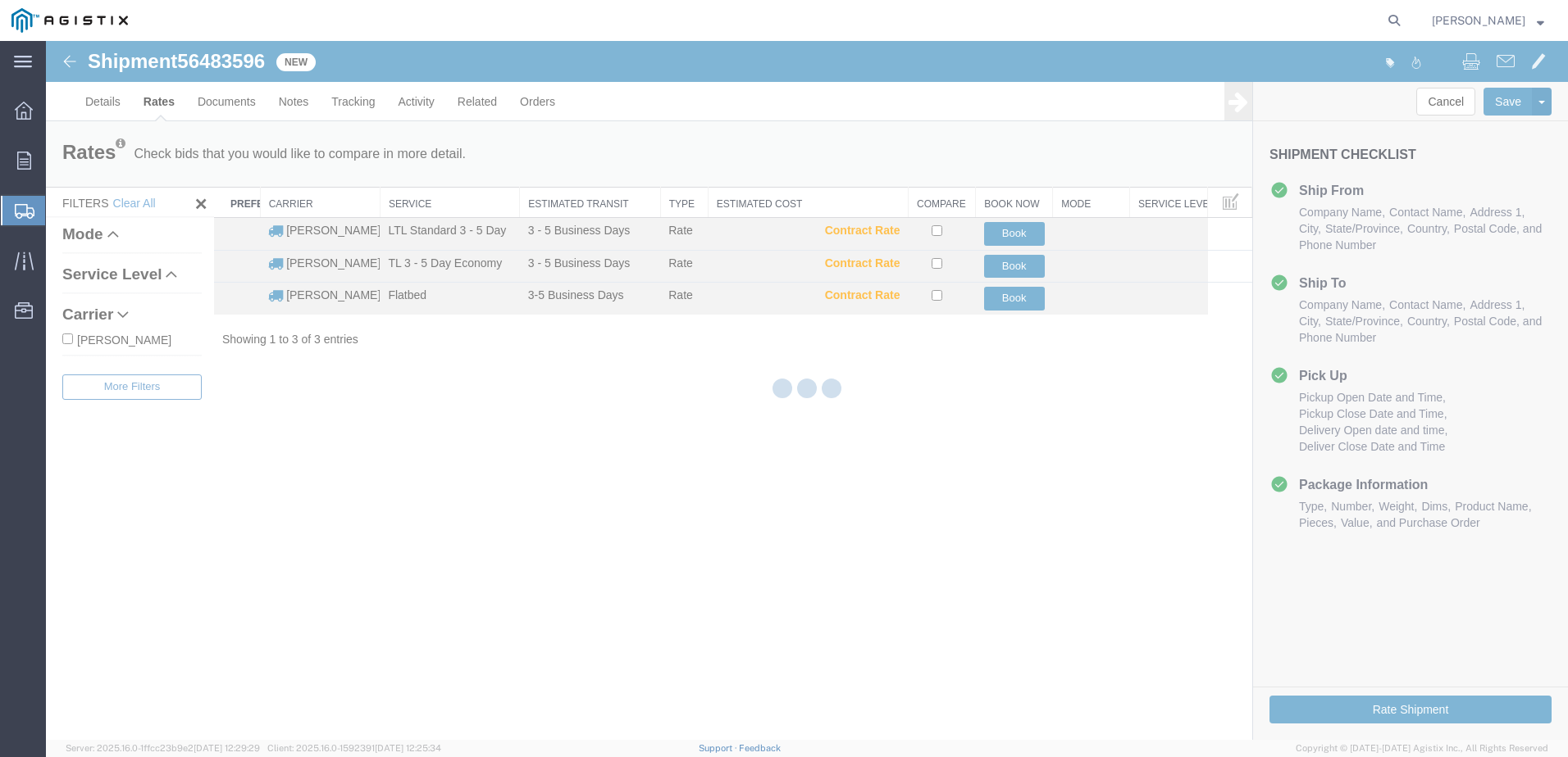
scroll to position [0, 0]
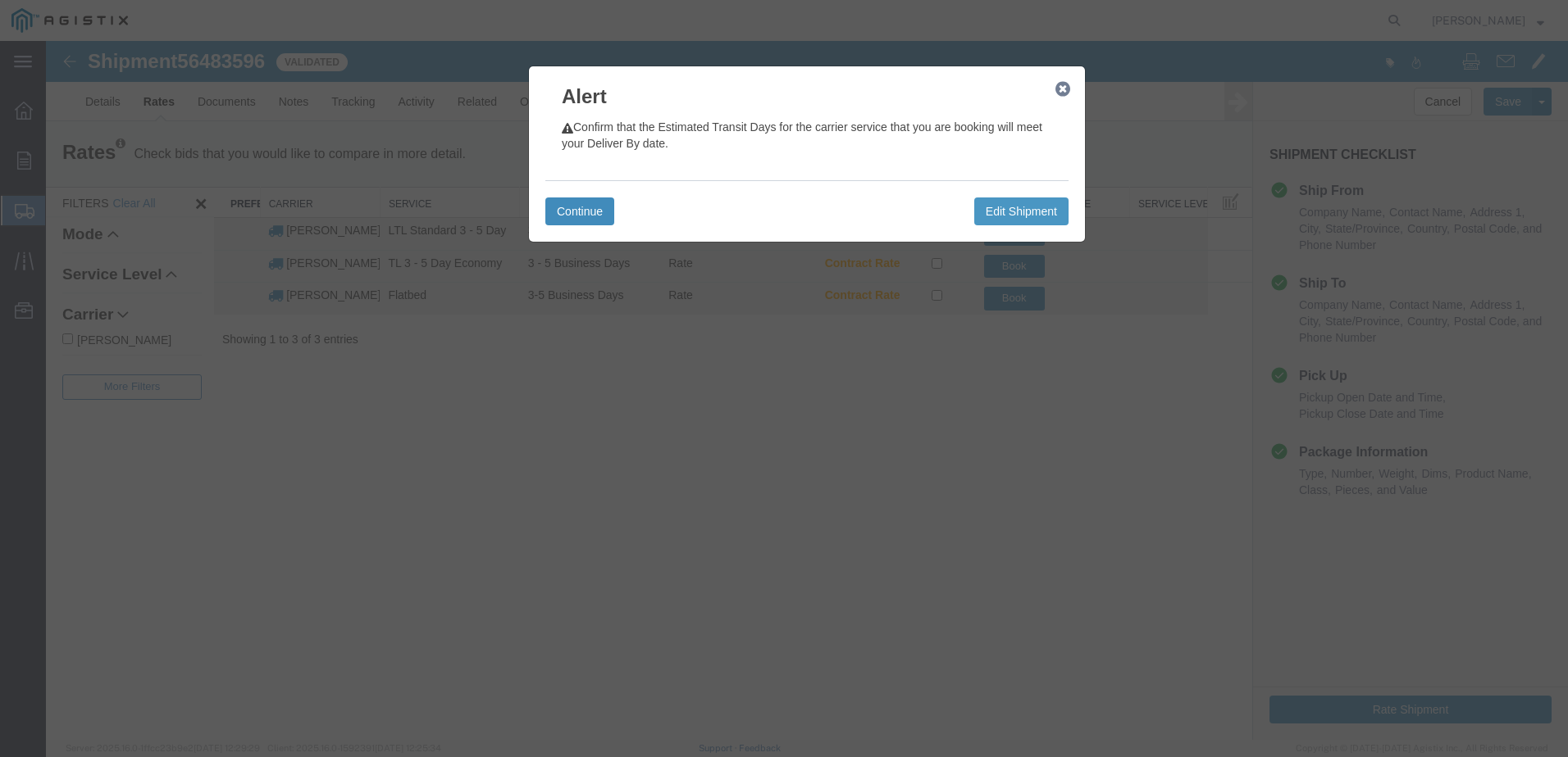
click at [596, 213] on button "Continue" at bounding box center [580, 211] width 68 height 28
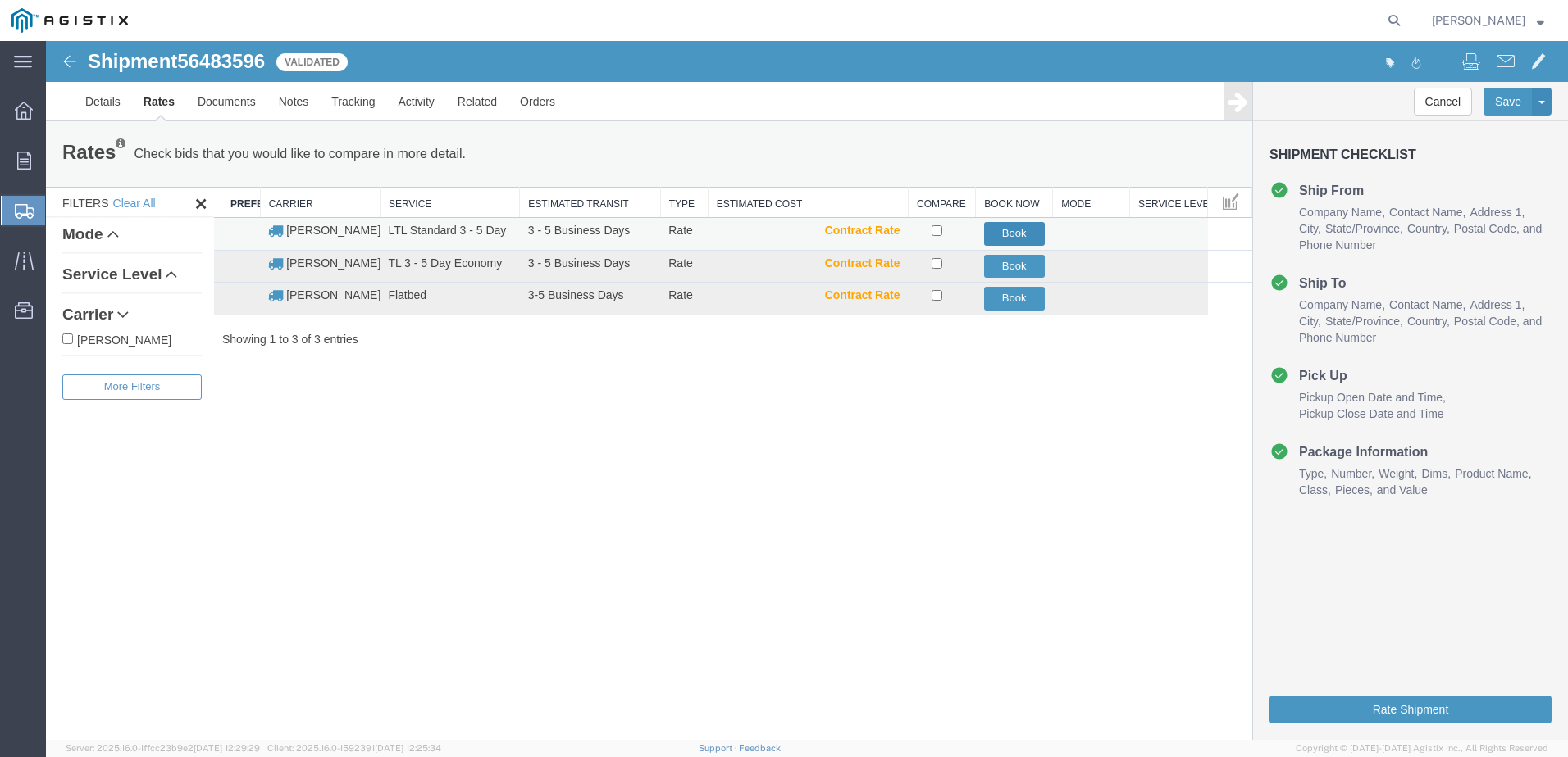
click at [1019, 230] on button "Book" at bounding box center [1014, 234] width 61 height 24
